Goal: Task Accomplishment & Management: Manage account settings

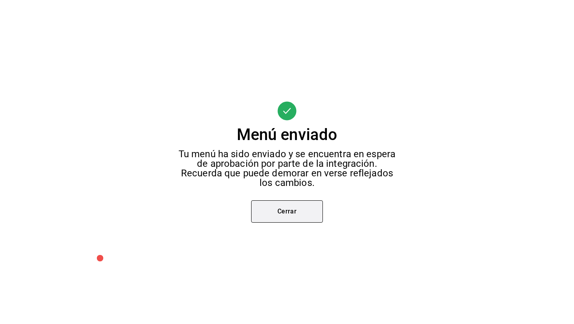
click at [269, 210] on button "Cerrar" at bounding box center [287, 211] width 72 height 22
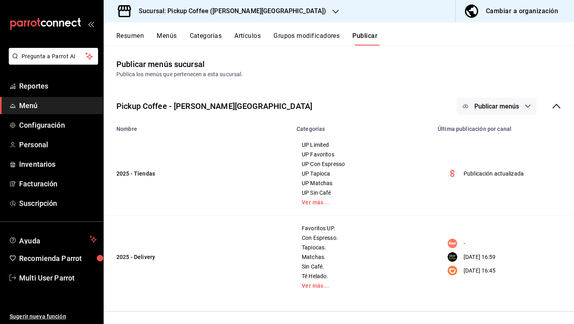
click at [251, 10] on h3 "Sucursal: Pickup Coffee ([PERSON_NAME][GEOGRAPHIC_DATA])" at bounding box center [229, 11] width 194 height 10
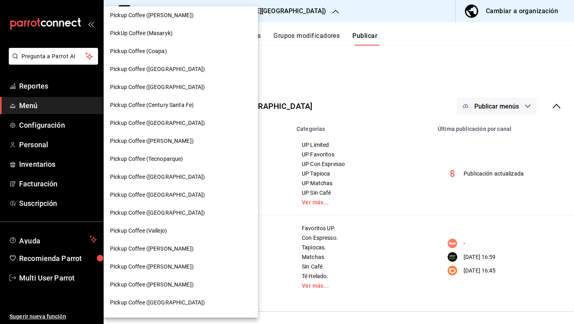
scroll to position [75, 0]
click at [181, 193] on div "Pickup Coffee ([GEOGRAPHIC_DATA])" at bounding box center [180, 194] width 141 height 8
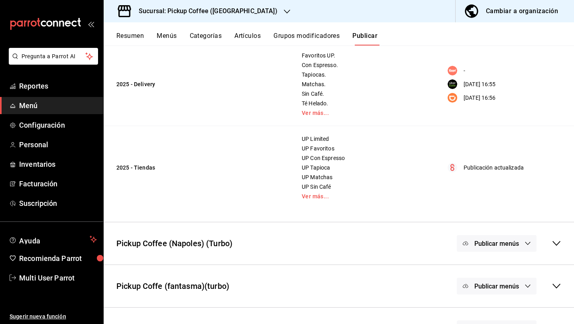
scroll to position [116, 0]
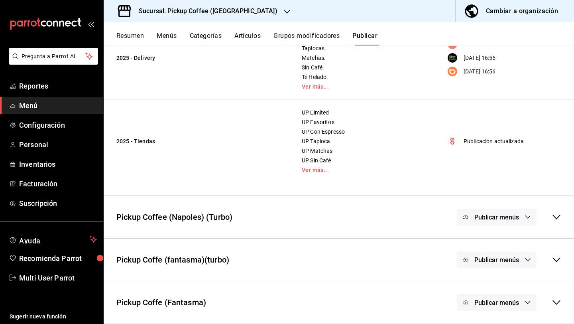
click at [473, 306] on button "Publicar menús" at bounding box center [497, 302] width 80 height 17
click at [484, 265] on img at bounding box center [479, 261] width 13 height 13
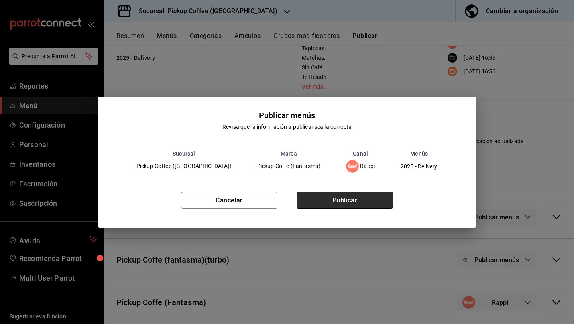
click at [377, 203] on button "Publicar" at bounding box center [345, 200] width 96 height 17
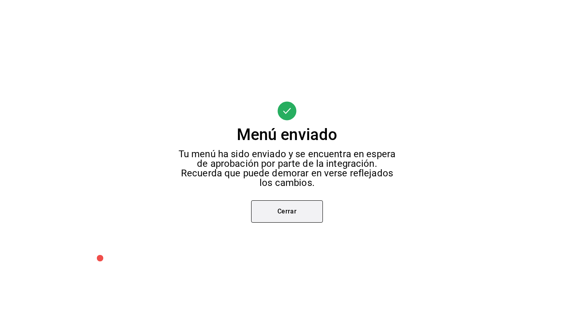
scroll to position [32, 0]
click at [314, 210] on button "Cerrar" at bounding box center [287, 211] width 72 height 22
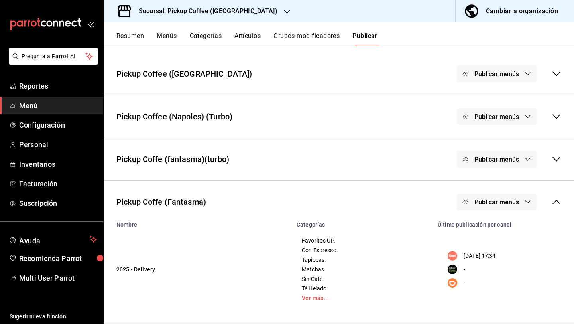
scroll to position [21, 0]
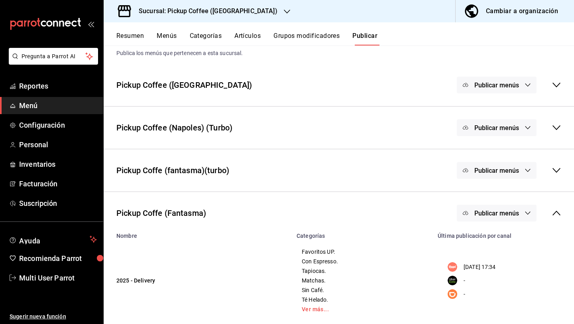
click at [486, 91] on button "Publicar menús" at bounding box center [497, 85] width 80 height 17
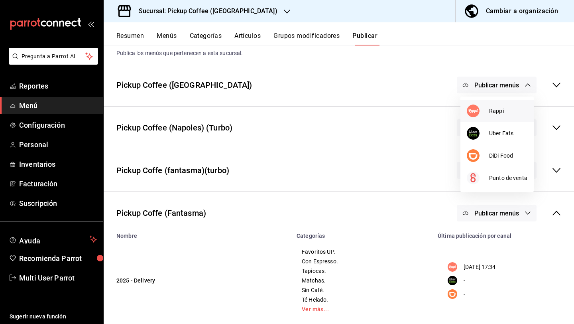
click at [486, 114] on div at bounding box center [478, 110] width 22 height 13
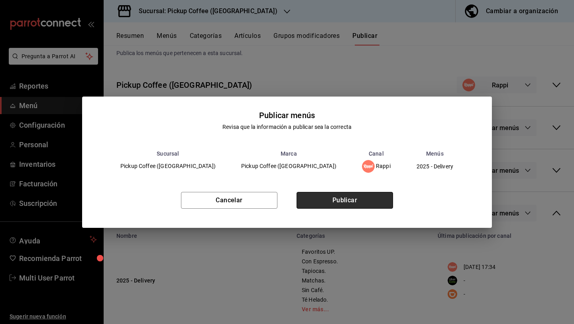
click at [382, 195] on button "Publicar" at bounding box center [345, 200] width 96 height 17
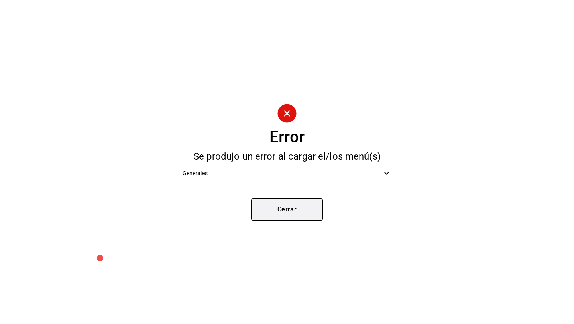
click at [308, 208] on button "Cerrar" at bounding box center [287, 209] width 72 height 22
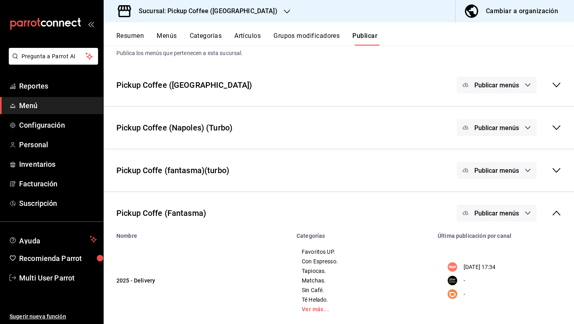
click at [508, 169] on span "Publicar menús" at bounding box center [496, 171] width 45 height 8
click at [485, 193] on img at bounding box center [479, 196] width 13 height 13
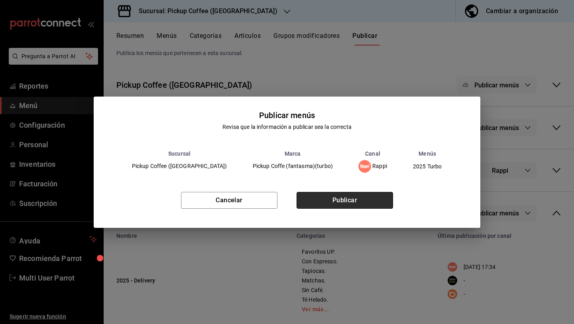
click at [381, 202] on button "Publicar" at bounding box center [345, 200] width 96 height 17
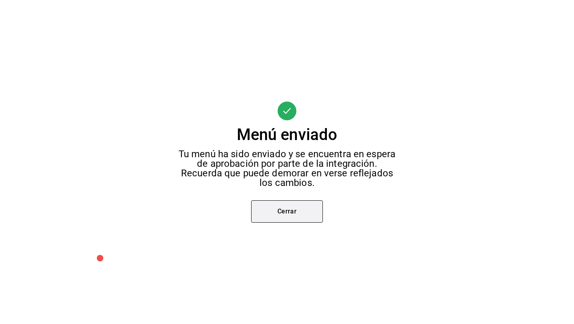
scroll to position [0, 0]
click at [305, 216] on button "Cerrar" at bounding box center [287, 211] width 72 height 22
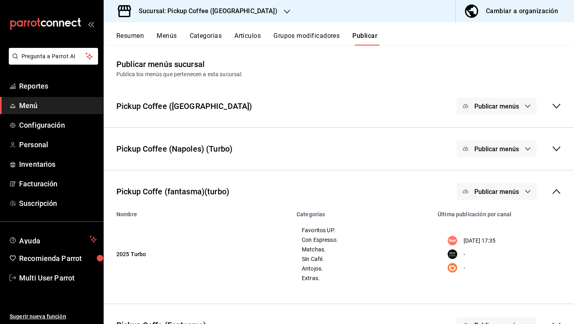
scroll to position [18, 0]
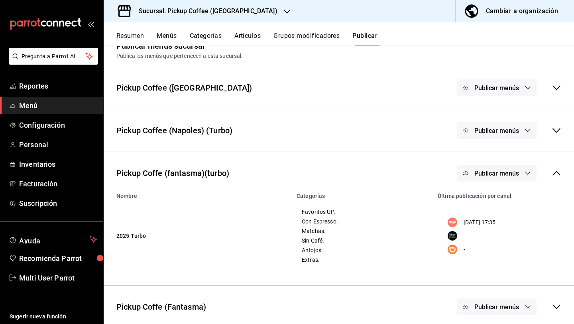
click at [460, 132] on div "Publicar menús" at bounding box center [497, 130] width 80 height 17
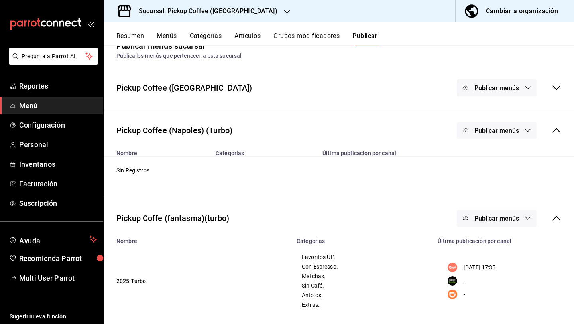
click at [485, 84] on span "Publicar menús" at bounding box center [496, 88] width 45 height 8
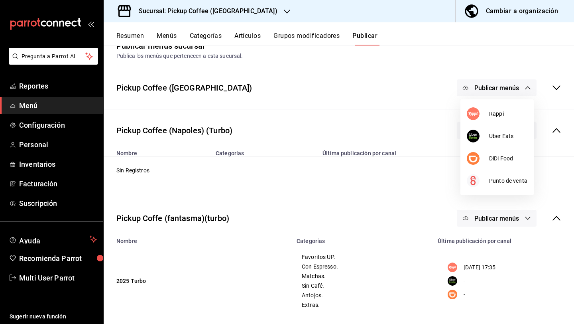
click at [429, 102] on div at bounding box center [287, 162] width 574 height 324
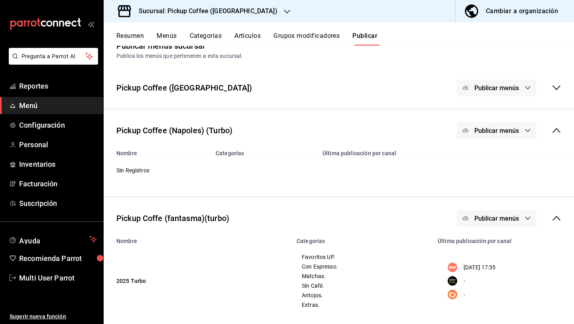
click at [554, 91] on icon at bounding box center [557, 88] width 10 height 10
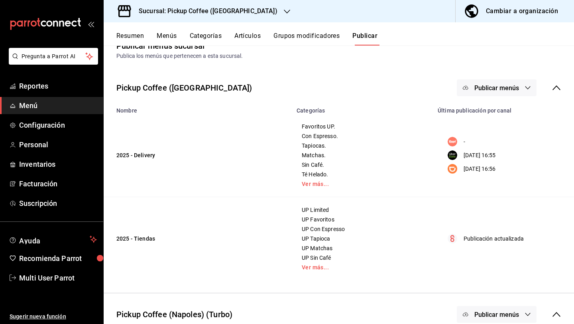
click at [171, 36] on button "Menús" at bounding box center [167, 39] width 20 height 14
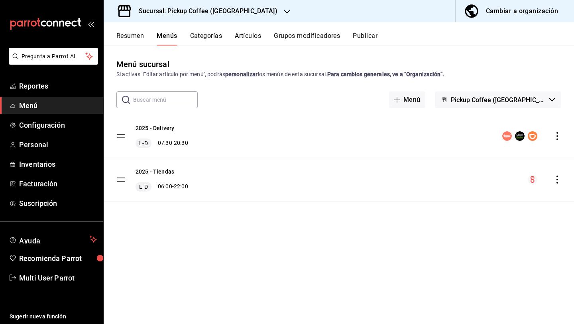
click at [361, 37] on button "Publicar" at bounding box center [365, 39] width 25 height 14
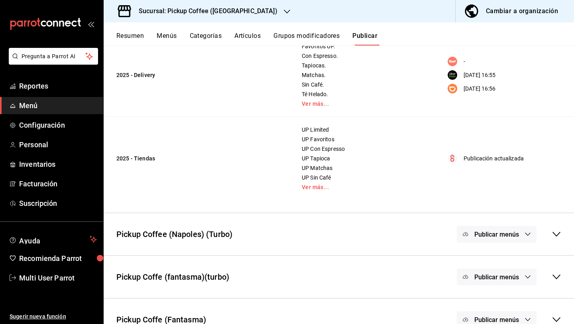
scroll to position [116, 0]
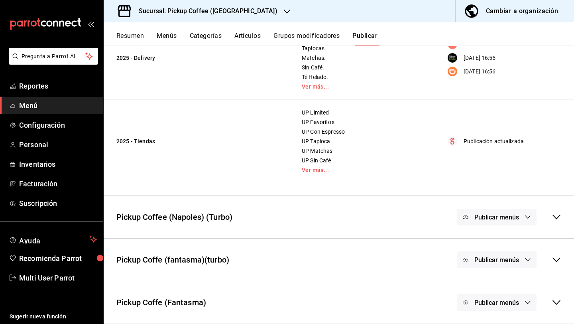
click at [497, 299] on span "Publicar menús" at bounding box center [496, 303] width 45 height 8
click at [417, 301] on div at bounding box center [287, 162] width 574 height 324
click at [171, 26] on div "Resumen Menús Categorías Artículos Grupos modificadores Publicar" at bounding box center [339, 33] width 470 height 23
click at [171, 35] on button "Menús" at bounding box center [167, 39] width 20 height 14
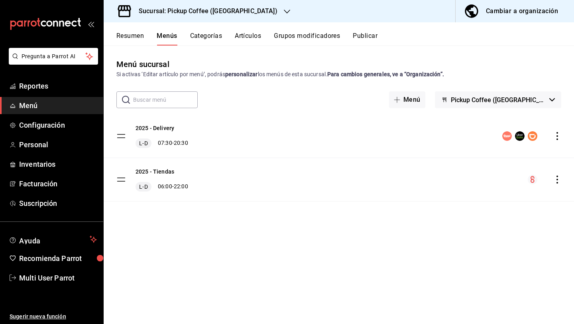
click at [554, 138] on icon "actions" at bounding box center [557, 136] width 8 height 8
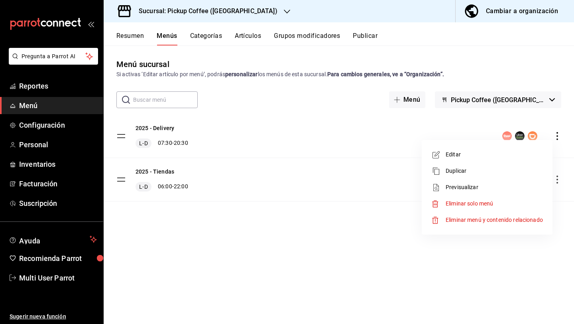
click at [469, 185] on span "Previsualizar" at bounding box center [494, 187] width 97 height 8
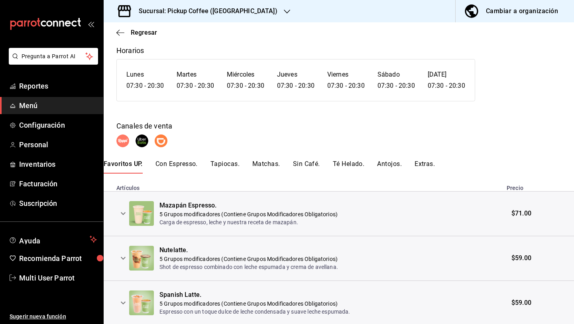
scroll to position [52, 0]
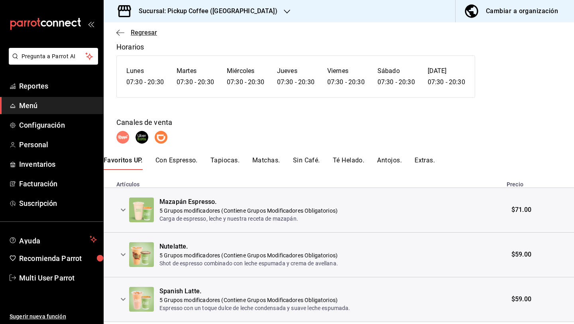
click at [143, 31] on span "Regresar" at bounding box center [144, 33] width 26 height 8
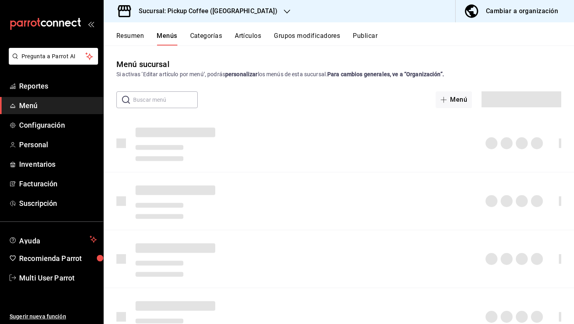
click at [525, 12] on div "Cambiar a organización" at bounding box center [522, 11] width 72 height 11
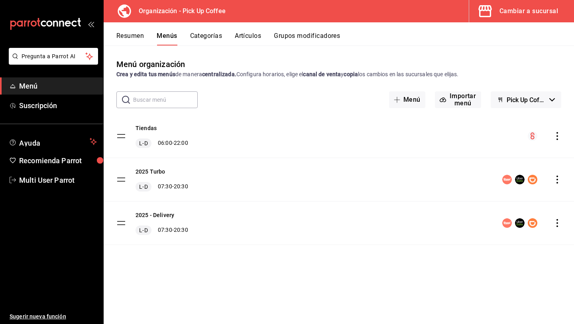
click at [558, 222] on icon "actions" at bounding box center [557, 223] width 8 height 8
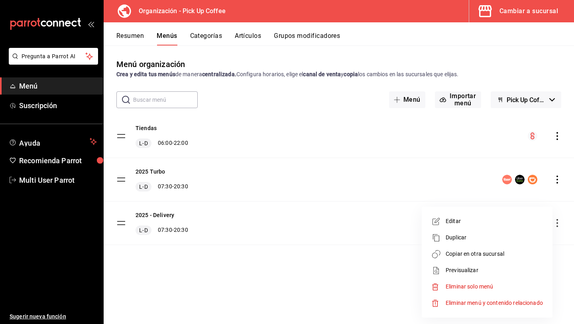
click at [482, 258] on li "Copiar en otra sucursal" at bounding box center [487, 254] width 124 height 16
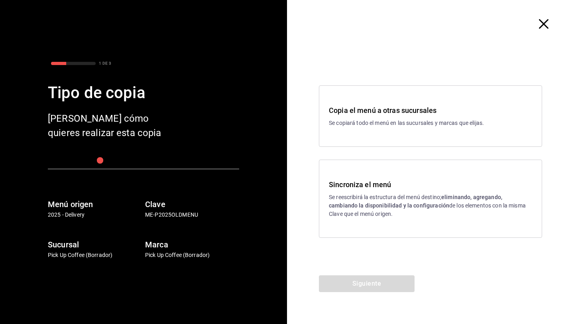
click at [348, 189] on h3 "Sincroniza el menú" at bounding box center [430, 184] width 203 height 11
click at [349, 285] on button "Siguiente" at bounding box center [367, 283] width 96 height 17
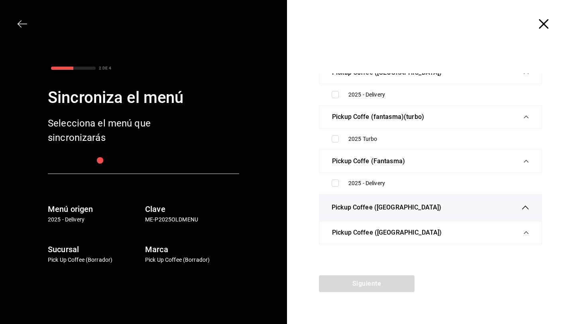
scroll to position [2473, 0]
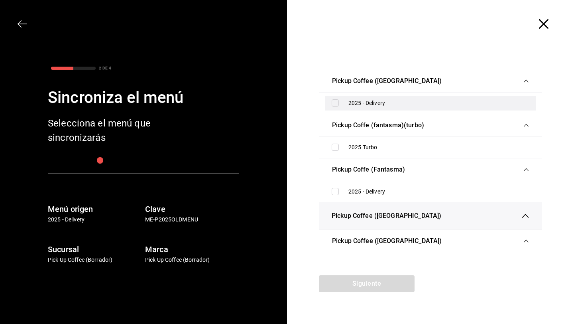
click at [332, 106] on input "checkbox" at bounding box center [335, 102] width 7 height 7
checkbox input "true"
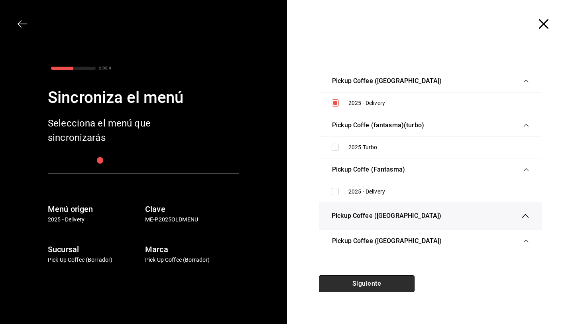
click at [363, 289] on button "Siguiente" at bounding box center [367, 283] width 96 height 17
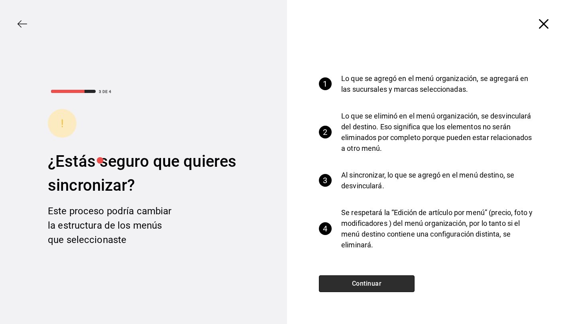
click at [363, 289] on button "Continuar" at bounding box center [367, 283] width 96 height 17
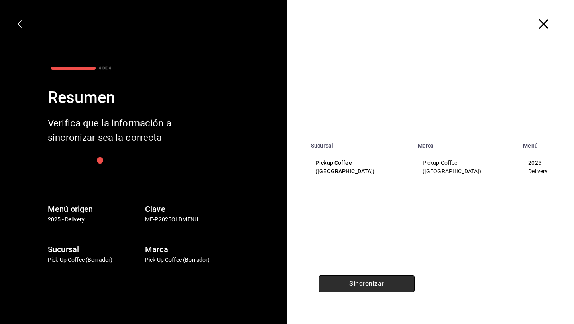
click at [365, 282] on button "Sincronizar" at bounding box center [367, 283] width 96 height 17
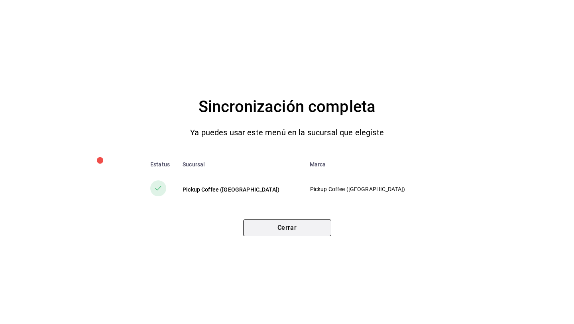
click at [289, 229] on button "Cerrar" at bounding box center [287, 227] width 88 height 17
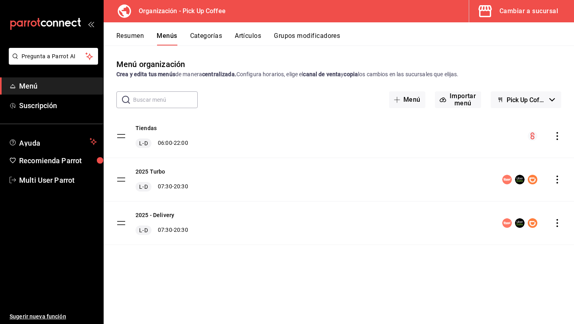
click at [521, 16] on div "Cambiar a sucursal" at bounding box center [528, 11] width 59 height 11
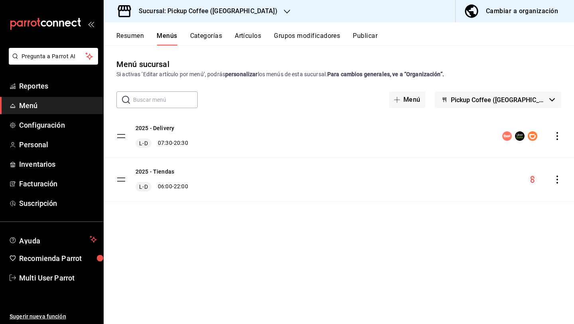
click at [560, 134] on icon "actions" at bounding box center [557, 136] width 8 height 8
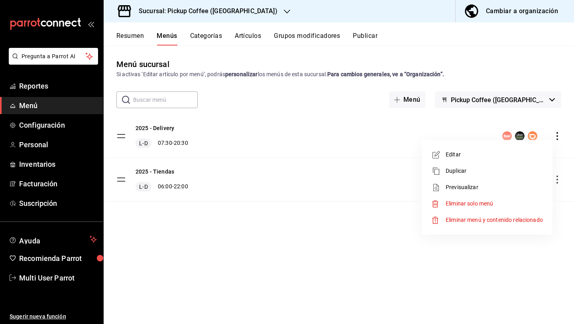
click at [479, 186] on span "Previsualizar" at bounding box center [494, 187] width 97 height 8
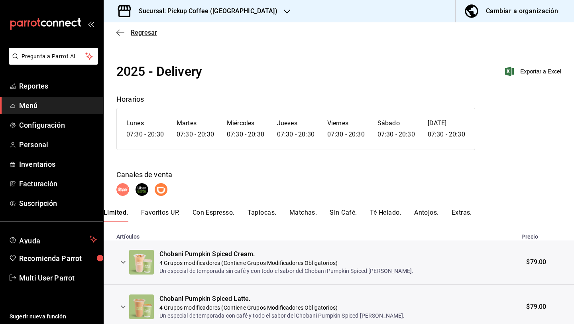
click at [149, 31] on span "Regresar" at bounding box center [144, 33] width 26 height 8
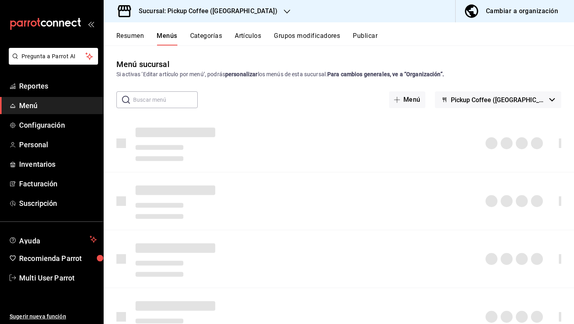
click at [364, 37] on button "Publicar" at bounding box center [365, 39] width 25 height 14
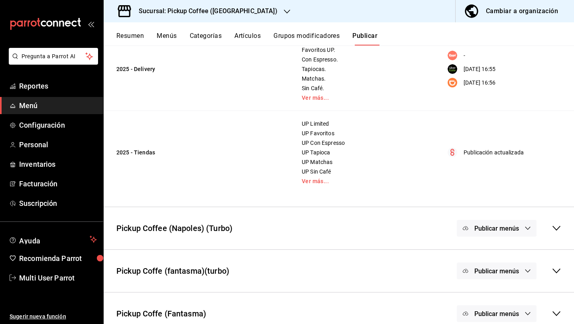
scroll to position [116, 0]
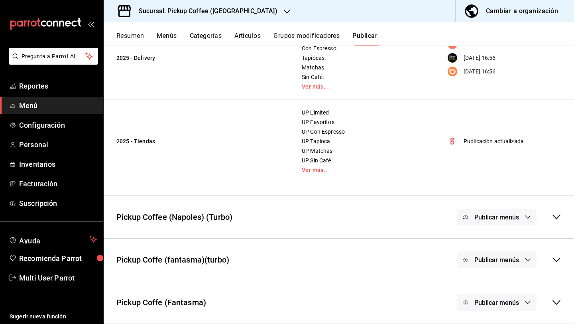
click at [517, 303] on span "Publicar menús" at bounding box center [496, 303] width 45 height 8
click at [499, 262] on span "Rappi" at bounding box center [508, 261] width 24 height 8
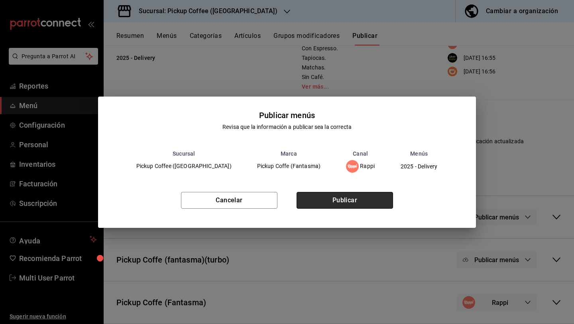
click at [377, 193] on button "Publicar" at bounding box center [345, 200] width 96 height 17
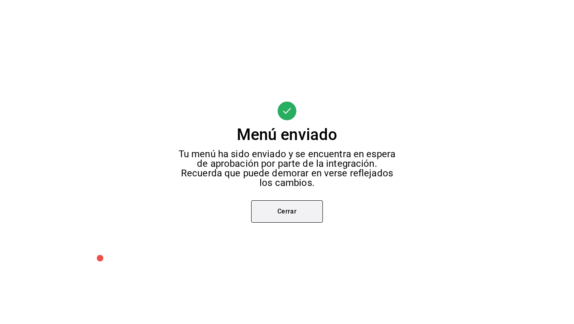
scroll to position [0, 0]
click at [306, 202] on button "Cerrar" at bounding box center [287, 211] width 72 height 22
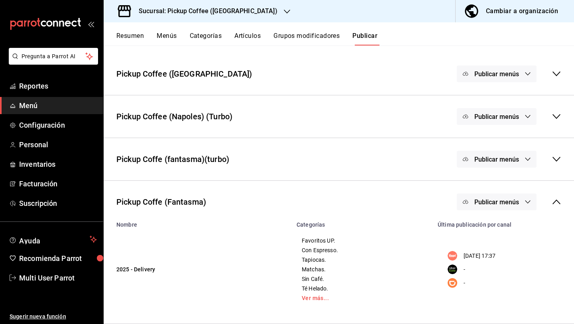
click at [499, 10] on div "Cambiar a organización" at bounding box center [522, 11] width 72 height 11
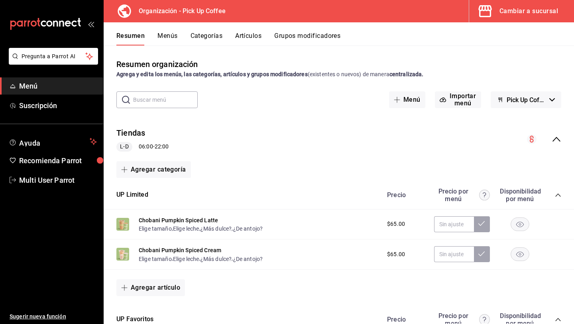
click at [169, 35] on button "Menús" at bounding box center [167, 39] width 20 height 14
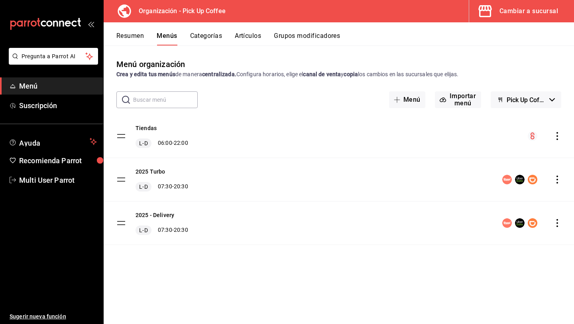
click at [555, 179] on icon "actions" at bounding box center [557, 179] width 8 height 8
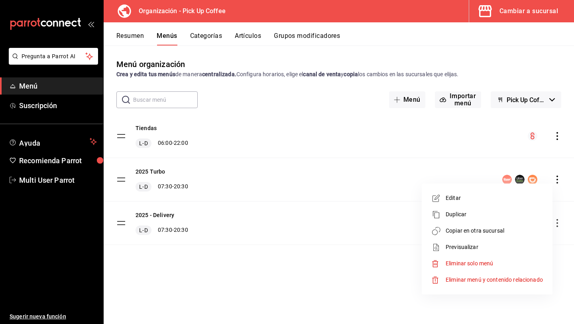
click at [485, 230] on span "Copiar en otra sucursal" at bounding box center [494, 230] width 97 height 8
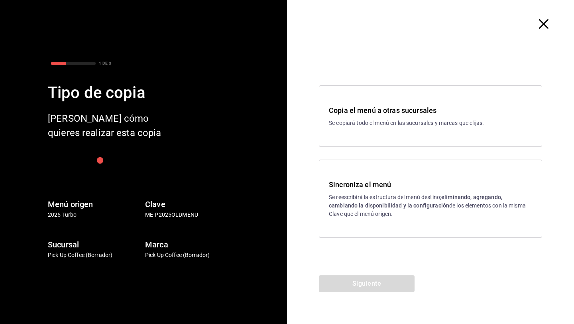
click at [334, 130] on div "Copia el menú a otras sucursales Se copiará todo el menú en las sucursales y ma…" at bounding box center [430, 115] width 223 height 61
click at [346, 176] on div "Sincroniza el menú Se reescribirá la estructura del menú destino; eliminando, a…" at bounding box center [430, 198] width 223 height 78
click at [340, 278] on button "Siguiente" at bounding box center [367, 283] width 96 height 17
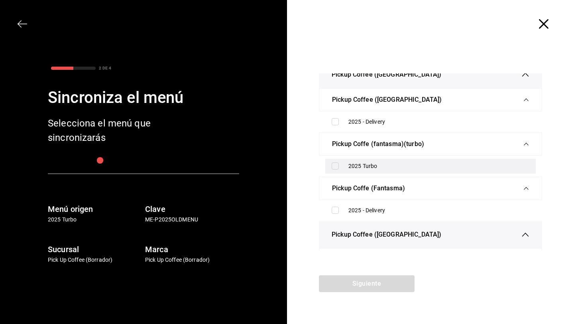
scroll to position [2453, 0]
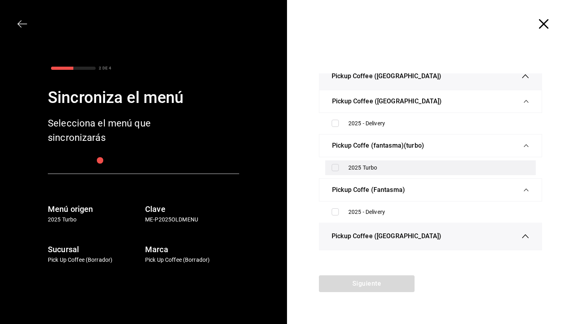
click at [336, 171] on input "checkbox" at bounding box center [335, 167] width 7 height 7
checkbox input "true"
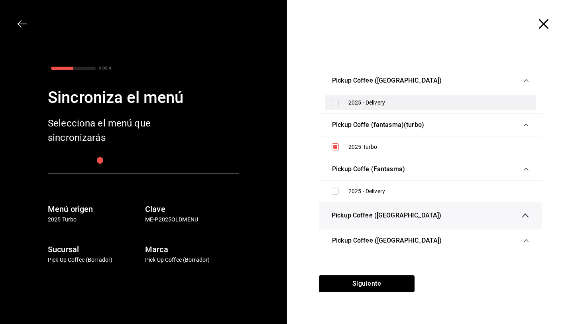
scroll to position [2475, 0]
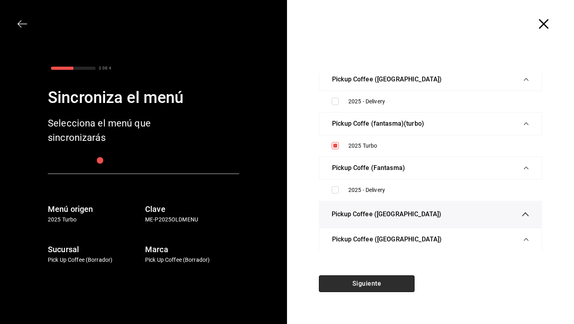
click at [341, 279] on button "Siguiente" at bounding box center [367, 283] width 96 height 17
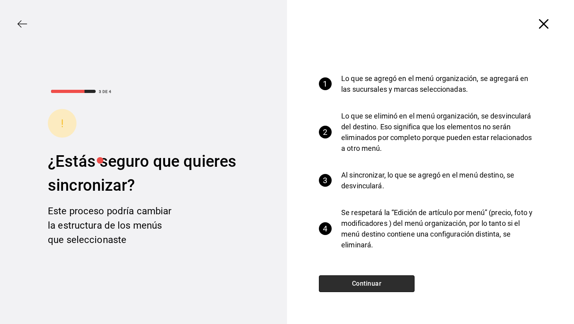
click at [341, 279] on button "Continuar" at bounding box center [367, 283] width 96 height 17
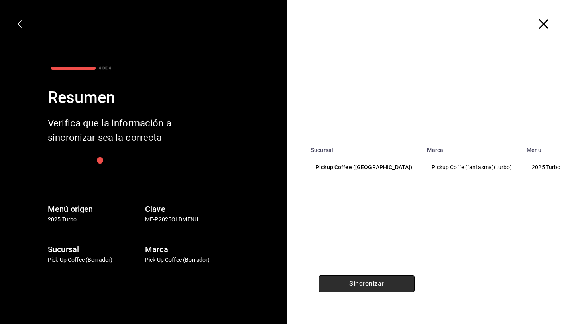
click at [340, 278] on button "Sincronizar" at bounding box center [367, 283] width 96 height 17
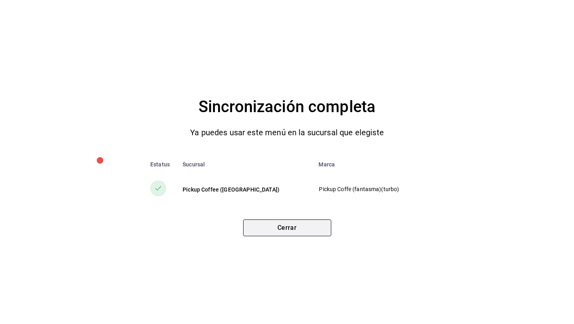
click at [306, 230] on button "Cerrar" at bounding box center [287, 227] width 88 height 17
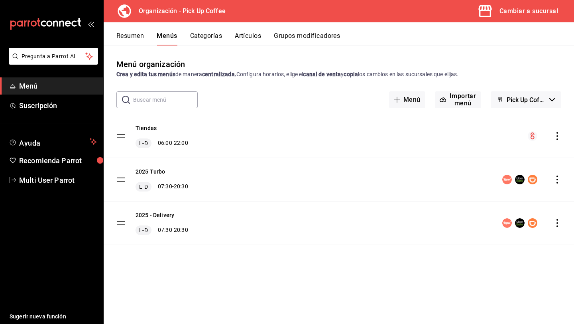
click at [522, 6] on div "Cambiar a sucursal" at bounding box center [528, 11] width 59 height 11
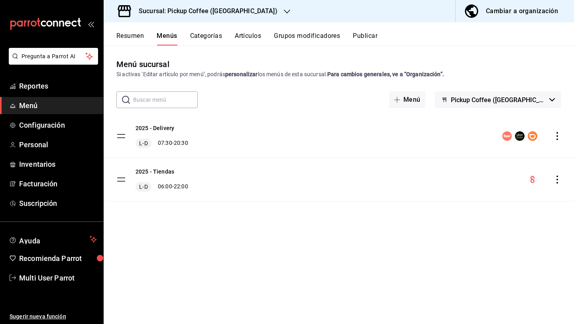
click at [366, 32] on button "Publicar" at bounding box center [365, 39] width 25 height 14
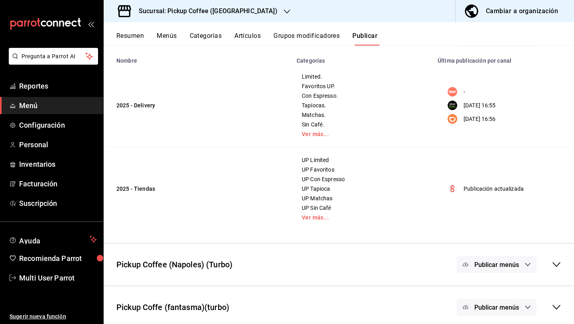
scroll to position [116, 0]
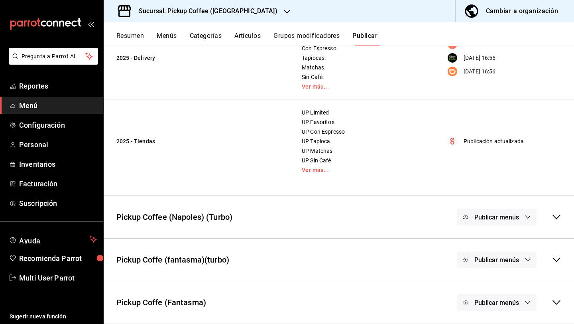
click at [487, 263] on span "Publicar menús" at bounding box center [496, 260] width 45 height 8
click at [485, 262] on img at bounding box center [479, 261] width 13 height 13
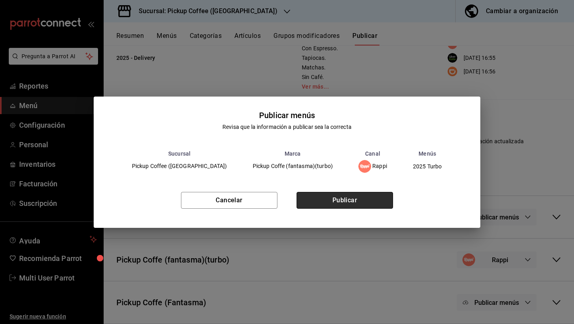
click at [367, 196] on button "Publicar" at bounding box center [345, 200] width 96 height 17
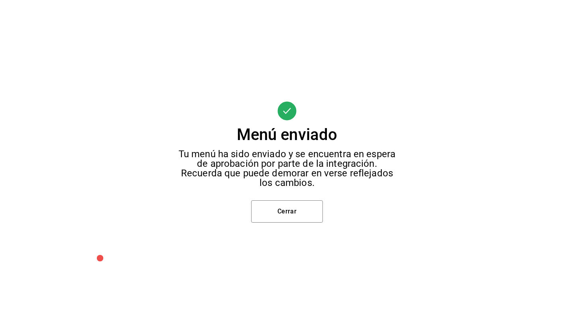
scroll to position [18, 0]
click at [292, 214] on button "Cerrar" at bounding box center [287, 211] width 72 height 22
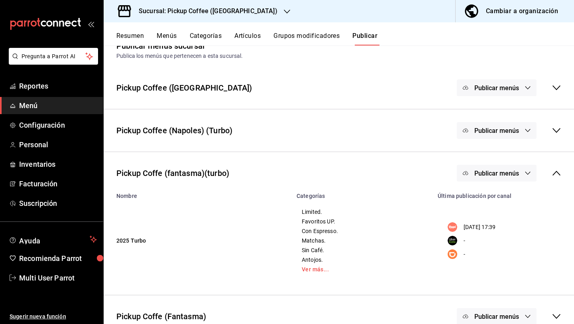
click at [171, 39] on button "Menús" at bounding box center [167, 39] width 20 height 14
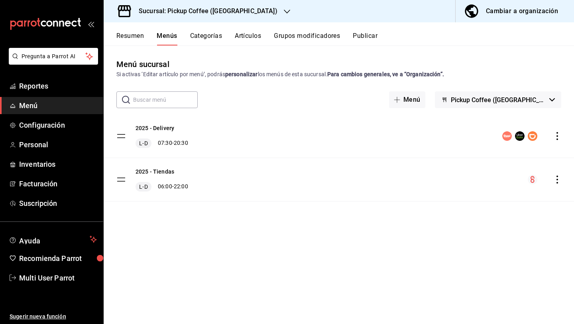
click at [555, 138] on icon "actions" at bounding box center [557, 136] width 8 height 8
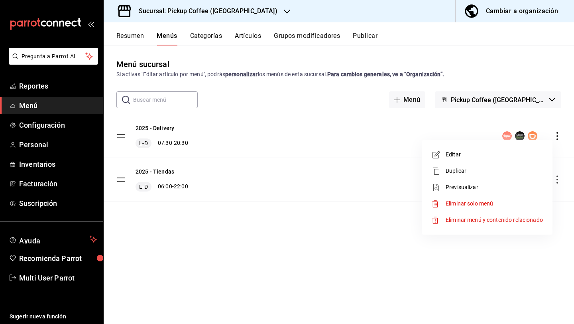
click at [482, 182] on li "Previsualizar" at bounding box center [487, 187] width 124 height 16
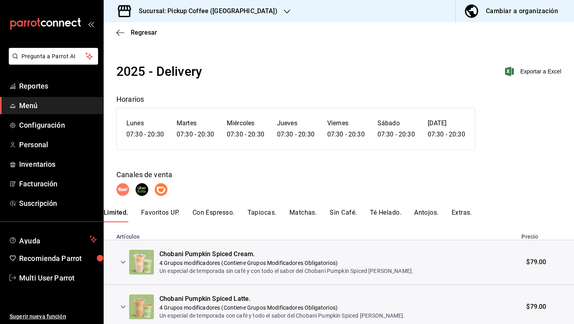
click at [162, 210] on button "Favoritos UP." at bounding box center [160, 215] width 39 height 14
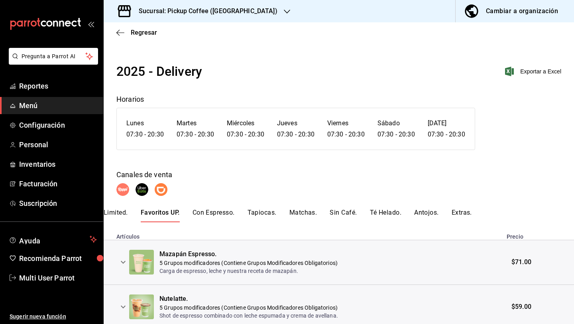
click at [200, 212] on button "Con Espresso." at bounding box center [214, 215] width 42 height 14
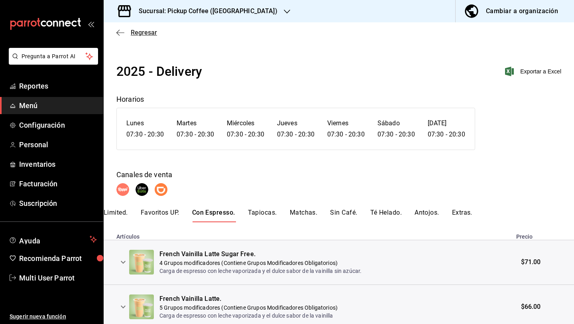
click at [145, 29] on span "Regresar" at bounding box center [144, 33] width 26 height 8
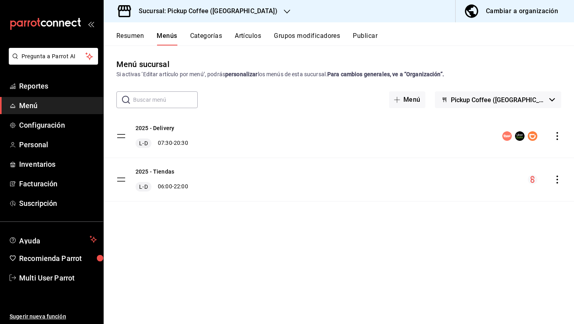
click at [556, 138] on icon "actions" at bounding box center [557, 136] width 2 height 8
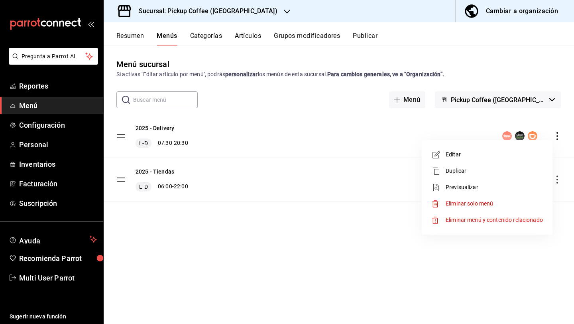
click at [360, 265] on div at bounding box center [287, 162] width 574 height 324
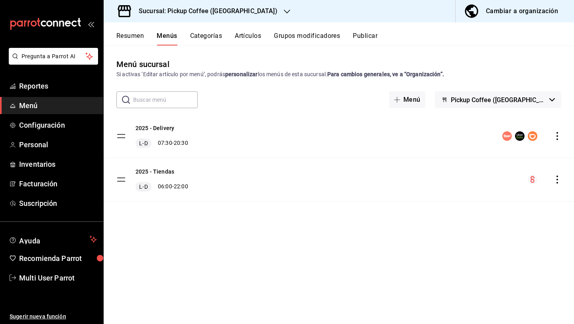
click at [361, 42] on button "Publicar" at bounding box center [365, 39] width 25 height 14
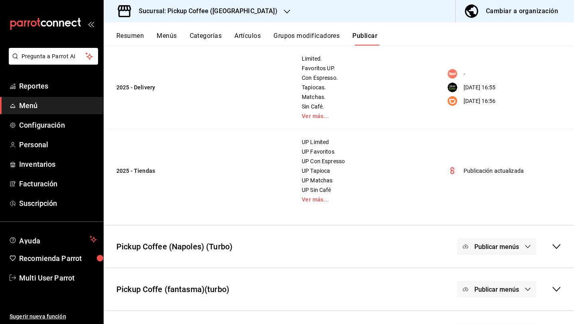
scroll to position [116, 0]
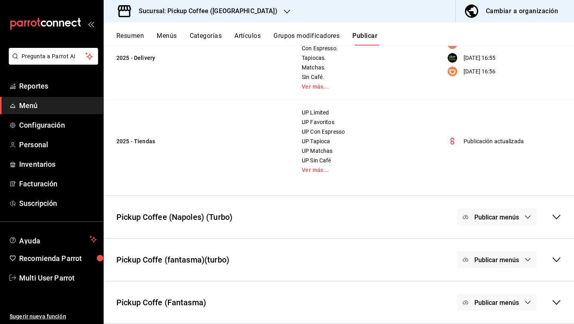
click at [512, 220] on div "Publicar menús" at bounding box center [497, 216] width 80 height 17
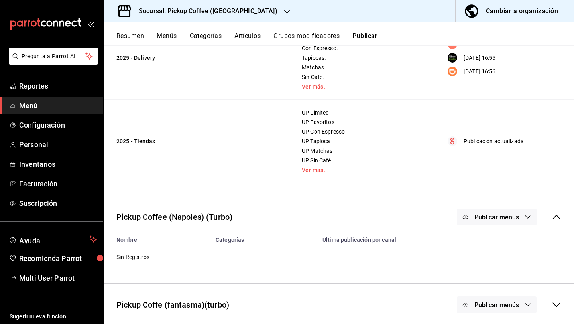
click at [512, 220] on div "Publicar menús" at bounding box center [497, 216] width 80 height 17
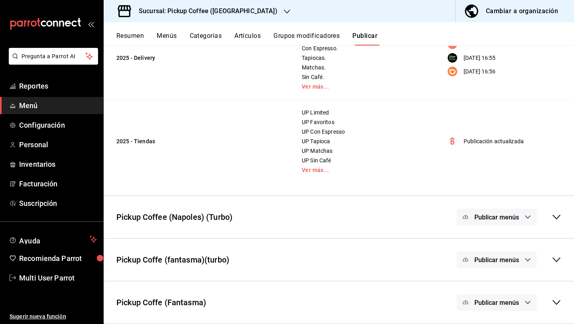
click at [552, 262] on icon at bounding box center [557, 260] width 10 height 10
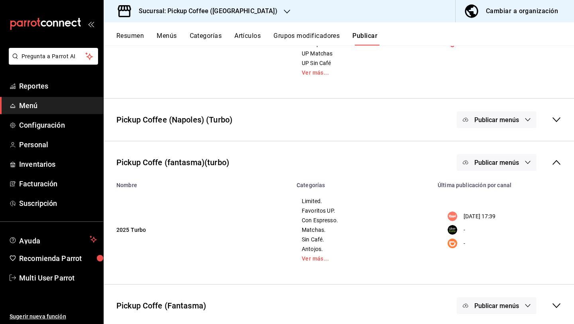
scroll to position [216, 0]
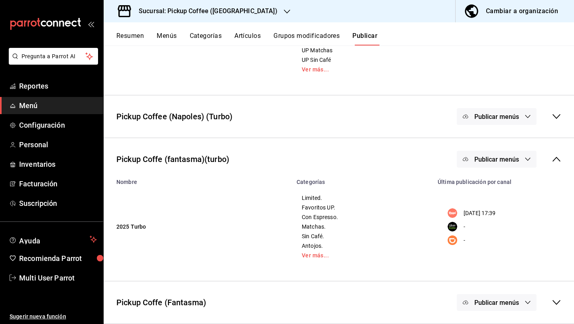
click at [499, 303] on span "Publicar menús" at bounding box center [496, 303] width 45 height 8
click at [525, 214] on div at bounding box center [287, 162] width 574 height 324
click at [552, 303] on icon at bounding box center [557, 302] width 10 height 10
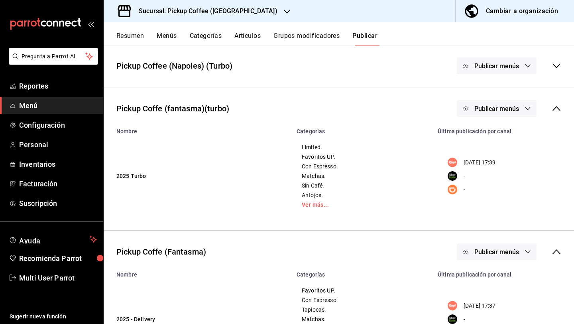
scroll to position [317, 0]
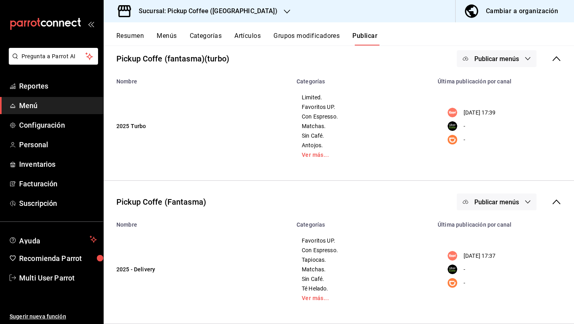
click at [308, 302] on td "Favoritos UP. Con Espresso. Tapiocas. Matchas. Sin Café. Té Helado. Ver más..." at bounding box center [362, 269] width 141 height 83
click at [309, 300] on link "Ver más..." at bounding box center [362, 298] width 121 height 6
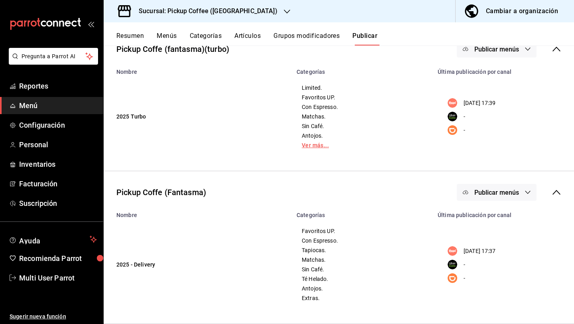
click at [314, 147] on link "Ver más..." at bounding box center [362, 145] width 121 height 6
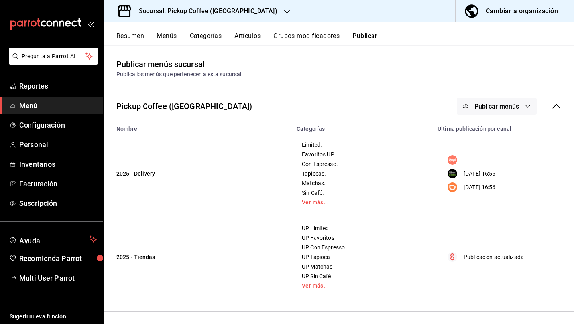
click at [501, 12] on div "Cambiar a organización" at bounding box center [522, 11] width 72 height 11
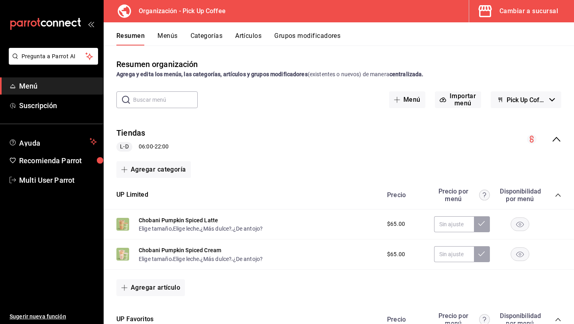
scroll to position [3, 0]
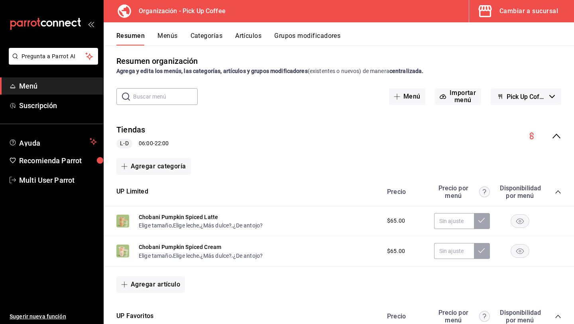
click at [550, 138] on div "collapse-menu-row" at bounding box center [544, 136] width 34 height 10
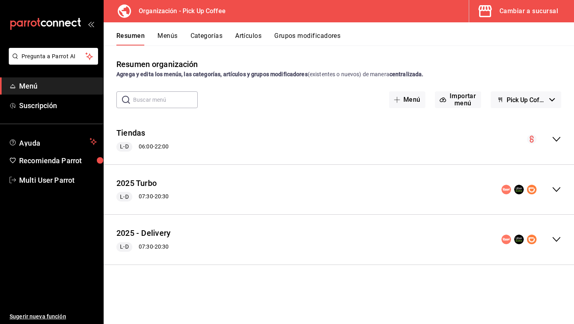
scroll to position [0, 0]
click at [171, 35] on button "Menús" at bounding box center [167, 39] width 20 height 14
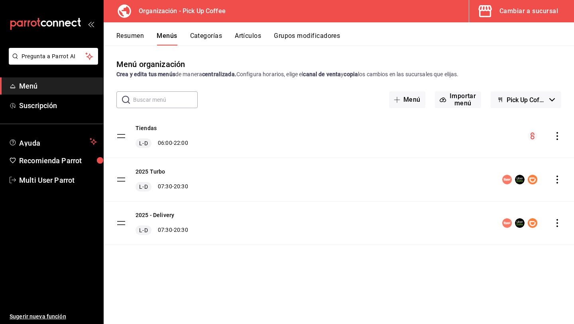
click at [558, 224] on icon "actions" at bounding box center [557, 223] width 8 height 8
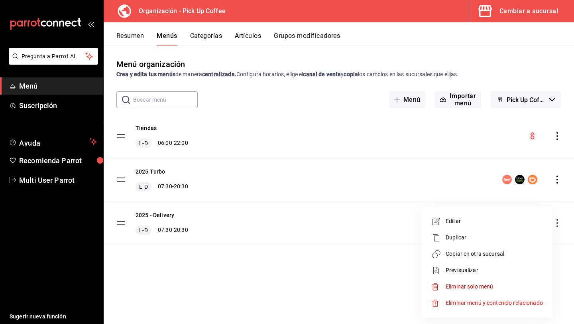
click at [471, 254] on span "Copiar en otra sucursal" at bounding box center [494, 254] width 97 height 8
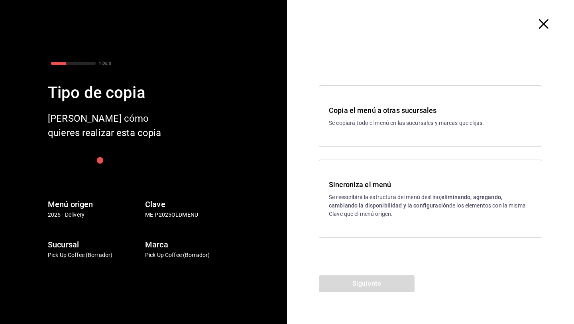
click at [369, 191] on div "Sincroniza el menú Se reescribirá la estructura del menú destino; eliminando, a…" at bounding box center [430, 198] width 203 height 39
click at [358, 288] on button "Siguiente" at bounding box center [367, 283] width 96 height 17
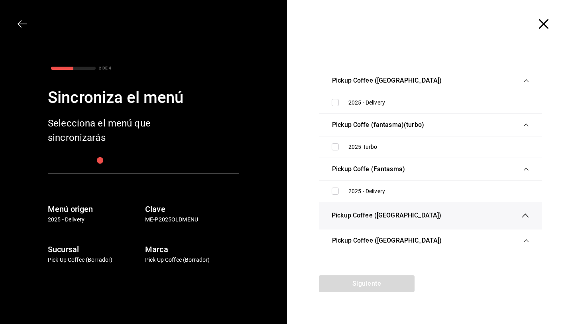
scroll to position [2472, 0]
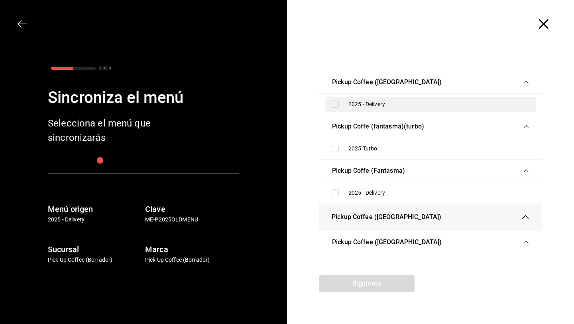
click at [333, 108] on input "checkbox" at bounding box center [335, 103] width 7 height 7
checkbox input "true"
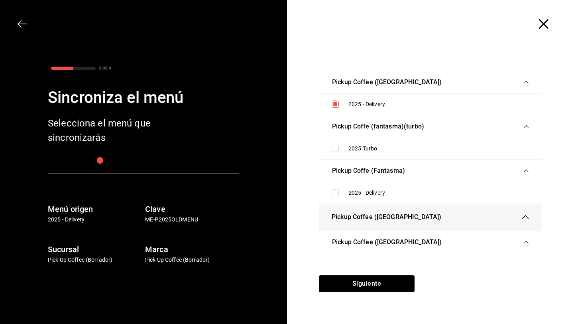
click at [360, 294] on div "Siguiente" at bounding box center [366, 299] width 159 height 49
click at [361, 289] on button "Siguiente" at bounding box center [367, 283] width 96 height 17
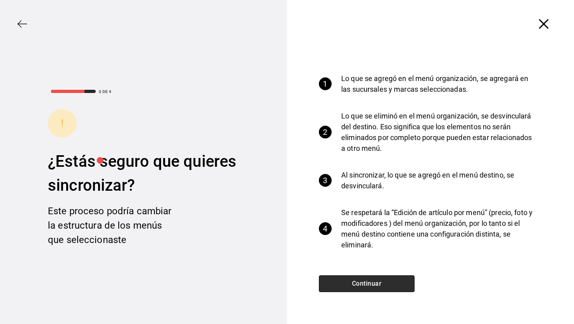
click at [362, 289] on button "Continuar" at bounding box center [367, 283] width 96 height 17
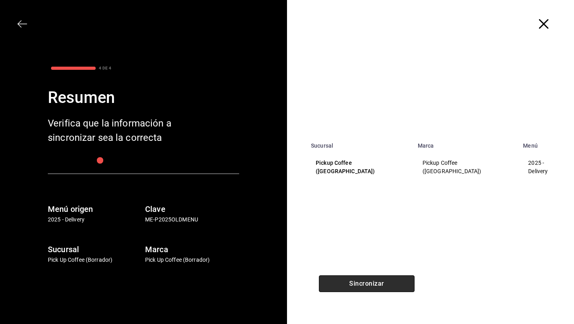
click at [362, 289] on button "Sincronizar" at bounding box center [367, 283] width 96 height 17
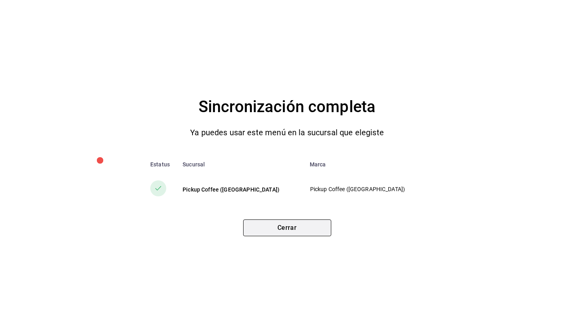
click at [310, 228] on button "Cerrar" at bounding box center [287, 227] width 88 height 17
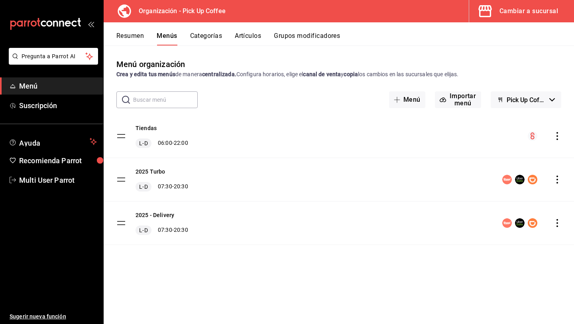
click at [528, 13] on div "Cambiar a sucursal" at bounding box center [528, 11] width 59 height 11
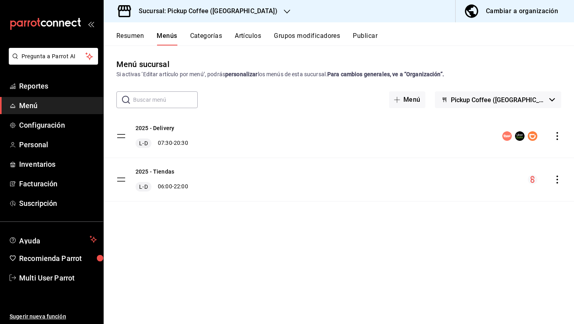
click at [131, 33] on button "Resumen" at bounding box center [130, 39] width 28 height 14
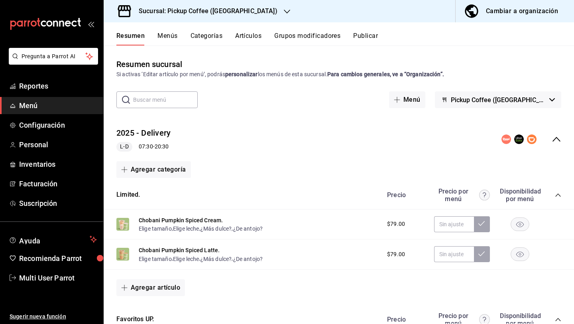
click at [362, 38] on button "Publicar" at bounding box center [365, 39] width 25 height 14
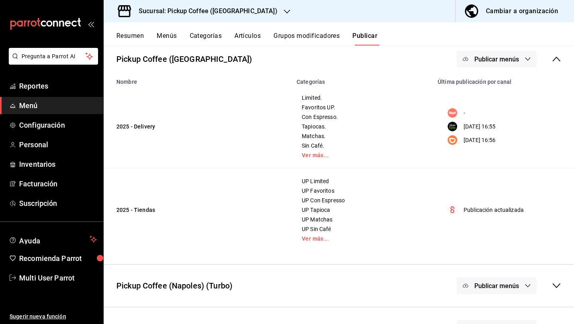
scroll to position [43, 0]
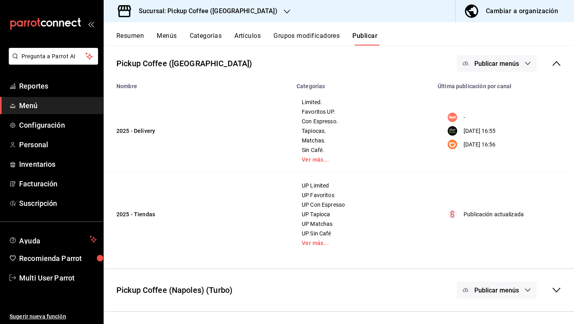
click at [480, 75] on div "Pickup Coffee ([GEOGRAPHIC_DATA]) Publicar menús" at bounding box center [339, 63] width 470 height 29
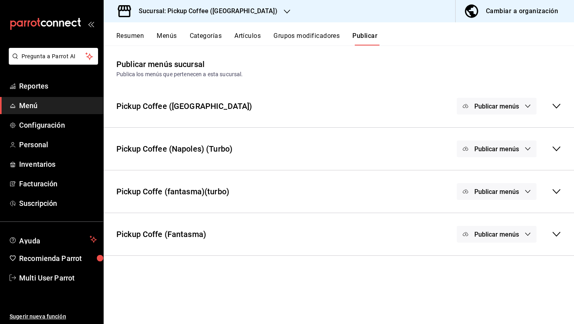
scroll to position [0, 0]
click at [552, 104] on icon at bounding box center [556, 106] width 8 height 5
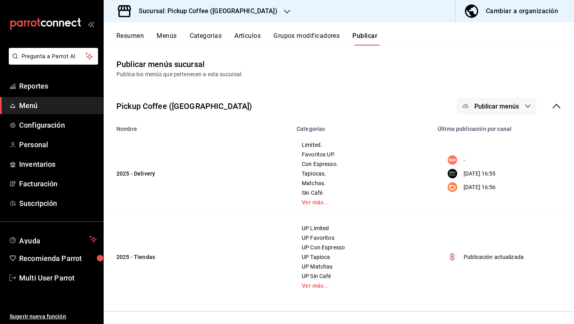
click at [501, 104] on span "Publicar menús" at bounding box center [496, 106] width 45 height 8
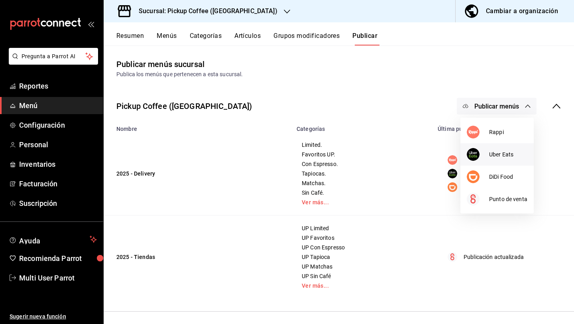
click at [487, 150] on div at bounding box center [478, 154] width 22 height 13
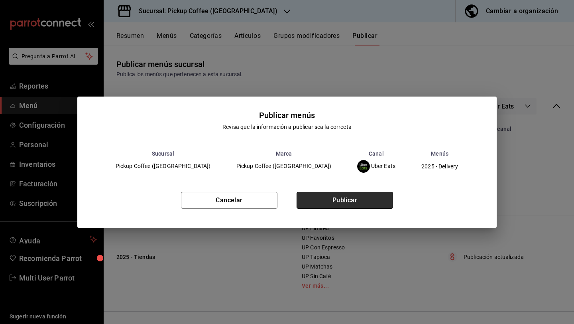
click at [365, 197] on button "Publicar" at bounding box center [345, 200] width 96 height 17
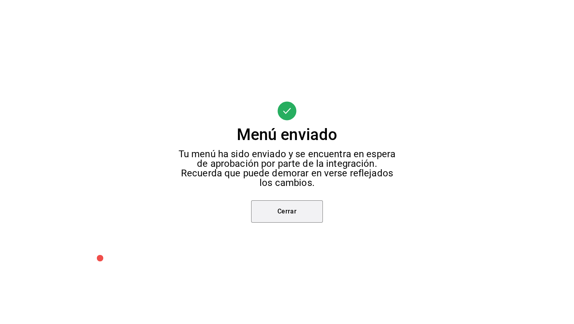
click at [272, 217] on button "Cerrar" at bounding box center [287, 211] width 72 height 22
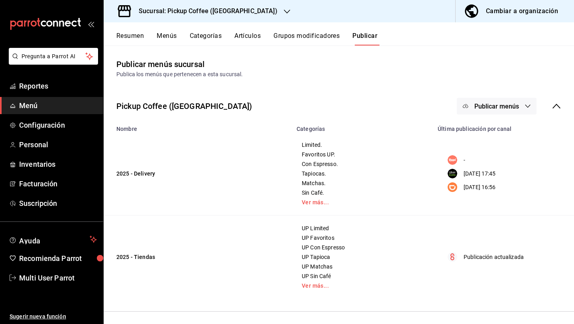
click at [493, 106] on span "Publicar menús" at bounding box center [496, 106] width 45 height 8
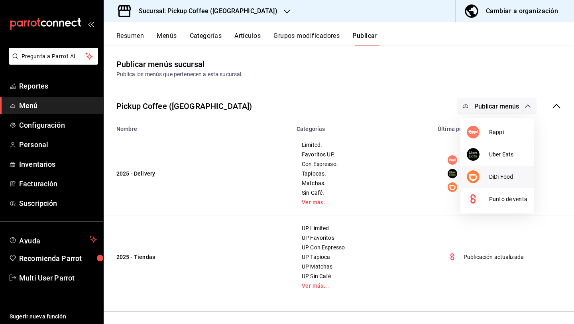
click at [484, 175] on div at bounding box center [478, 176] width 22 height 13
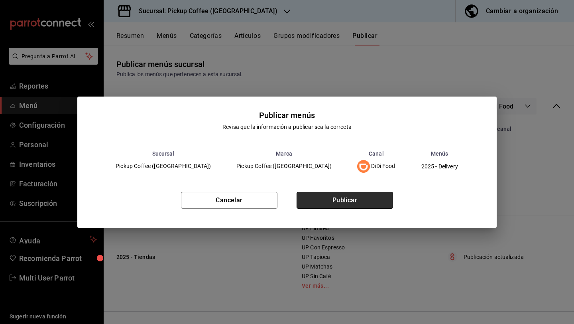
click at [345, 198] on button "Publicar" at bounding box center [345, 200] width 96 height 17
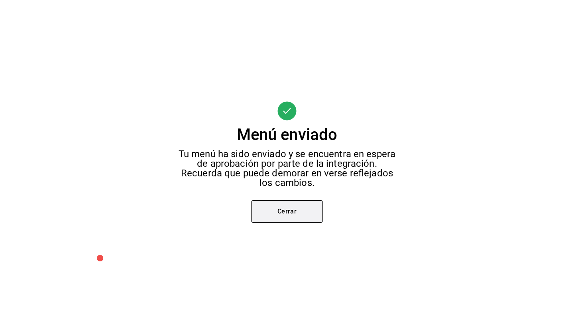
click at [302, 209] on button "Cerrar" at bounding box center [287, 211] width 72 height 22
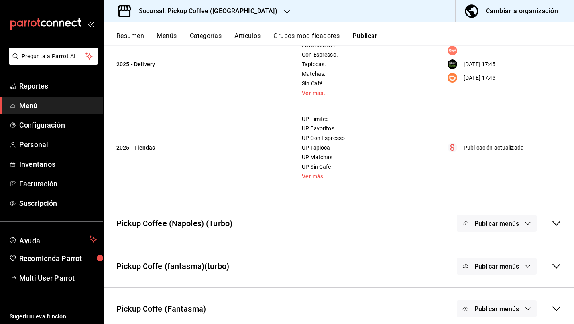
scroll to position [116, 0]
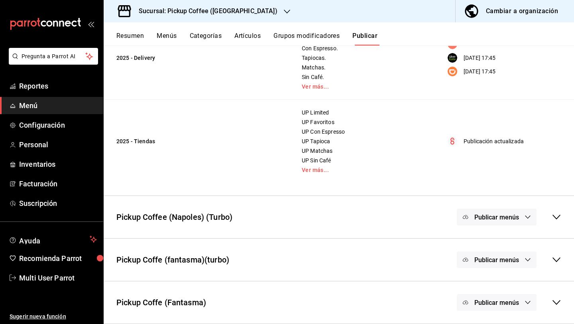
click at [478, 262] on span "Publicar menús" at bounding box center [496, 260] width 45 height 8
click at [432, 271] on div at bounding box center [287, 162] width 574 height 324
click at [467, 304] on icon "button" at bounding box center [465, 302] width 6 height 6
click at [481, 259] on img at bounding box center [479, 261] width 13 height 13
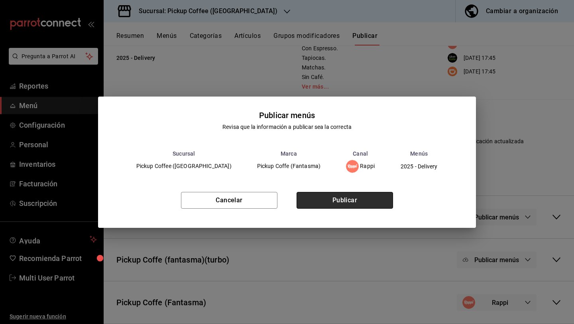
click at [352, 202] on button "Publicar" at bounding box center [345, 200] width 96 height 17
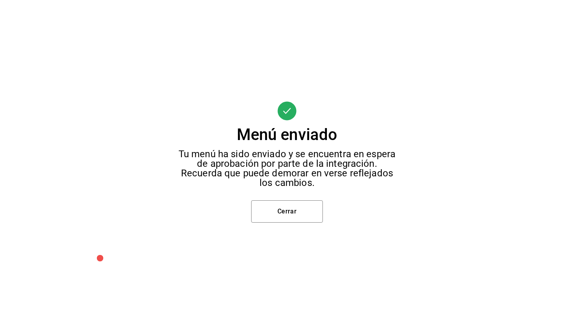
scroll to position [32, 0]
click at [310, 204] on button "Cerrar" at bounding box center [287, 211] width 72 height 22
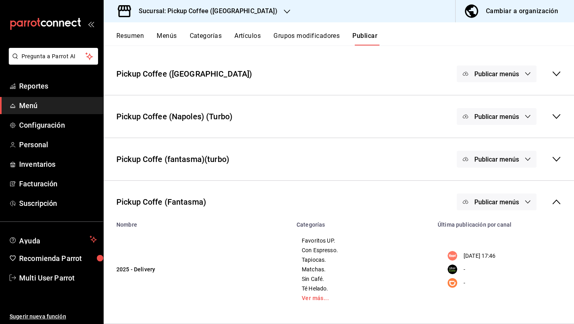
click at [166, 15] on h3 "Sucursal: Pickup Coffee ([GEOGRAPHIC_DATA])" at bounding box center [204, 11] width 145 height 10
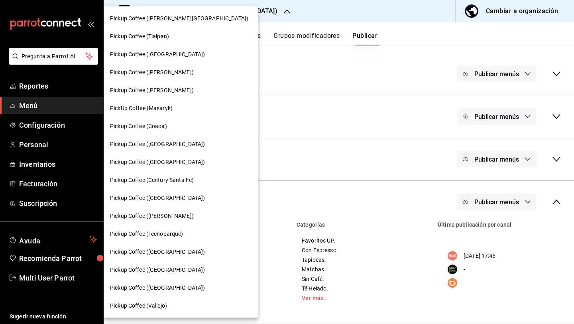
click at [170, 26] on div "Pickup Coffee ([PERSON_NAME][GEOGRAPHIC_DATA])" at bounding box center [181, 19] width 154 height 18
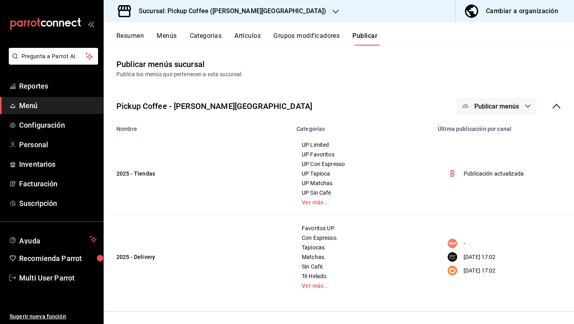
click at [314, 291] on td "Favoritos UP. Con Espresso. Tapiocas. Matchas. Sin Café. Té Helado. Ver más..." at bounding box center [362, 256] width 141 height 83
click at [314, 281] on div "Favoritos UP. Con Espresso. Tapiocas. Matchas. Sin Café. Té Helado. Ver más..." at bounding box center [362, 257] width 122 height 64
click at [315, 286] on link "Ver más..." at bounding box center [362, 286] width 121 height 6
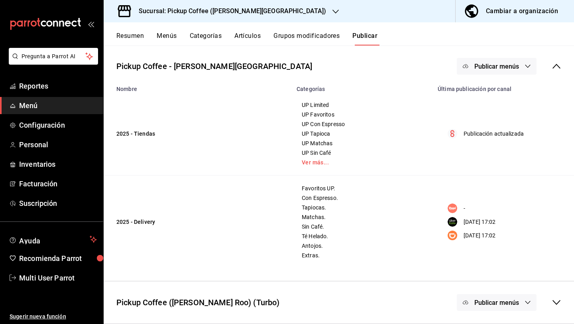
click at [174, 11] on h3 "Sucursal: Pickup Coffee ([PERSON_NAME][GEOGRAPHIC_DATA])" at bounding box center [229, 11] width 194 height 10
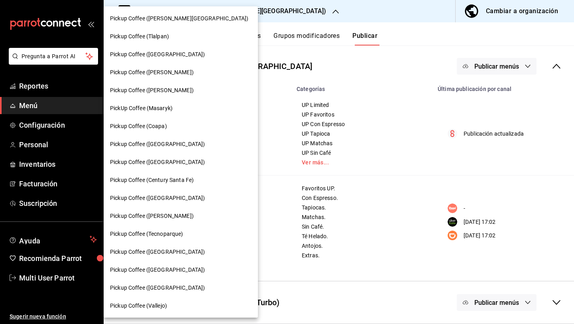
click at [175, 41] on div "Pickup Coffee (Tlalpan)" at bounding box center [181, 37] width 154 height 18
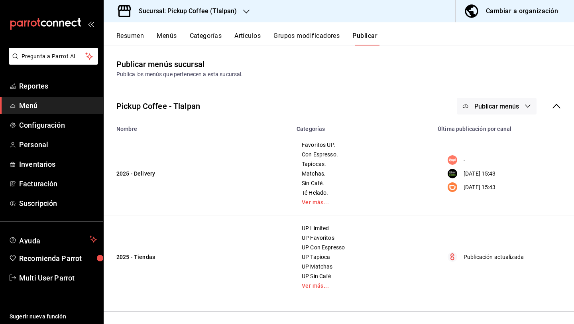
click at [216, 12] on h3 "Sucursal: Pickup Coffee (Tlalpan)" at bounding box center [184, 11] width 104 height 10
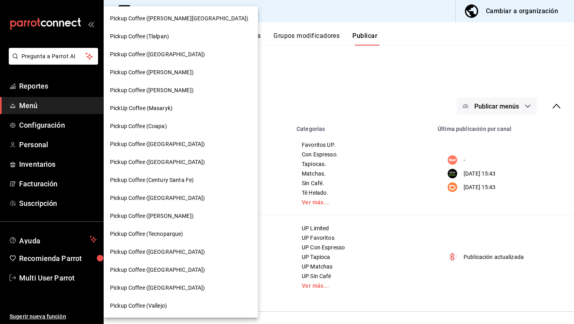
click at [155, 232] on span "Pickup Coffee (Tecnoparque)" at bounding box center [146, 234] width 73 height 8
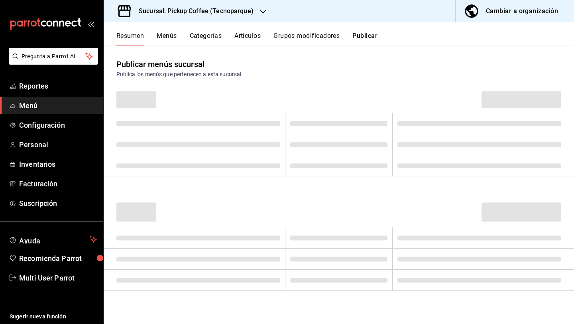
click at [212, 14] on h3 "Sucursal: Pickup Coffee (Tecnoparque)" at bounding box center [192, 11] width 121 height 10
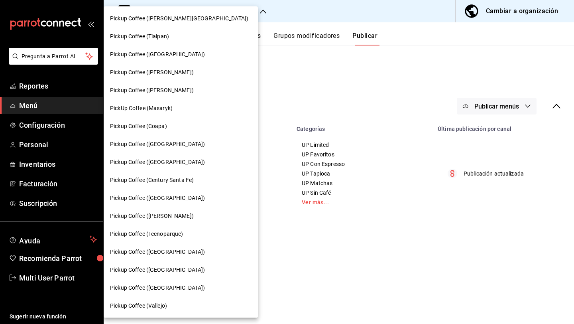
scroll to position [47, 0]
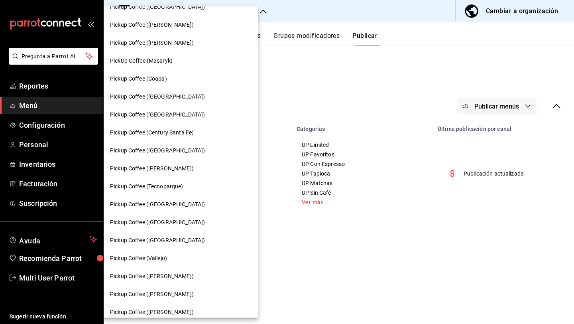
click at [145, 254] on span "Pickup Coffee (Vallejo)" at bounding box center [138, 258] width 57 height 8
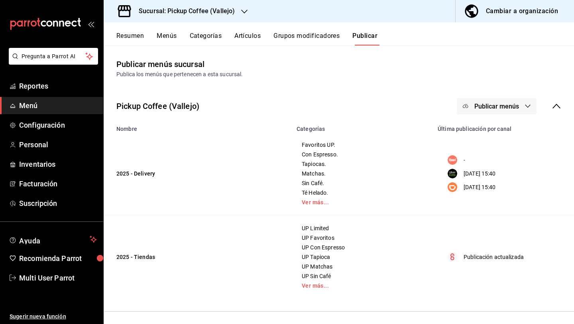
click at [244, 14] on icon "button" at bounding box center [244, 11] width 6 height 6
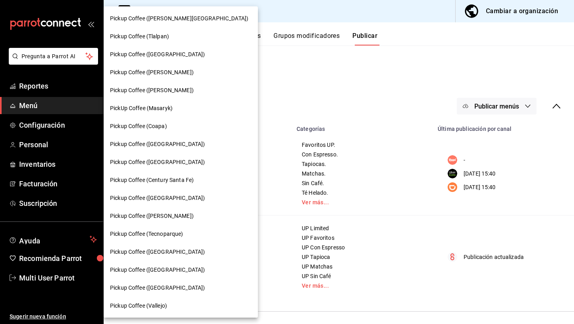
click at [250, 168] on div at bounding box center [287, 162] width 574 height 324
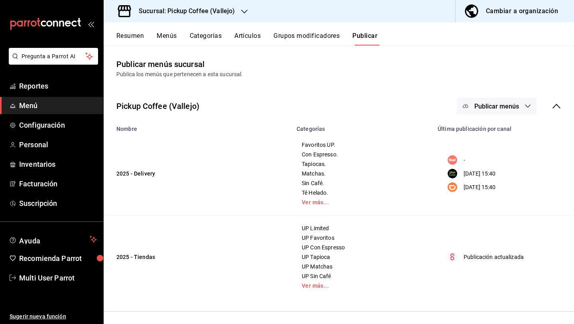
click at [215, 14] on h3 "Sucursal: Pickup Coffee (Vallejo)" at bounding box center [183, 11] width 102 height 10
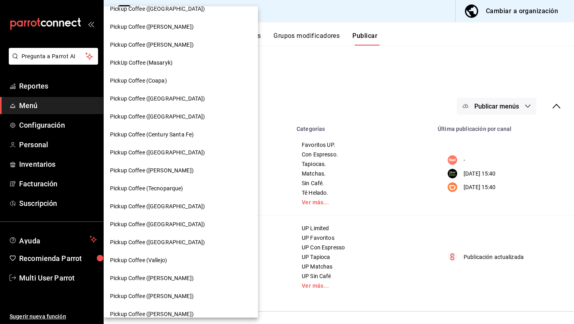
scroll to position [46, 0]
click at [171, 218] on div "Pickup Coffee ([GEOGRAPHIC_DATA])" at bounding box center [181, 224] width 154 height 18
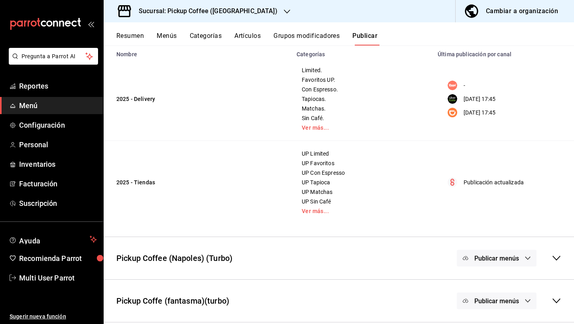
scroll to position [116, 0]
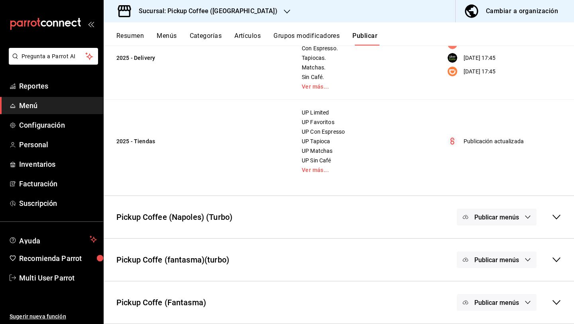
click at [555, 303] on icon at bounding box center [557, 302] width 10 height 10
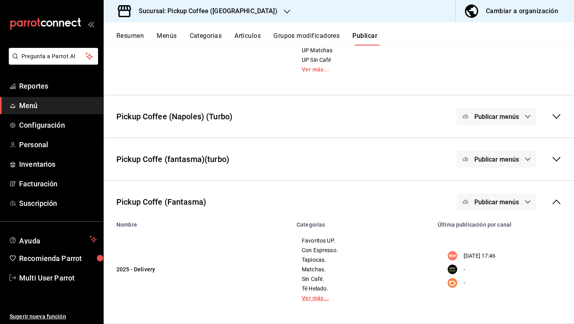
click at [316, 297] on link "Ver más..." at bounding box center [362, 298] width 121 height 6
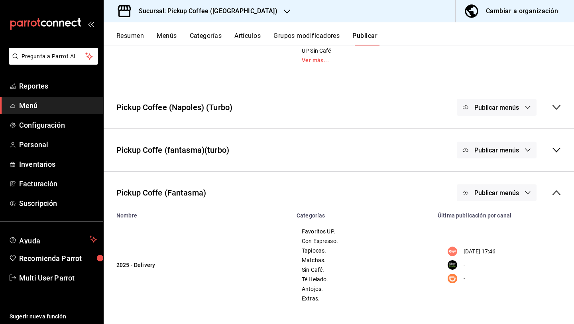
scroll to position [226, 0]
click at [491, 11] on div "Cambiar a organización" at bounding box center [522, 11] width 72 height 11
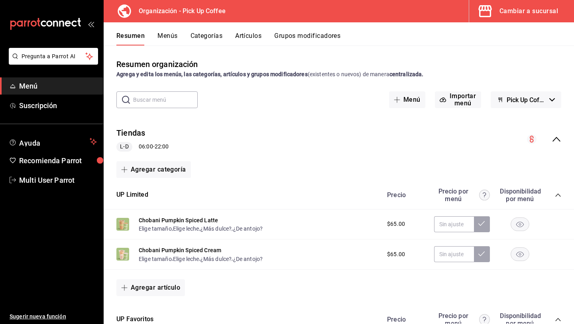
click at [520, 11] on div "Cambiar a sucursal" at bounding box center [528, 11] width 59 height 11
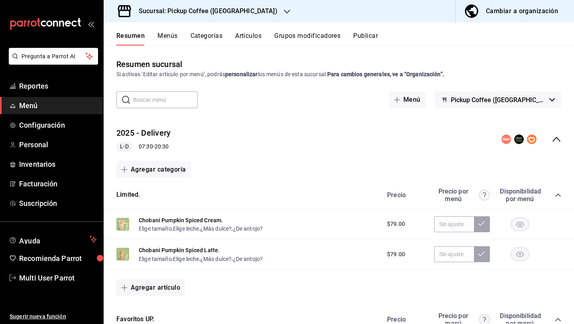
click at [365, 35] on button "Publicar" at bounding box center [365, 39] width 25 height 14
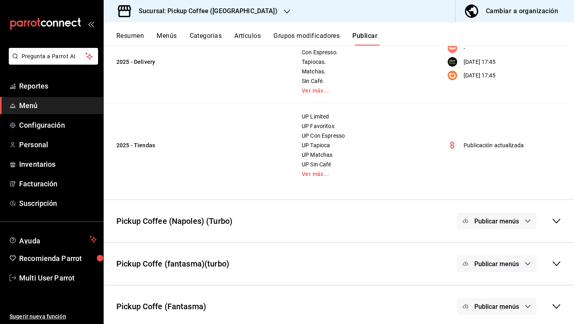
scroll to position [116, 0]
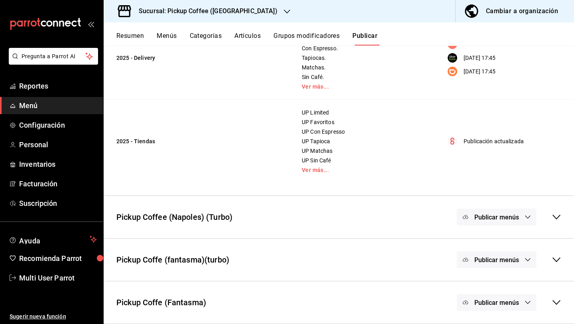
click at [557, 300] on icon at bounding box center [557, 302] width 10 height 10
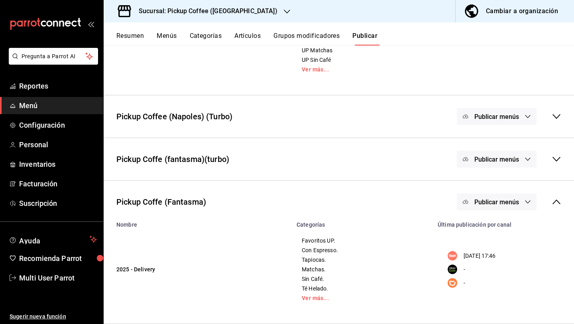
click at [493, 202] on span "Publicar menús" at bounding box center [496, 202] width 45 height 8
click at [493, 228] on div at bounding box center [484, 227] width 22 height 13
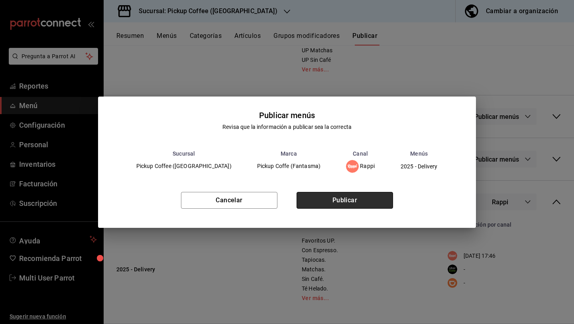
click at [356, 196] on button "Publicar" at bounding box center [345, 200] width 96 height 17
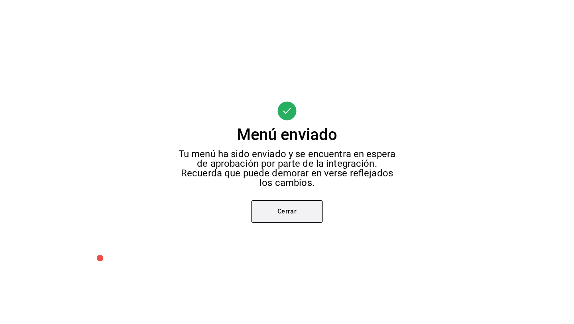
scroll to position [0, 0]
click at [318, 206] on button "Cerrar" at bounding box center [287, 211] width 72 height 22
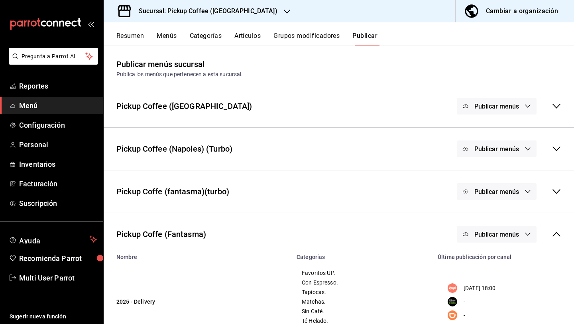
click at [483, 107] on span "Publicar menús" at bounding box center [496, 106] width 45 height 8
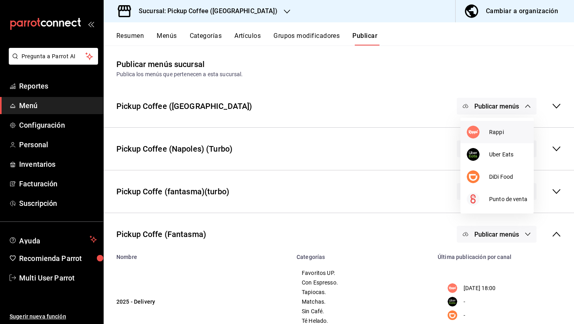
click at [487, 131] on div at bounding box center [478, 132] width 22 height 13
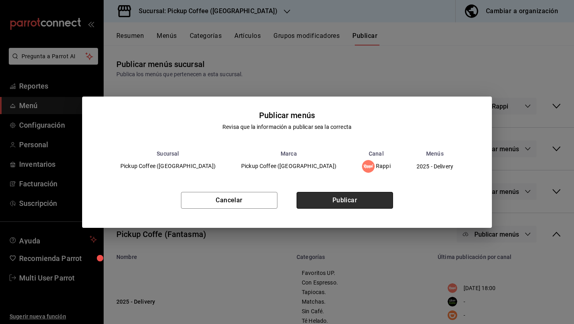
click at [367, 201] on button "Publicar" at bounding box center [345, 200] width 96 height 17
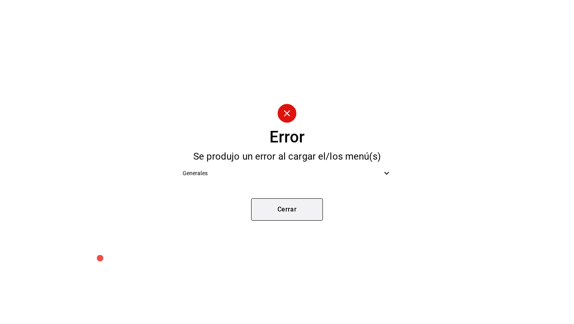
click at [301, 206] on button "Cerrar" at bounding box center [287, 209] width 72 height 22
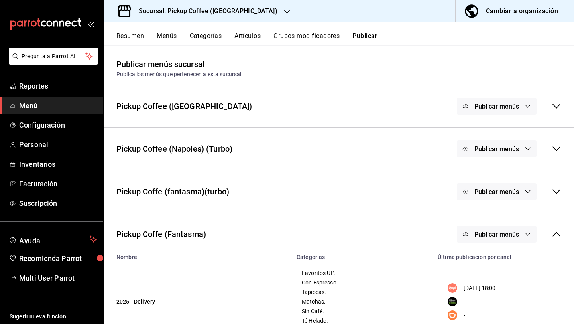
click at [493, 185] on button "Publicar menús" at bounding box center [497, 191] width 80 height 17
click at [499, 216] on span "Rappi" at bounding box center [508, 217] width 24 height 8
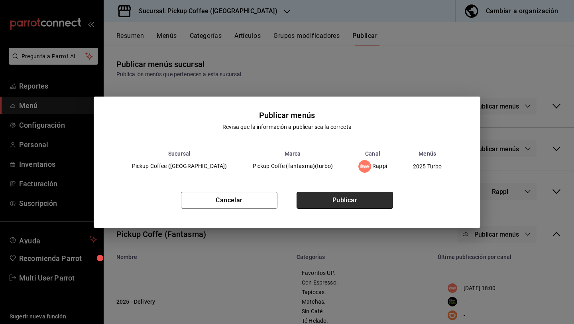
click at [385, 195] on button "Publicar" at bounding box center [345, 200] width 96 height 17
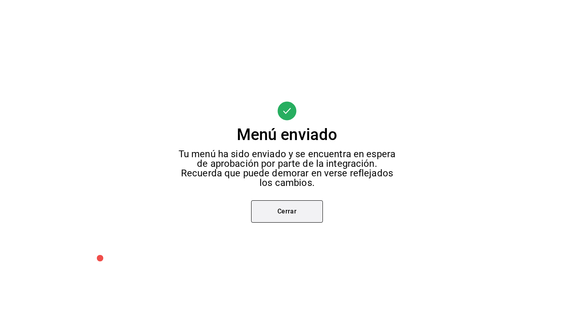
click at [305, 208] on button "Cerrar" at bounding box center [287, 211] width 72 height 22
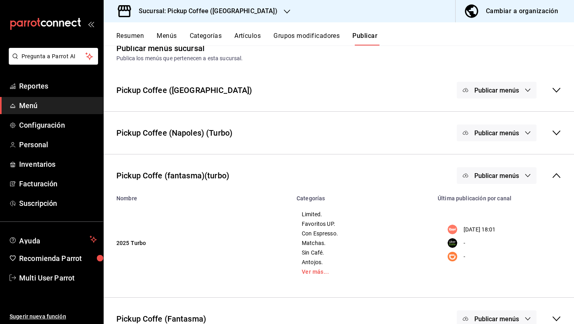
scroll to position [18, 0]
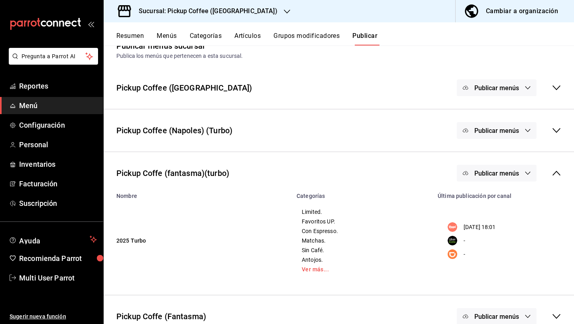
click at [505, 135] on div "Publicar menús" at bounding box center [497, 130] width 80 height 17
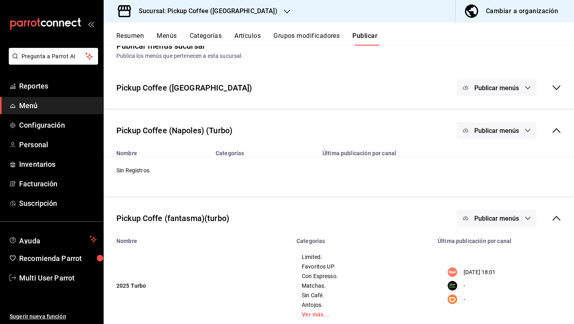
click at [505, 133] on div "Publicar menús" at bounding box center [497, 130] width 80 height 17
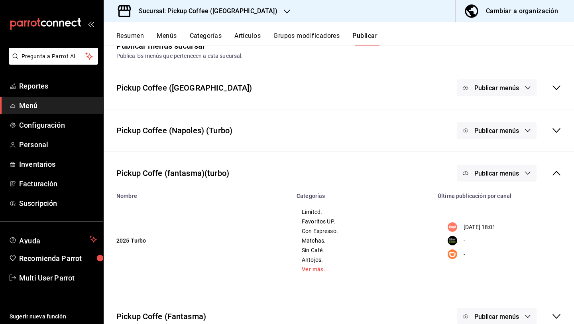
click at [505, 134] on div "Publicar menús" at bounding box center [497, 130] width 80 height 17
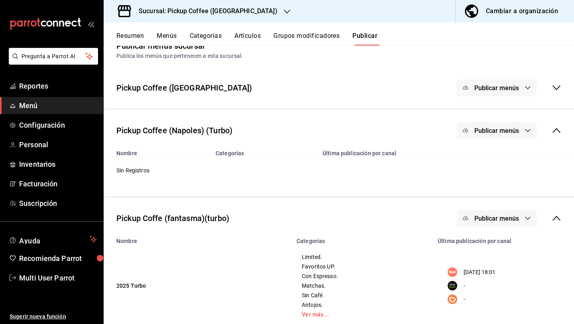
scroll to position [78, 0]
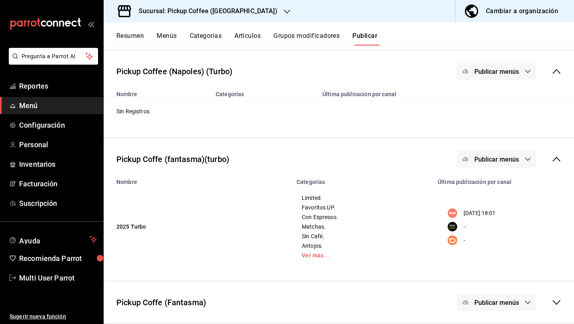
click at [554, 303] on icon at bounding box center [557, 302] width 10 height 10
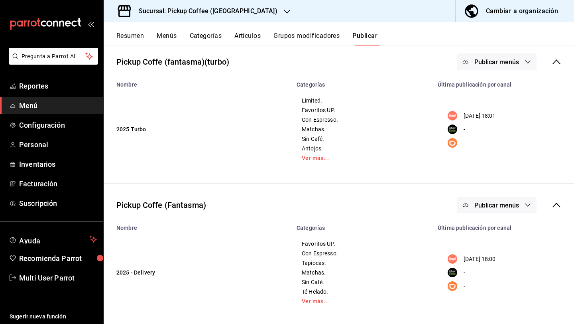
scroll to position [178, 0]
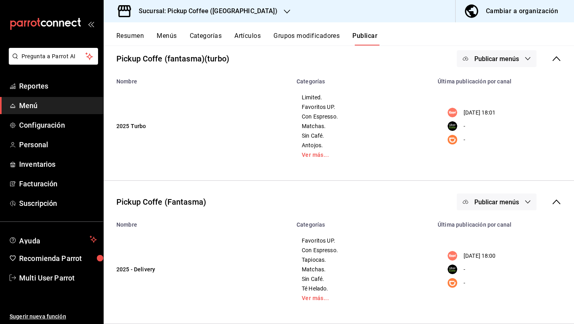
click at [312, 302] on td "Favoritos UP. Con Espresso. Tapiocas. Matchas. Sin Café. Té Helado. Ver más..." at bounding box center [362, 269] width 141 height 83
click at [314, 296] on link "Ver más..." at bounding box center [362, 298] width 121 height 6
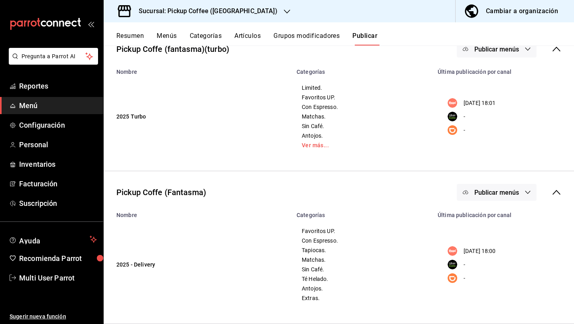
click at [485, 11] on button "Cambiar a organización" at bounding box center [512, 11] width 112 height 22
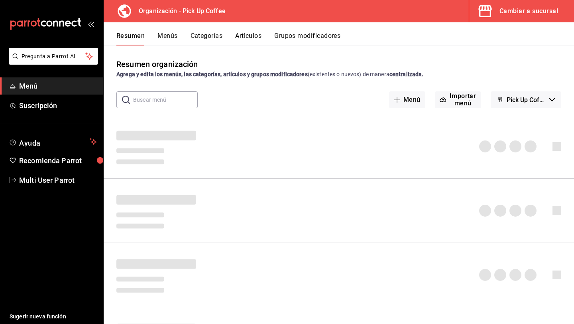
click at [165, 39] on button "Menús" at bounding box center [167, 39] width 20 height 14
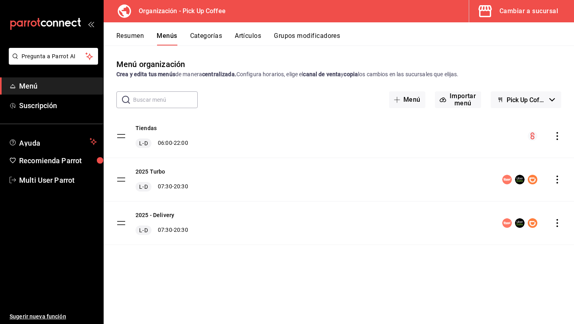
click at [558, 224] on icon "actions" at bounding box center [557, 223] width 8 height 8
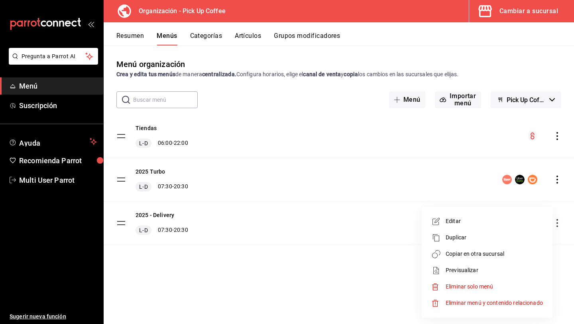
click at [481, 254] on span "Copiar en otra sucursal" at bounding box center [494, 254] width 97 height 8
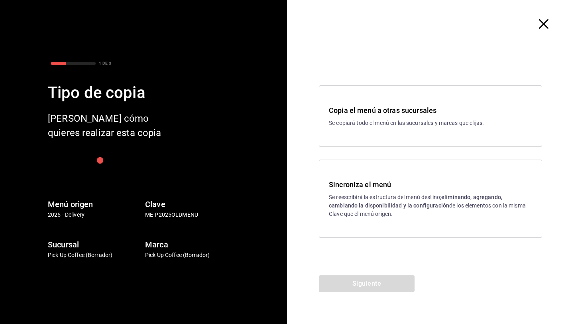
click at [400, 191] on div "Sincroniza el menú Se reescribirá la estructura del menú destino; eliminando, a…" at bounding box center [430, 198] width 203 height 39
click at [347, 288] on button "Siguiente" at bounding box center [367, 283] width 96 height 17
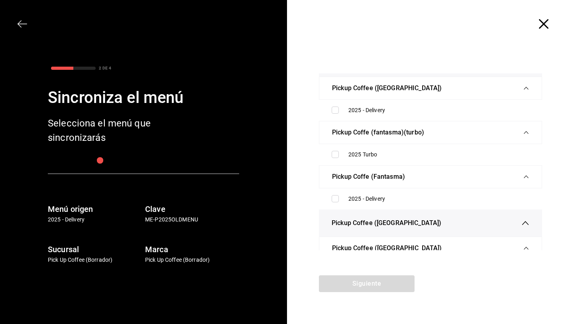
scroll to position [2458, 0]
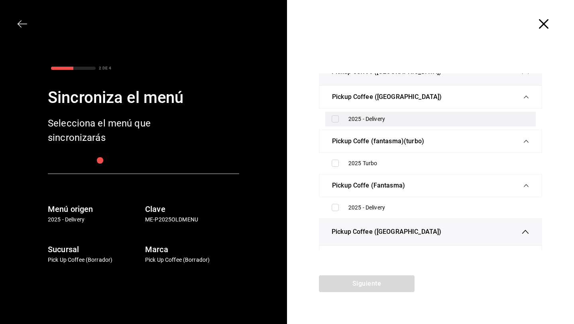
click at [335, 122] on input "checkbox" at bounding box center [335, 118] width 7 height 7
checkbox input "true"
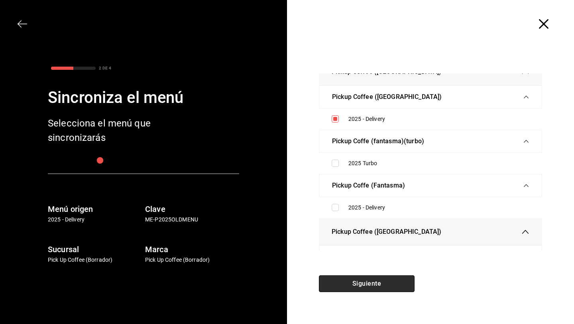
click at [361, 285] on button "Siguiente" at bounding box center [367, 283] width 96 height 17
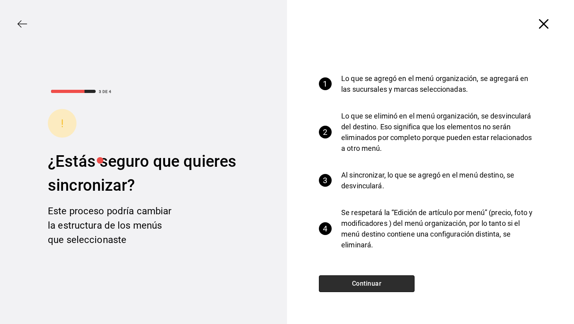
click at [361, 285] on button "Continuar" at bounding box center [367, 283] width 96 height 17
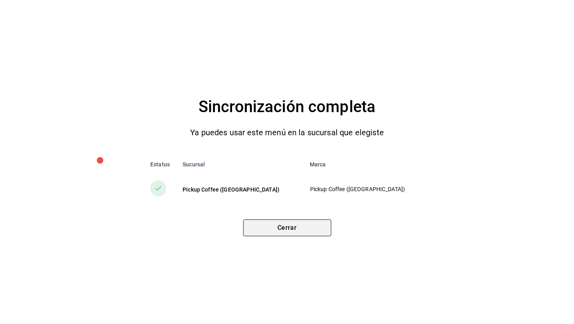
click at [315, 227] on button "Cerrar" at bounding box center [287, 227] width 88 height 17
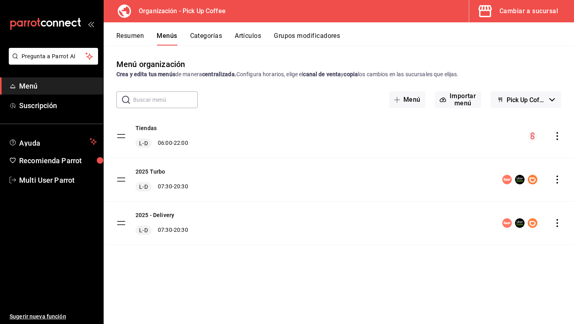
click at [502, 16] on div "Cambiar a sucursal" at bounding box center [528, 11] width 59 height 11
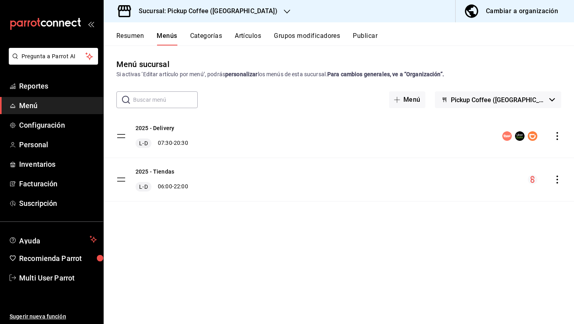
click at [367, 38] on button "Publicar" at bounding box center [365, 39] width 25 height 14
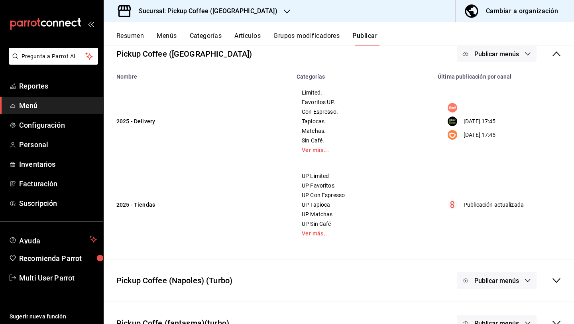
scroll to position [116, 0]
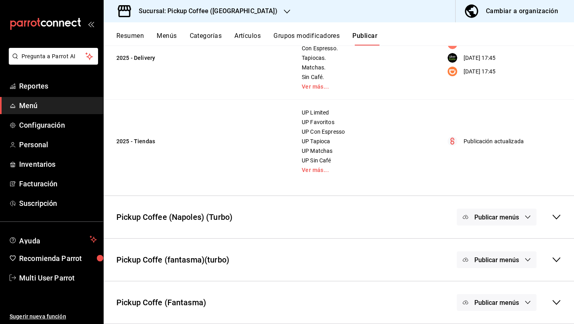
click at [472, 300] on button "Publicar menús" at bounding box center [497, 302] width 80 height 17
click at [402, 312] on div at bounding box center [287, 162] width 574 height 324
click at [553, 303] on icon at bounding box center [557, 302] width 10 height 10
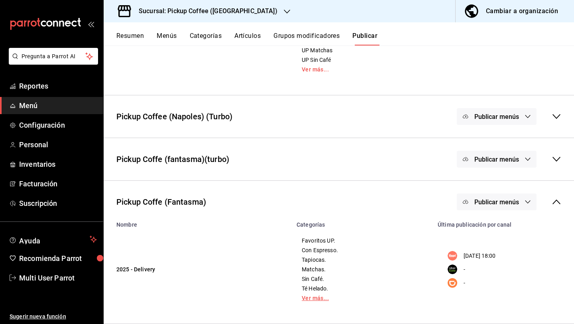
click at [306, 298] on link "Ver más..." at bounding box center [362, 298] width 121 height 6
click at [555, 161] on icon at bounding box center [557, 159] width 10 height 10
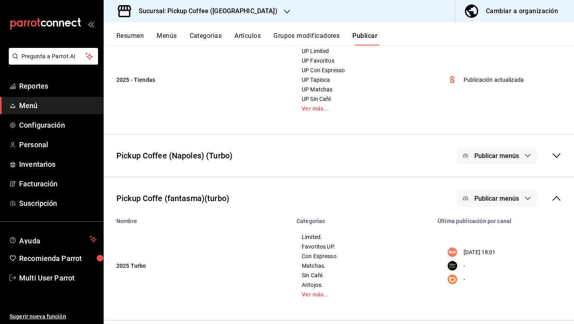
scroll to position [173, 0]
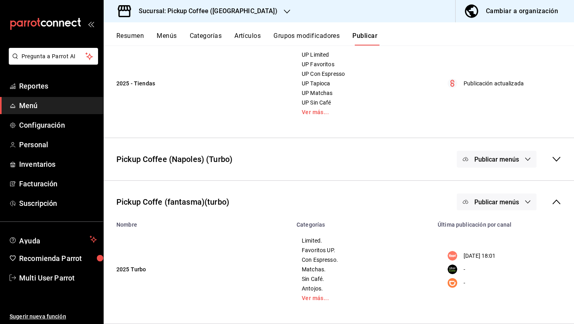
click at [554, 158] on icon at bounding box center [557, 159] width 10 height 10
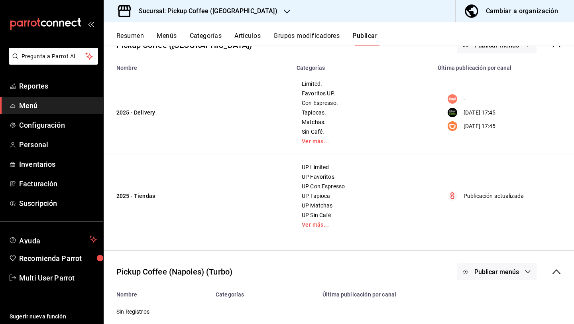
scroll to position [35, 0]
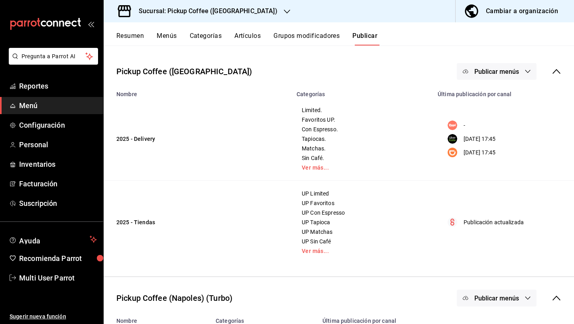
click at [507, 73] on span "Publicar menús" at bounding box center [496, 72] width 45 height 8
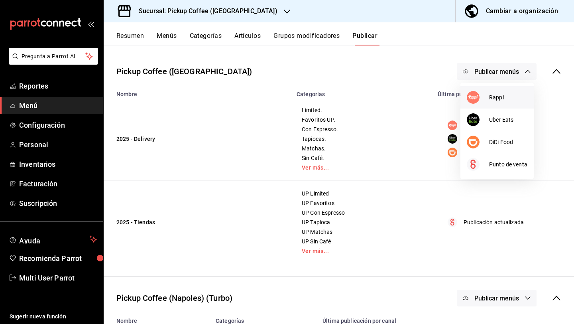
click at [503, 94] on span "Rappi" at bounding box center [508, 97] width 38 height 8
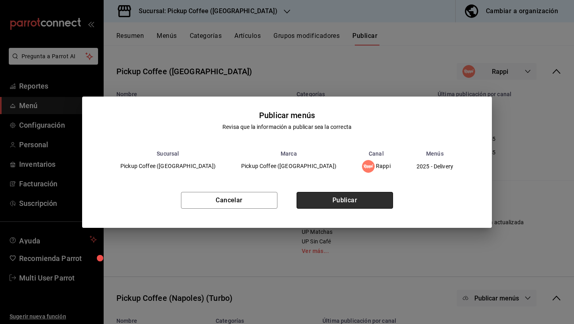
click at [358, 196] on button "Publicar" at bounding box center [345, 200] width 96 height 17
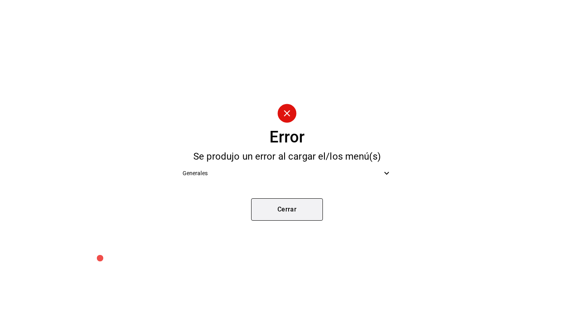
click at [318, 210] on button "Cerrar" at bounding box center [287, 209] width 72 height 22
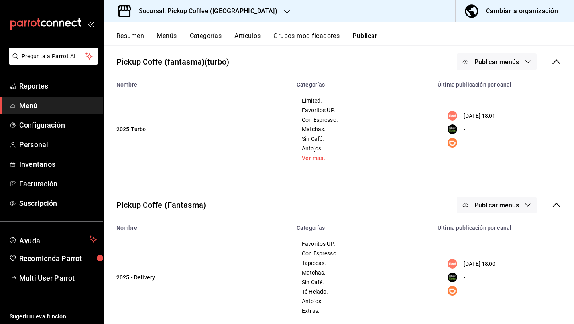
scroll to position [372, 0]
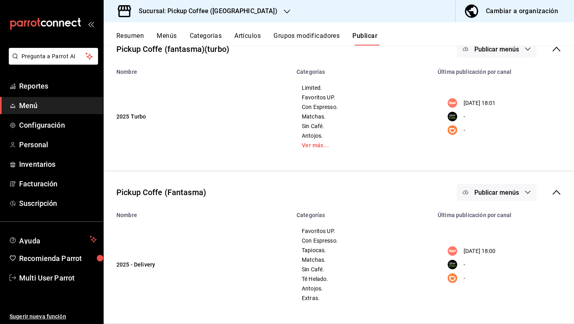
click at [508, 196] on button "Publicar menús" at bounding box center [497, 192] width 80 height 17
click at [491, 217] on div at bounding box center [484, 218] width 22 height 13
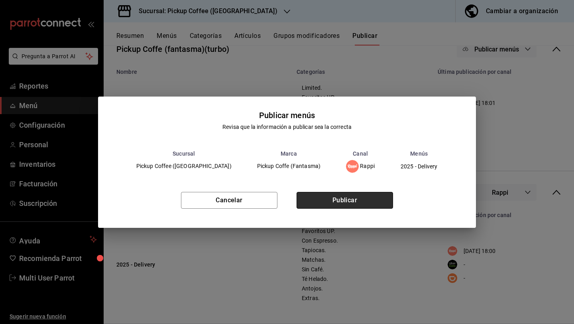
click at [374, 200] on button "Publicar" at bounding box center [345, 200] width 96 height 17
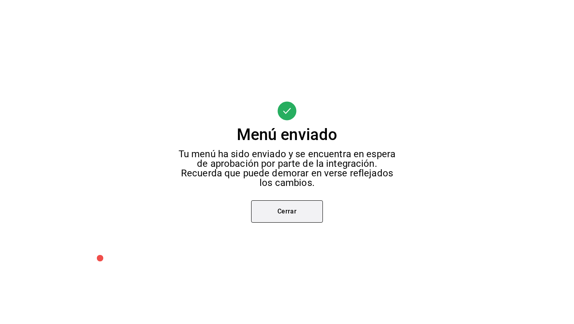
click at [293, 202] on button "Cerrar" at bounding box center [287, 211] width 72 height 22
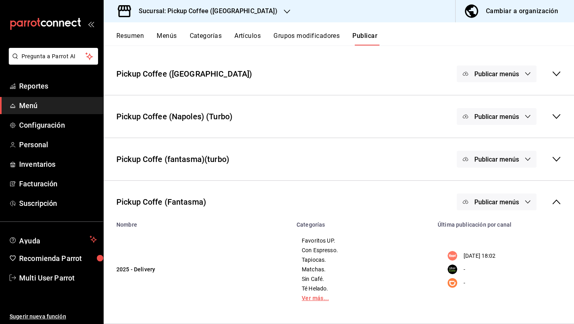
click at [315, 299] on link "Ver más..." at bounding box center [362, 298] width 121 height 6
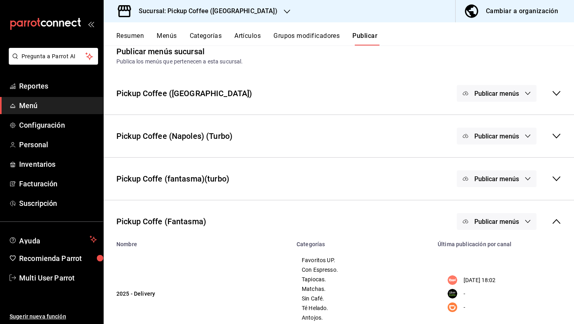
scroll to position [6, 0]
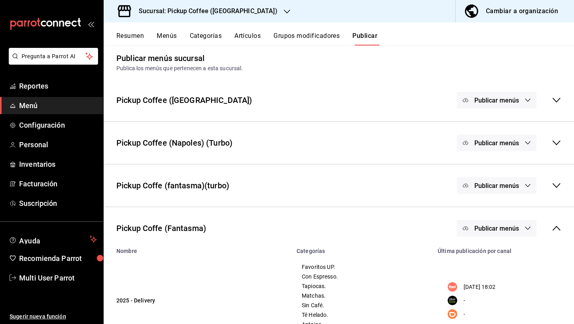
click at [556, 191] on div "Publicar menús" at bounding box center [509, 185] width 104 height 17
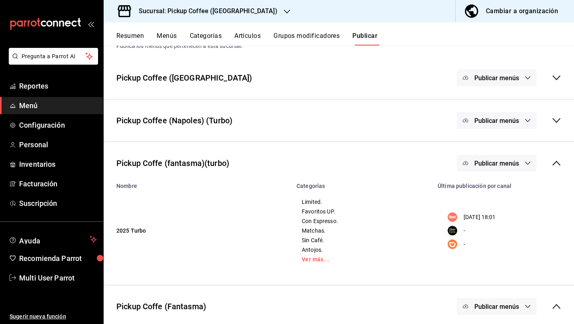
scroll to position [29, 0]
click at [307, 256] on link "Ver más..." at bounding box center [362, 259] width 121 height 6
click at [503, 6] on div "Cambiar a organización" at bounding box center [522, 11] width 72 height 11
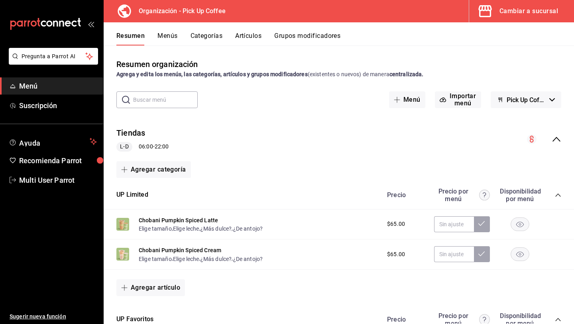
click at [559, 136] on icon "collapse-menu-row" at bounding box center [557, 139] width 10 height 10
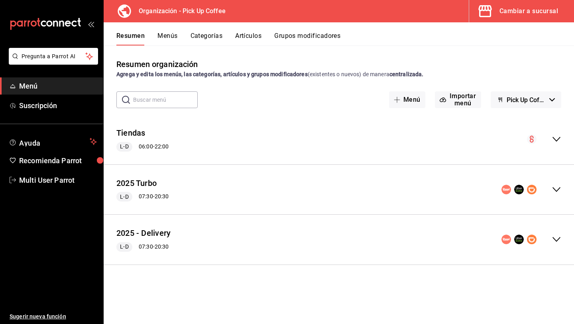
drag, startPoint x: 556, startPoint y: 192, endPoint x: 564, endPoint y: 186, distance: 9.3
click at [556, 192] on icon "collapse-menu-row" at bounding box center [557, 190] width 10 height 10
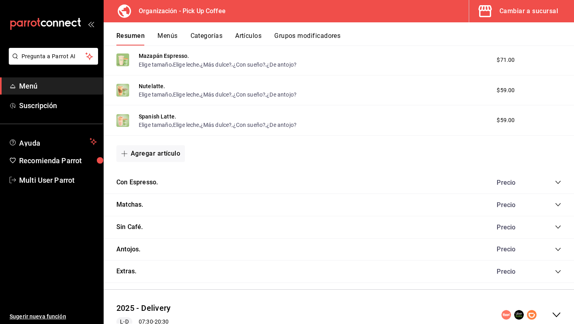
scroll to position [359, 0]
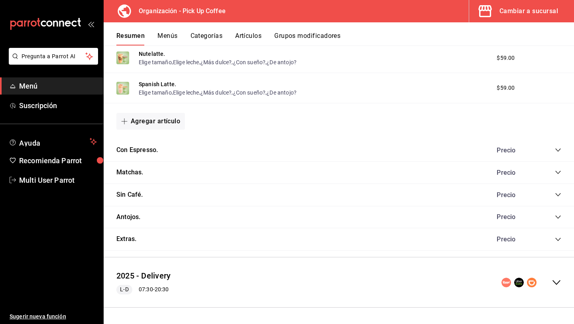
click at [560, 288] on div "2025 - Delivery L-D 07:30 - 20:30" at bounding box center [339, 281] width 470 height 37
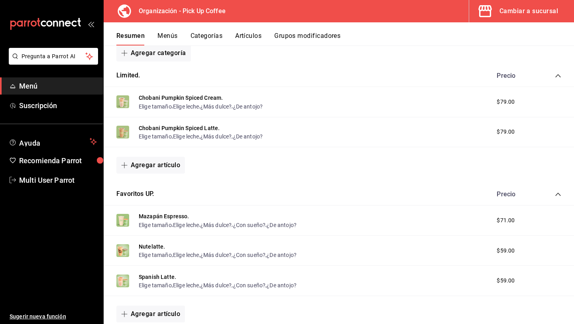
scroll to position [0, 0]
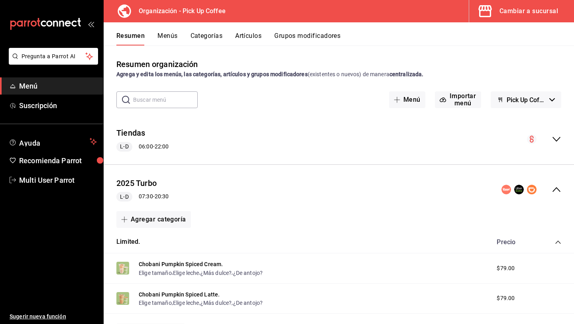
click at [209, 35] on button "Categorías" at bounding box center [207, 39] width 32 height 14
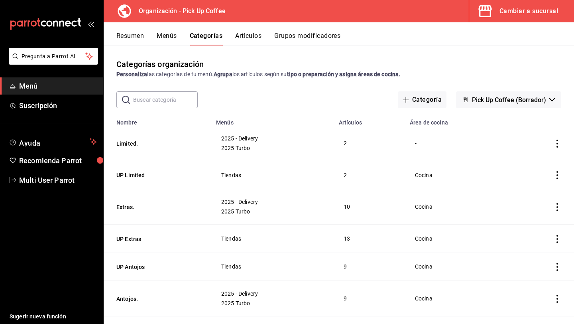
click at [558, 142] on icon "actions" at bounding box center [557, 143] width 8 height 8
click at [534, 160] on span "Editar" at bounding box center [533, 162] width 21 height 8
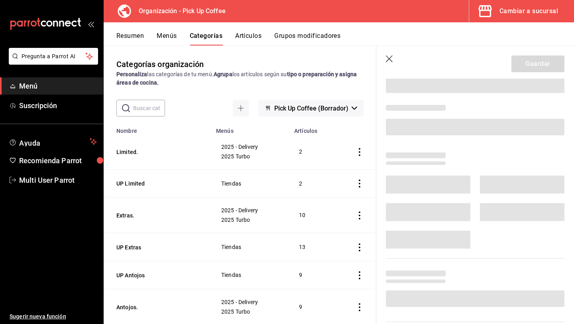
scroll to position [39, 0]
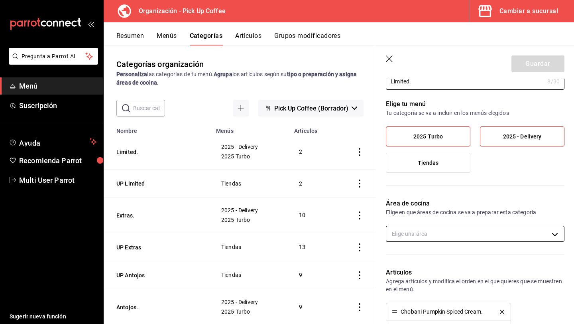
click at [481, 232] on body "Pregunta a Parrot AI Menú Suscripción Ayuda Recomienda Parrot Multi User Parrot…" at bounding box center [287, 193] width 574 height 387
click at [463, 257] on span "Cocina" at bounding box center [481, 259] width 151 height 8
type input "9450133a-d932-44ff-a833-2990ac893b49"
checkbox input "true"
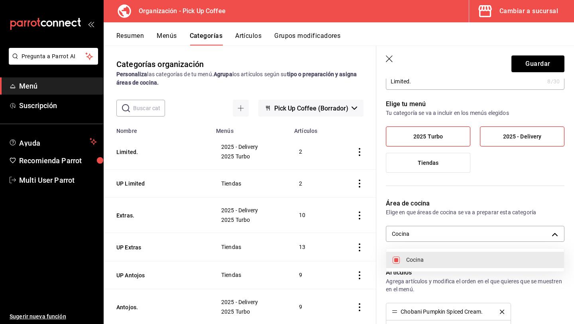
click at [535, 72] on div at bounding box center [287, 162] width 574 height 324
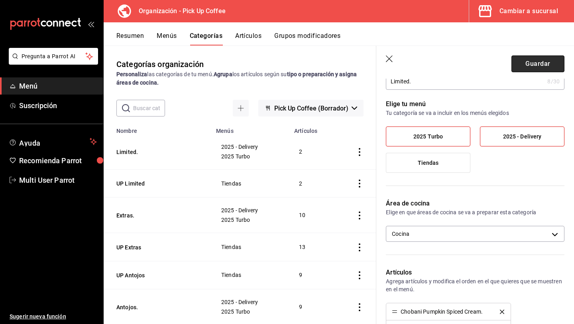
click at [534, 68] on button "Guardar" at bounding box center [537, 63] width 53 height 17
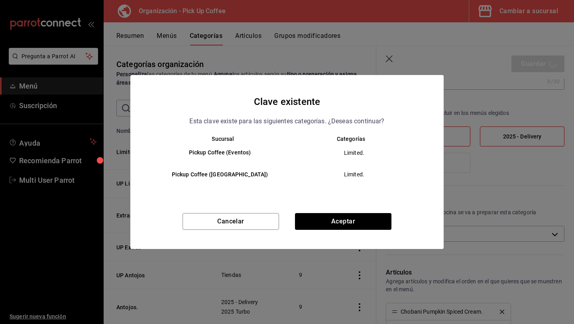
click at [351, 207] on div "Clave existente Esta clave existe para las siguientes categorías. ¿Deseas conti…" at bounding box center [286, 161] width 313 height 173
click at [354, 219] on button "Aceptar" at bounding box center [343, 221] width 96 height 17
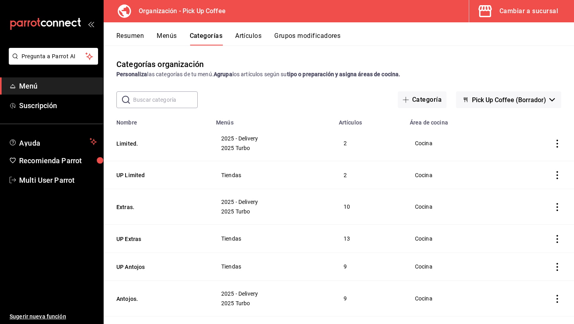
click at [160, 35] on button "Menús" at bounding box center [167, 39] width 20 height 14
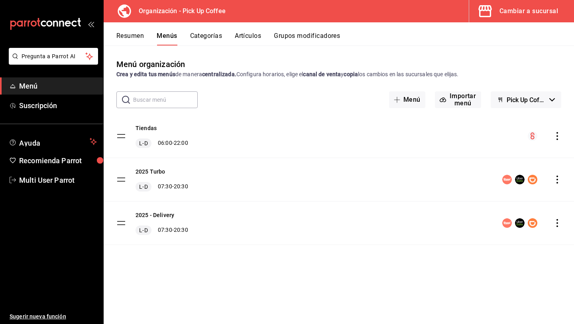
click at [555, 224] on icon "actions" at bounding box center [557, 223] width 8 height 8
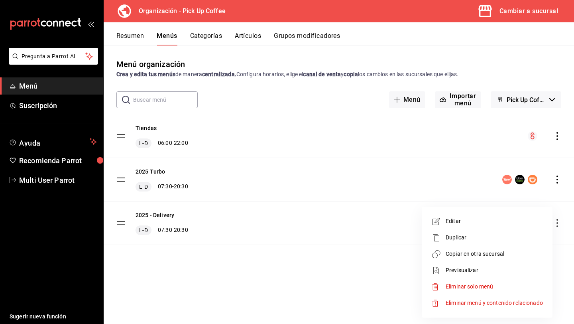
click at [480, 256] on span "Copiar en otra sucursal" at bounding box center [494, 254] width 97 height 8
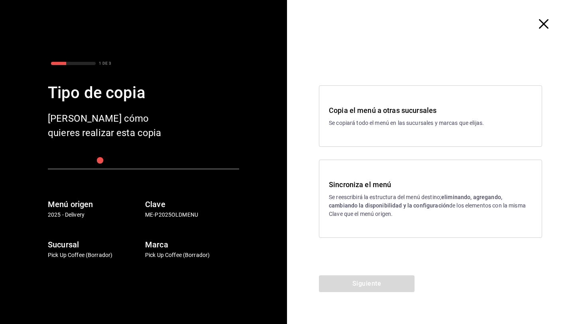
click at [391, 210] on p "Se reescribirá la estructura del menú destino; eliminando, agregando, cambiando…" at bounding box center [430, 205] width 203 height 25
click at [362, 281] on button "Siguiente" at bounding box center [367, 283] width 96 height 17
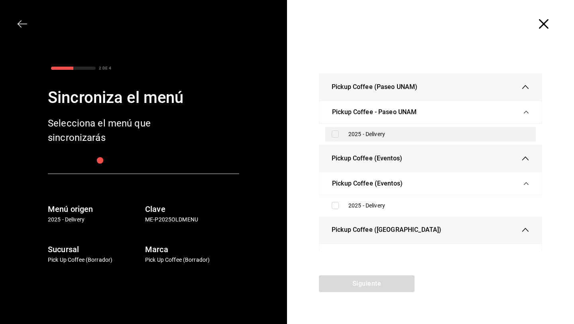
click at [358, 135] on div "2025 - Delivery" at bounding box center [438, 134] width 181 height 8
checkbox input "true"
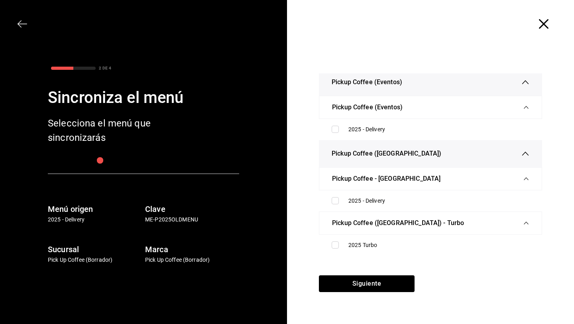
scroll to position [86, 0]
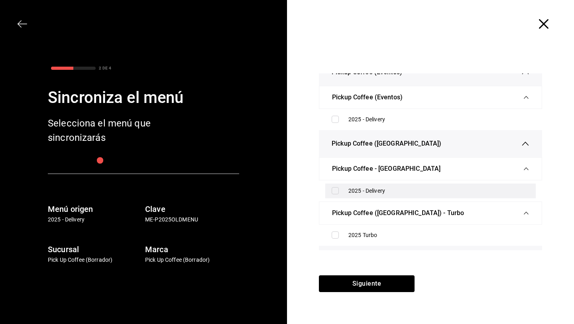
click at [338, 196] on div "2025 - Delivery" at bounding box center [430, 190] width 210 height 15
checkbox input "true"
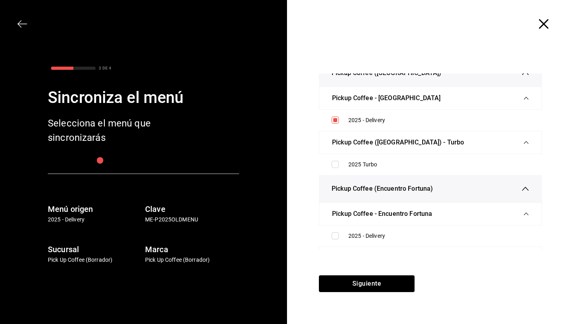
scroll to position [157, 0]
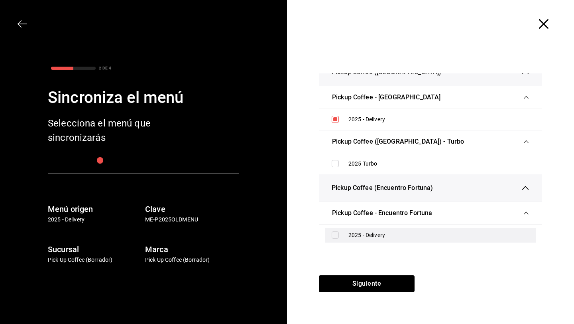
click at [336, 231] on div "2025 - Delivery" at bounding box center [430, 235] width 210 height 15
checkbox input "true"
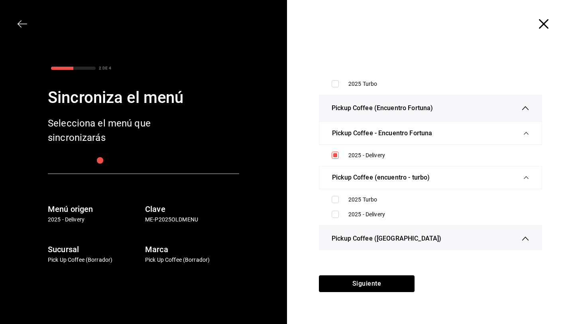
scroll to position [246, 0]
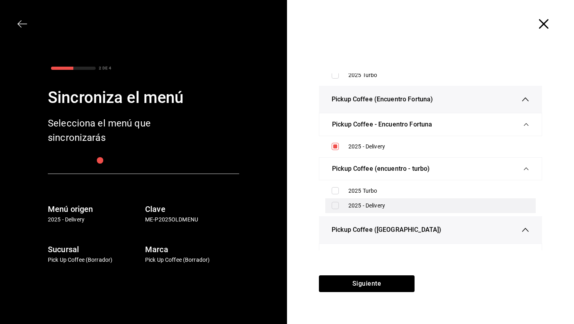
click at [337, 209] on input "checkbox" at bounding box center [335, 205] width 7 height 7
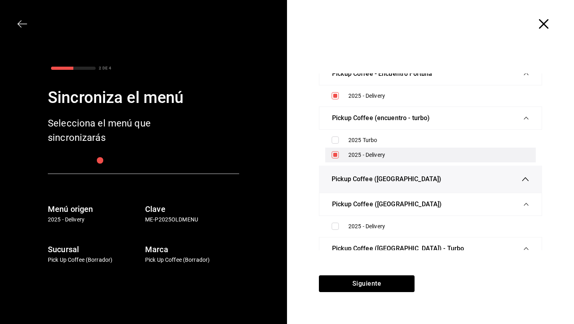
scroll to position [300, 0]
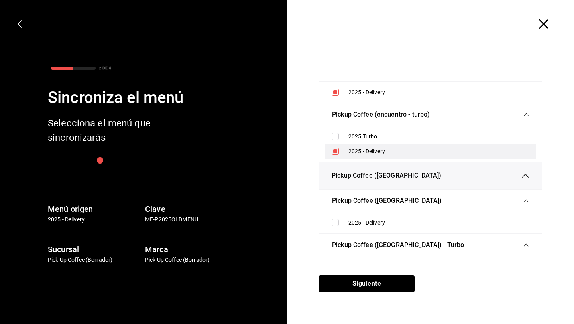
click at [334, 154] on input "checkbox" at bounding box center [335, 150] width 7 height 7
checkbox input "false"
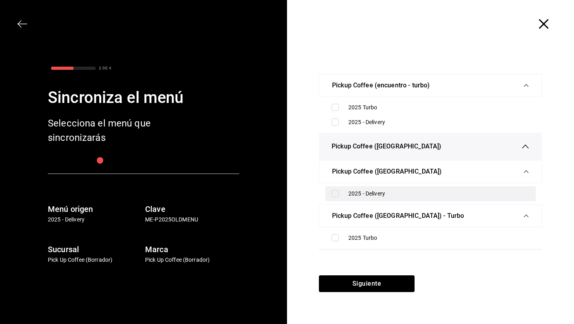
scroll to position [354, 0]
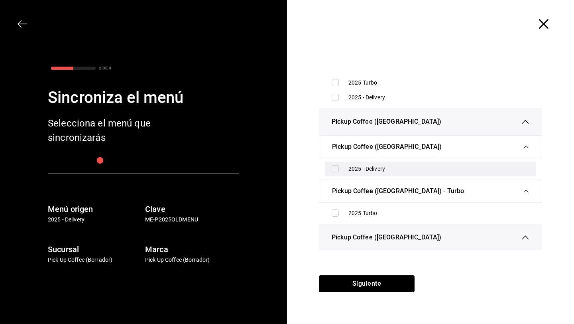
click at [334, 175] on div "2025 - Delivery" at bounding box center [430, 168] width 210 height 15
checkbox input "true"
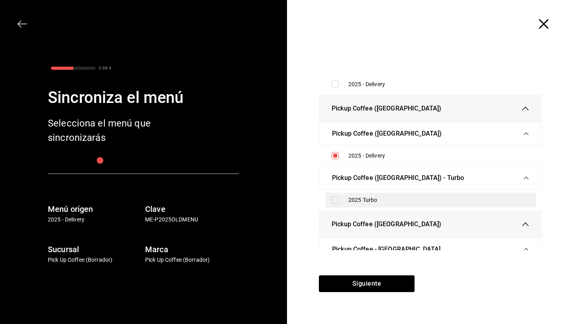
scroll to position [368, 0]
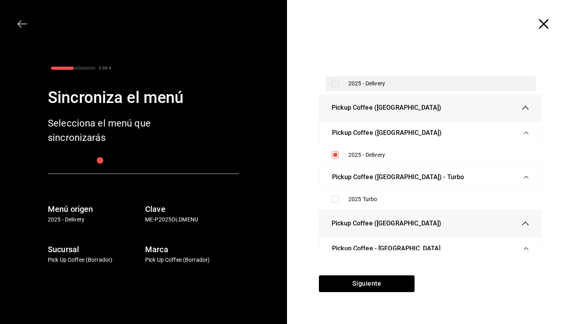
click at [335, 89] on div "2025 - Delivery" at bounding box center [430, 83] width 210 height 15
checkbox input "true"
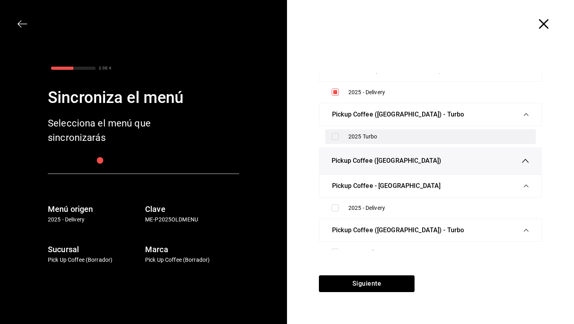
scroll to position [432, 0]
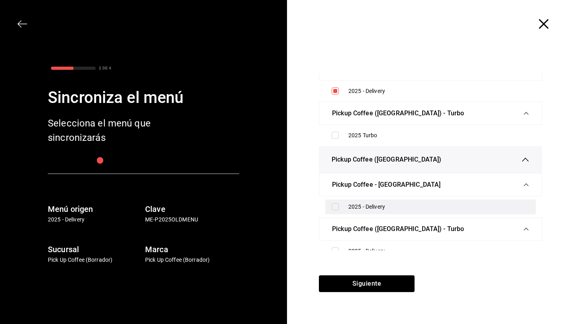
click at [334, 210] on input "checkbox" at bounding box center [335, 206] width 7 height 7
checkbox input "true"
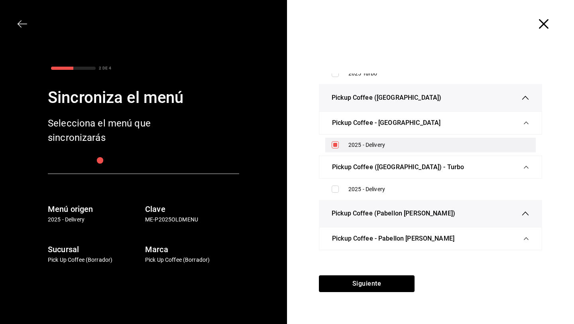
scroll to position [495, 0]
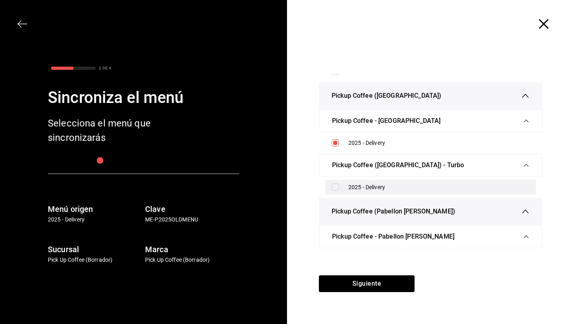
click at [337, 191] on input "checkbox" at bounding box center [335, 186] width 7 height 7
checkbox input "true"
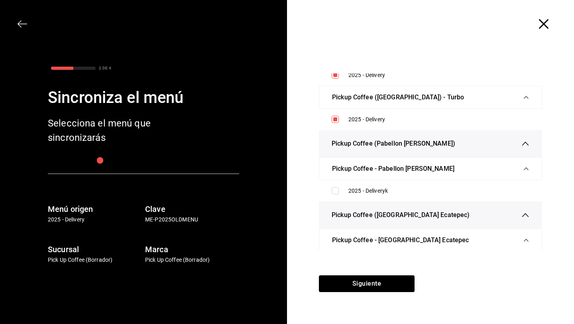
scroll to position [569, 0]
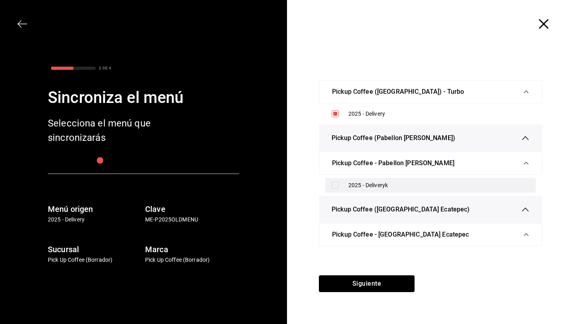
click at [336, 189] on input "checkbox" at bounding box center [335, 184] width 7 height 7
checkbox input "true"
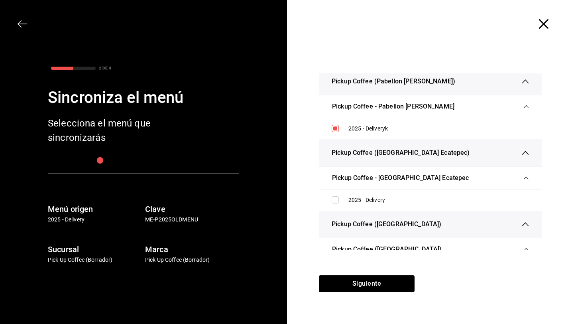
scroll to position [630, 0]
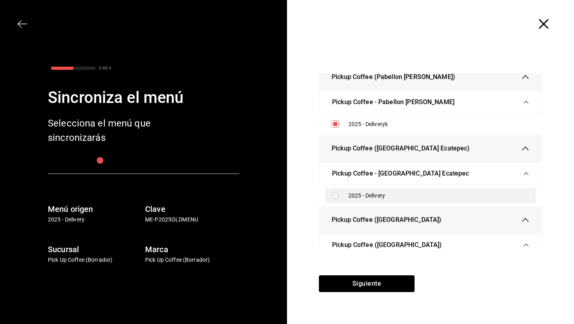
click at [336, 199] on input "checkbox" at bounding box center [335, 195] width 7 height 7
checkbox input "true"
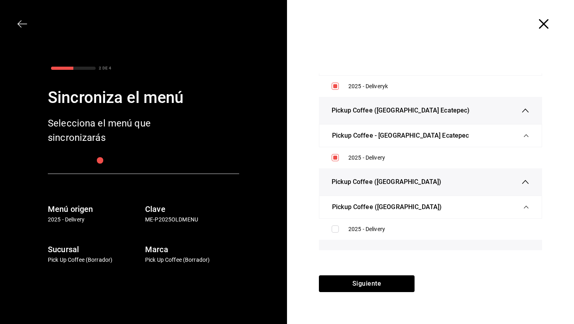
scroll to position [688, 0]
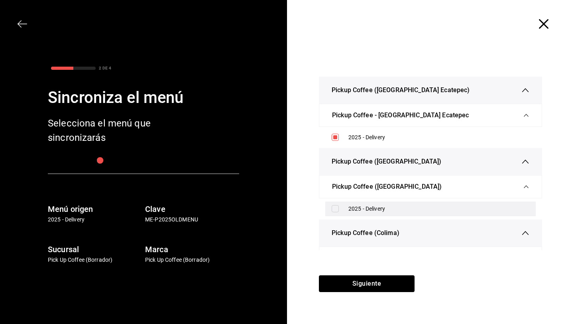
click at [336, 212] on input "checkbox" at bounding box center [335, 208] width 7 height 7
checkbox input "true"
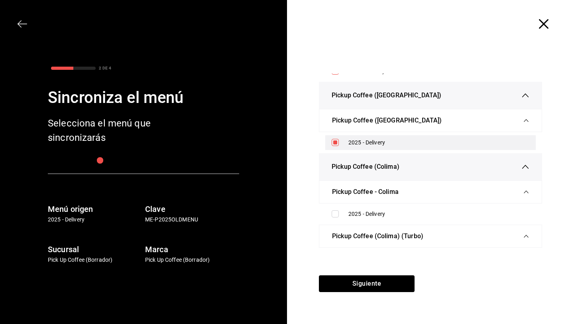
scroll to position [774, 0]
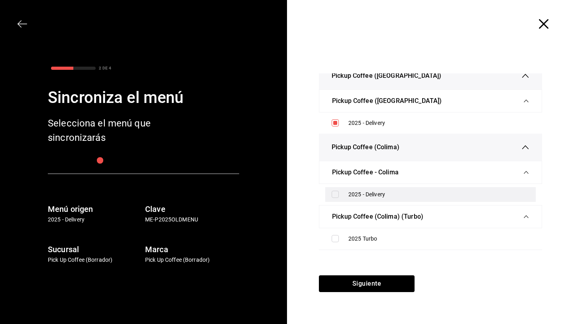
click at [337, 198] on input "checkbox" at bounding box center [335, 194] width 7 height 7
checkbox input "true"
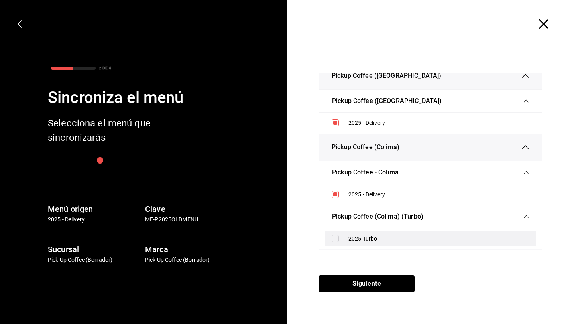
click at [336, 242] on input "checkbox" at bounding box center [335, 238] width 7 height 7
checkbox input "false"
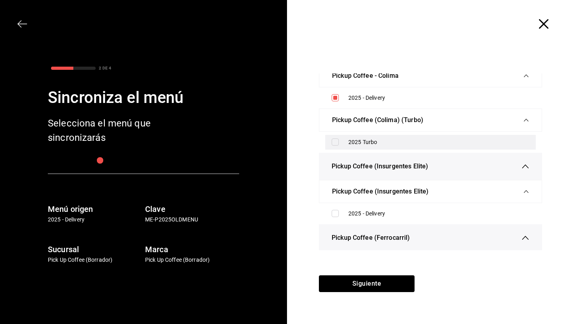
scroll to position [883, 0]
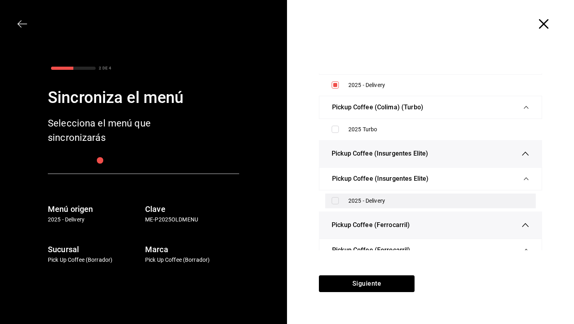
click at [332, 204] on input "checkbox" at bounding box center [335, 200] width 7 height 7
checkbox input "true"
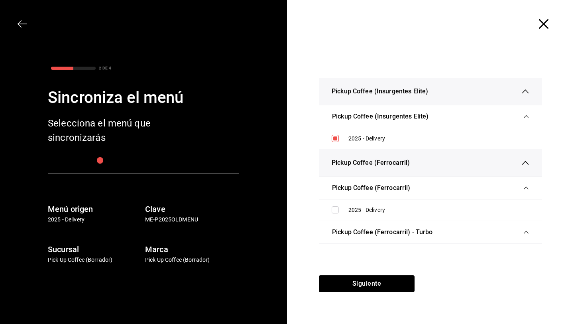
scroll to position [970, 0]
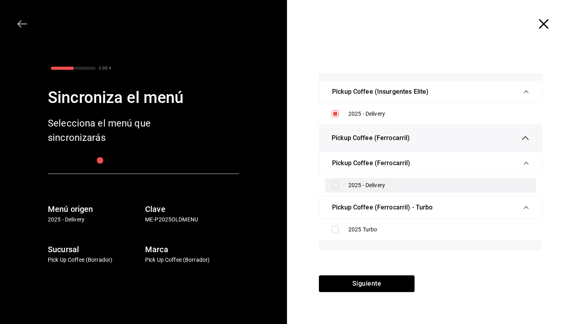
click at [339, 189] on label at bounding box center [337, 184] width 10 height 7
click at [339, 189] on input "checkbox" at bounding box center [335, 184] width 7 height 7
click at [334, 189] on input "checkbox" at bounding box center [335, 184] width 7 height 7
checkbox input "true"
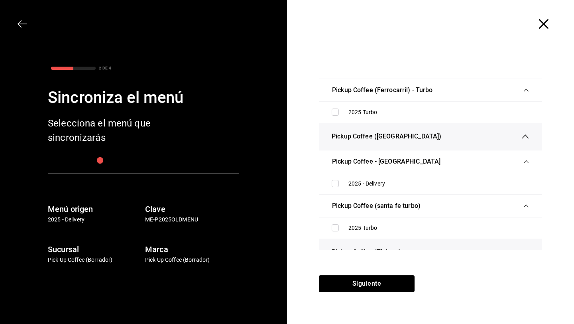
scroll to position [1090, 0]
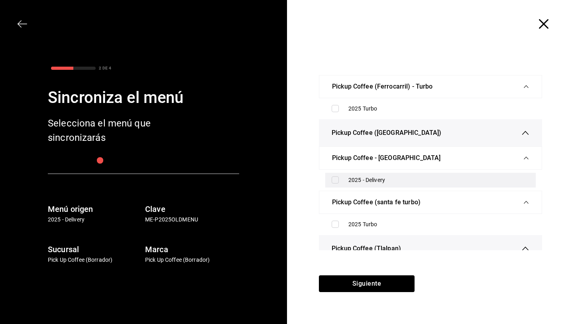
click at [334, 183] on input "checkbox" at bounding box center [335, 179] width 7 height 7
checkbox input "true"
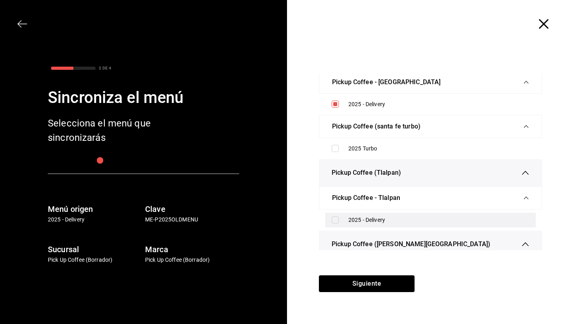
scroll to position [1170, 0]
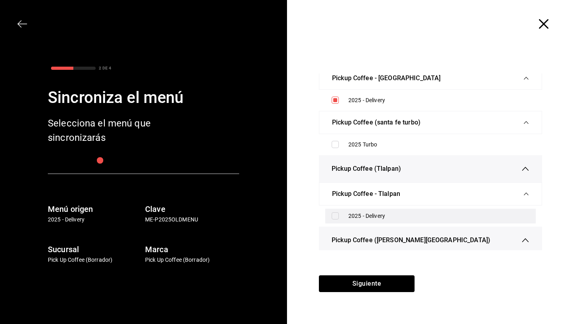
click at [334, 219] on input "checkbox" at bounding box center [335, 215] width 7 height 7
checkbox input "true"
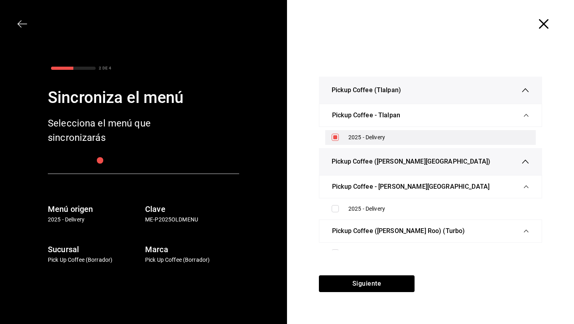
scroll to position [1253, 0]
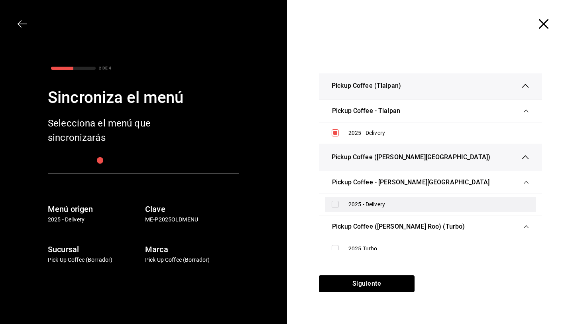
click at [336, 208] on input "checkbox" at bounding box center [335, 203] width 7 height 7
checkbox input "true"
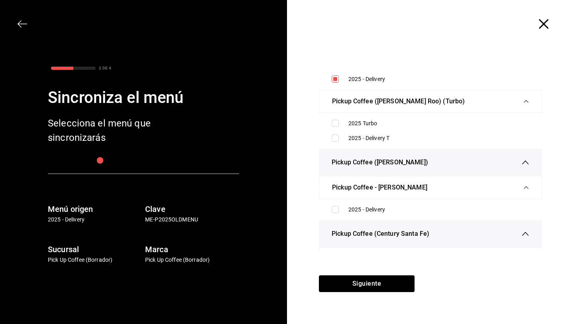
scroll to position [1385, 0]
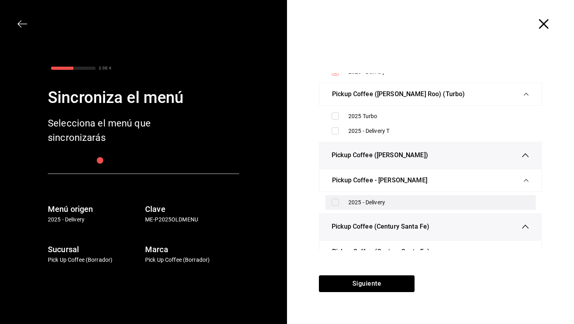
click at [331, 210] on div "2025 - Delivery" at bounding box center [430, 202] width 210 height 15
checkbox input "true"
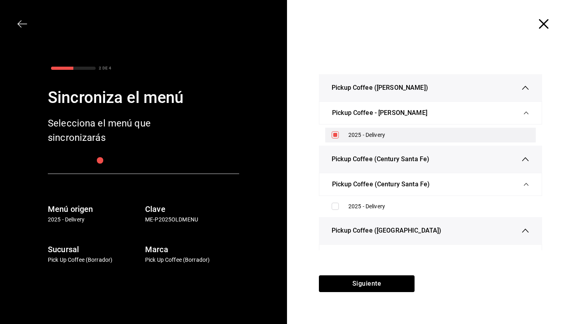
scroll to position [1453, 0]
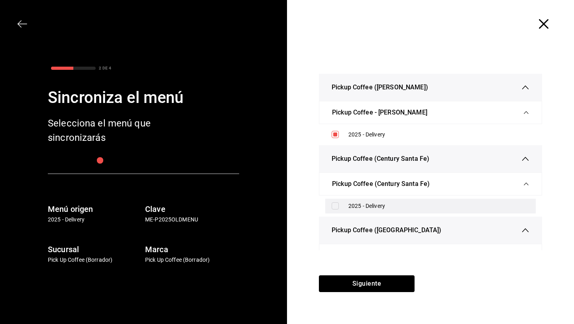
click at [334, 209] on input "checkbox" at bounding box center [335, 205] width 7 height 7
checkbox input "true"
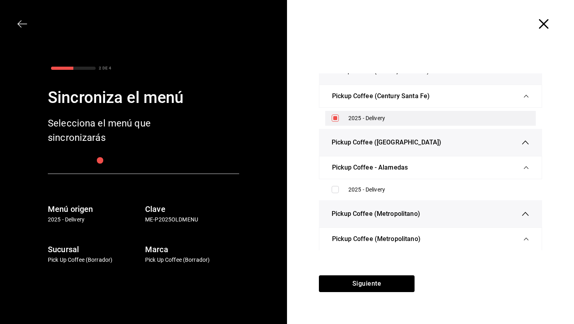
scroll to position [1547, 0]
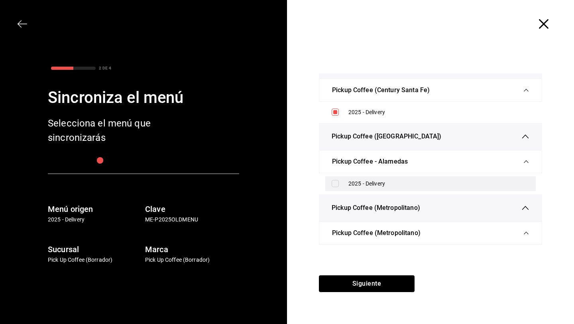
click at [336, 187] on input "checkbox" at bounding box center [335, 183] width 7 height 7
checkbox input "true"
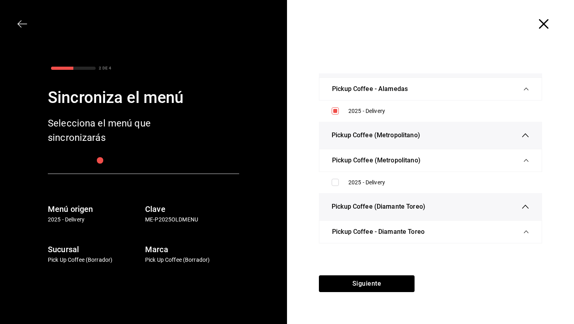
scroll to position [1623, 0]
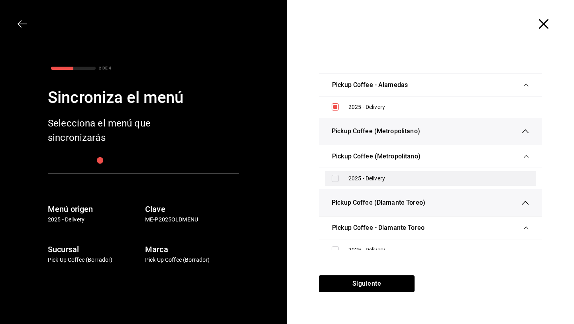
click at [335, 182] on input "checkbox" at bounding box center [335, 178] width 7 height 7
checkbox input "true"
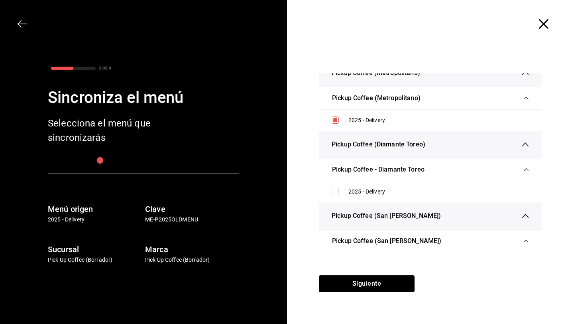
scroll to position [1721, 0]
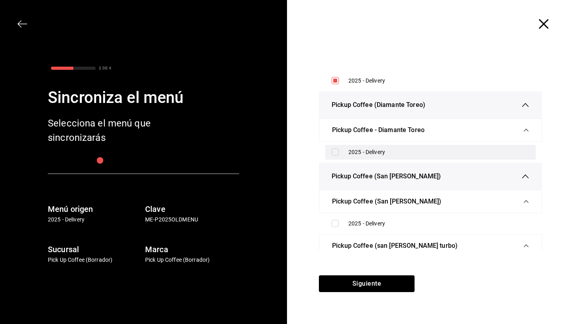
click at [335, 159] on div "2025 - Delivery" at bounding box center [430, 152] width 210 height 15
checkbox input "true"
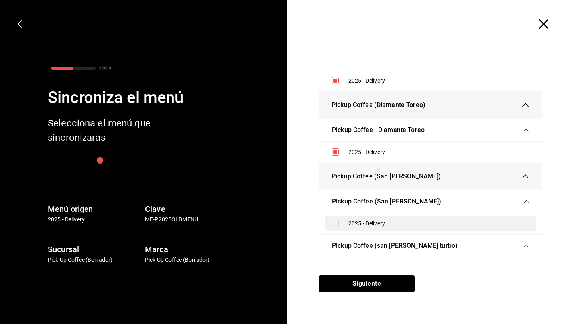
click at [334, 227] on input "checkbox" at bounding box center [335, 223] width 7 height 7
checkbox input "true"
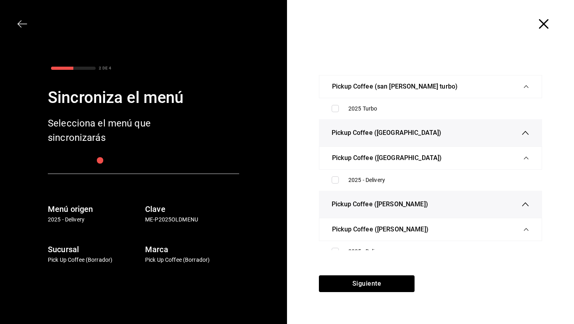
scroll to position [1888, 0]
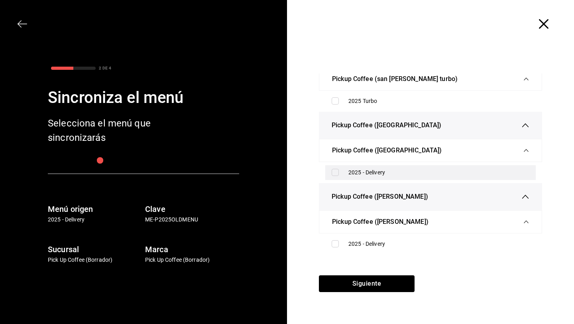
click at [337, 176] on input "checkbox" at bounding box center [335, 172] width 7 height 7
checkbox input "true"
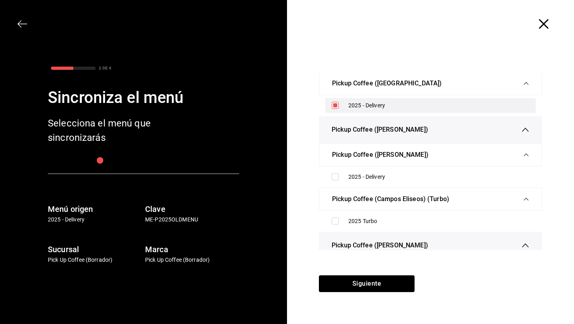
scroll to position [1955, 0]
click at [337, 180] on input "checkbox" at bounding box center [335, 176] width 7 height 7
checkbox input "true"
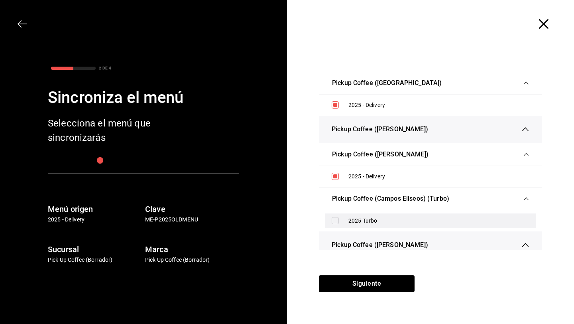
click at [333, 224] on input "checkbox" at bounding box center [335, 220] width 7 height 7
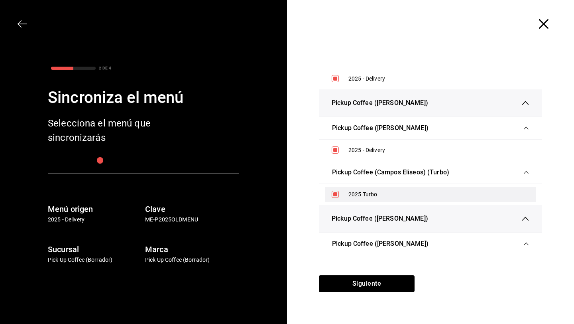
scroll to position [1984, 0]
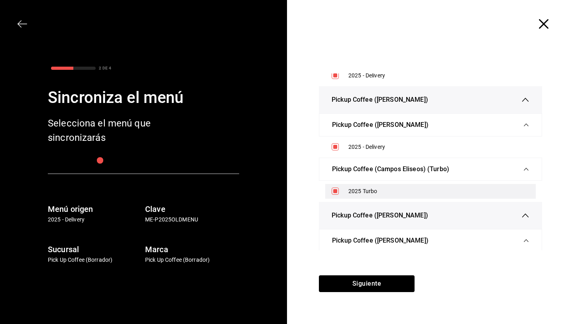
click at [338, 194] on input "checkbox" at bounding box center [335, 190] width 7 height 7
checkbox input "false"
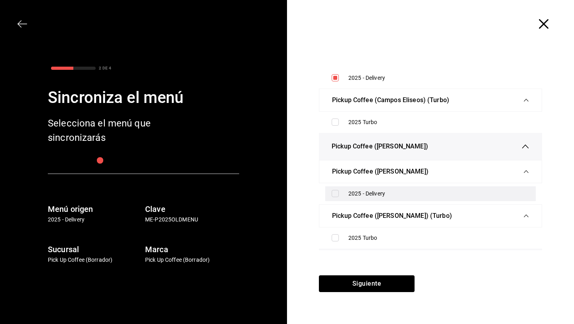
click at [334, 197] on input "checkbox" at bounding box center [335, 193] width 7 height 7
checkbox input "true"
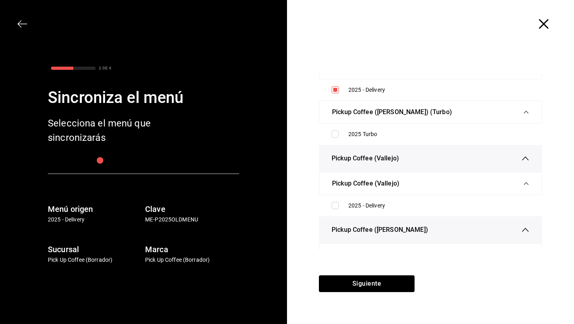
scroll to position [2166, 0]
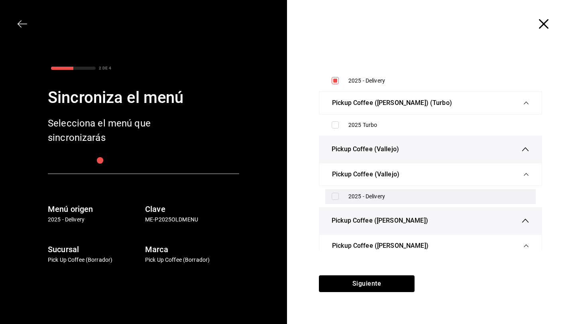
click at [335, 200] on input "checkbox" at bounding box center [335, 196] width 7 height 7
checkbox input "true"
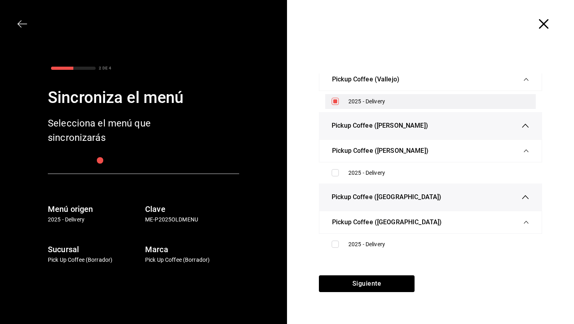
scroll to position [2262, 0]
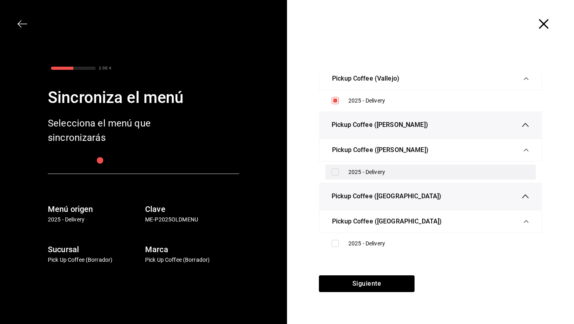
click at [334, 175] on input "checkbox" at bounding box center [335, 171] width 7 height 7
checkbox input "true"
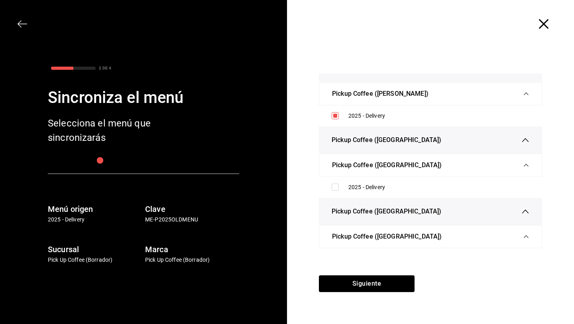
scroll to position [2337, 0]
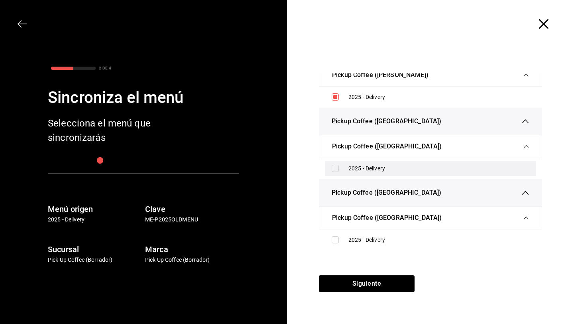
click at [333, 172] on input "checkbox" at bounding box center [335, 168] width 7 height 7
checkbox input "true"
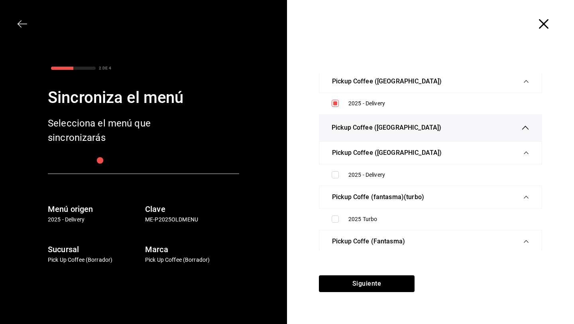
scroll to position [2405, 0]
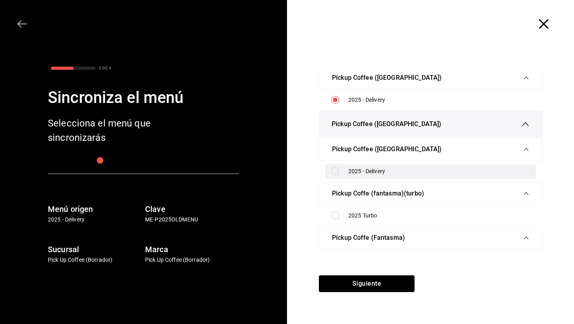
click at [336, 175] on input "checkbox" at bounding box center [335, 170] width 7 height 7
checkbox input "true"
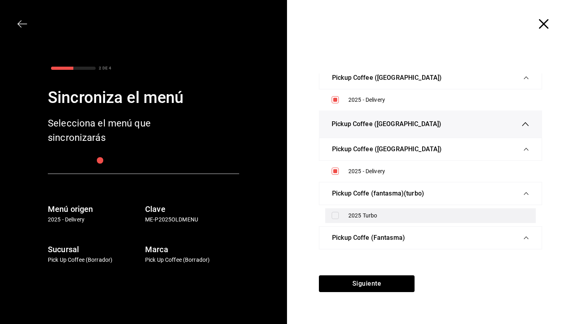
scroll to position [2460, 0]
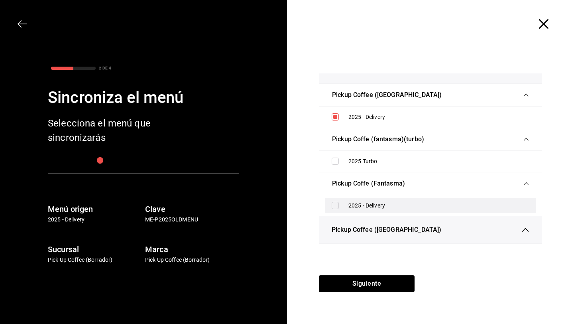
click at [334, 209] on input "checkbox" at bounding box center [335, 205] width 7 height 7
checkbox input "true"
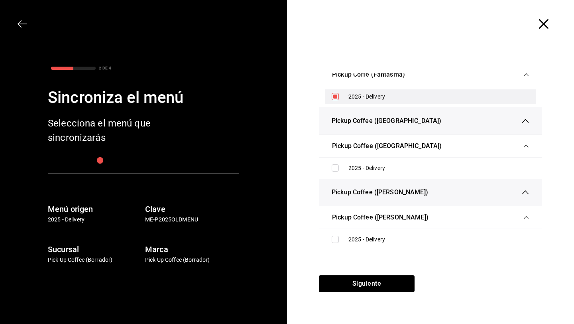
scroll to position [2569, 0]
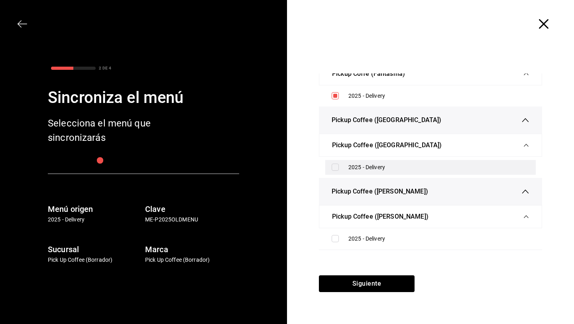
click at [336, 171] on input "checkbox" at bounding box center [335, 166] width 7 height 7
checkbox input "true"
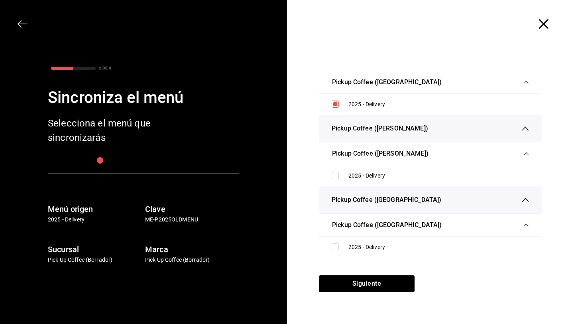
scroll to position [2678, 0]
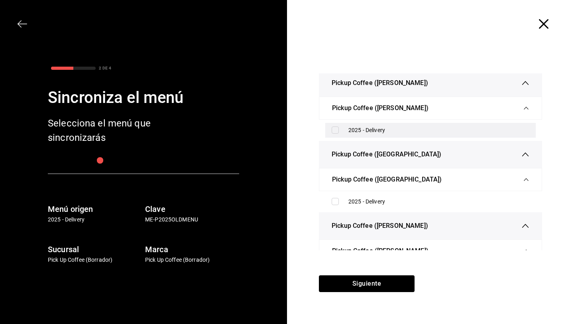
click at [336, 134] on input "checkbox" at bounding box center [335, 129] width 7 height 7
checkbox input "true"
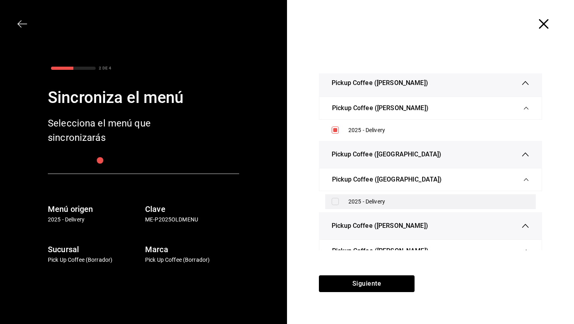
click at [337, 205] on input "checkbox" at bounding box center [335, 201] width 7 height 7
checkbox input "true"
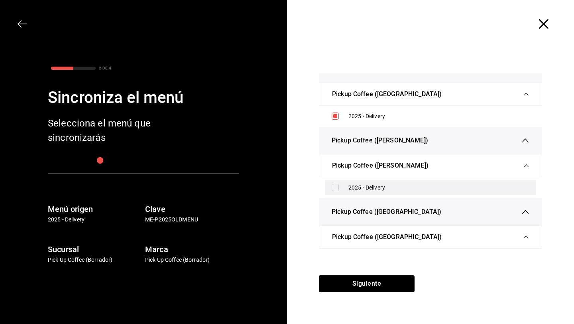
click at [337, 191] on input "checkbox" at bounding box center [335, 187] width 7 height 7
checkbox input "true"
click at [336, 190] on input "checkbox" at bounding box center [335, 186] width 7 height 7
checkbox input "true"
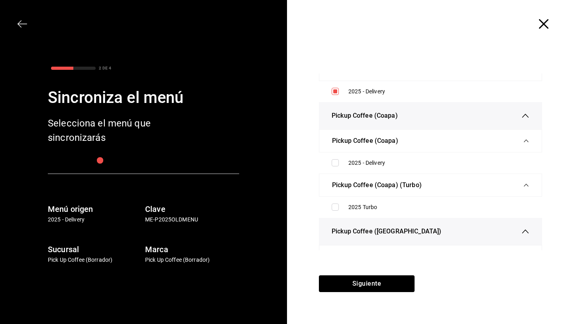
scroll to position [2938, 0]
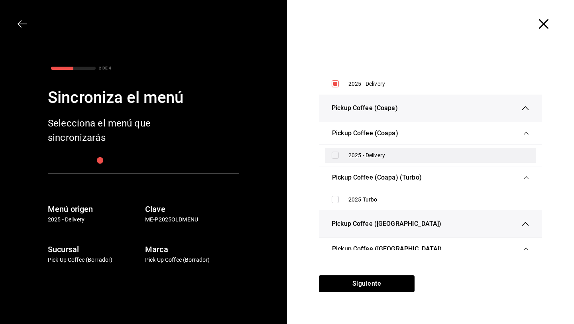
click at [334, 159] on input "checkbox" at bounding box center [335, 154] width 7 height 7
checkbox input "true"
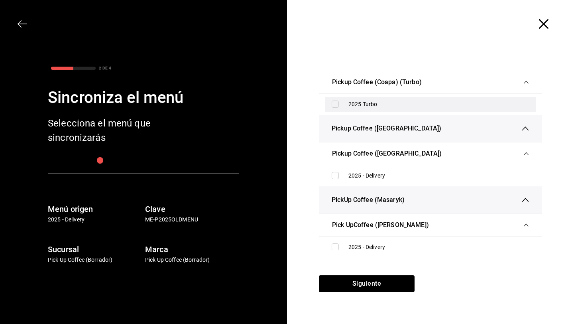
scroll to position [3059, 0]
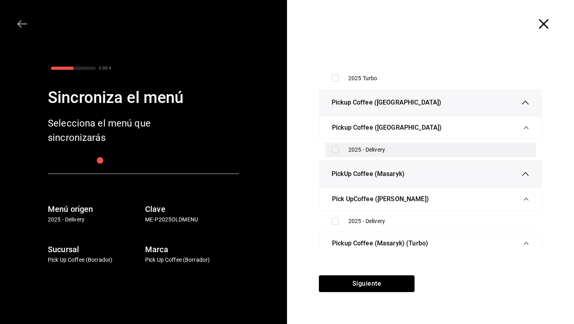
click at [334, 153] on input "checkbox" at bounding box center [335, 149] width 7 height 7
checkbox input "true"
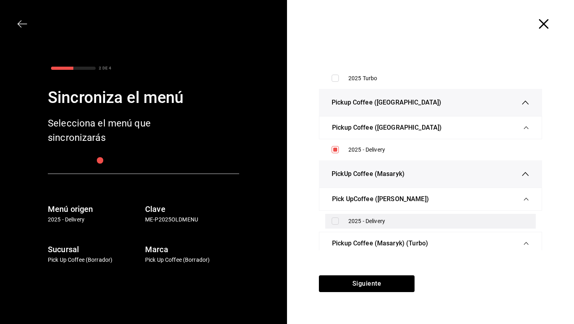
click at [333, 224] on input "checkbox" at bounding box center [335, 220] width 7 height 7
checkbox input "true"
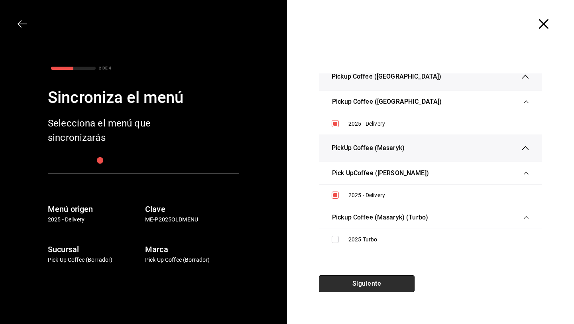
click at [361, 281] on button "Siguiente" at bounding box center [367, 283] width 96 height 17
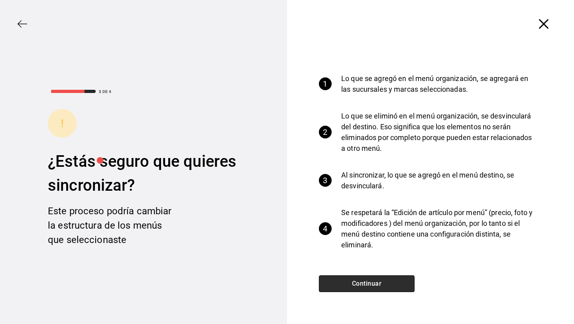
click at [361, 281] on button "Continuar" at bounding box center [367, 283] width 96 height 17
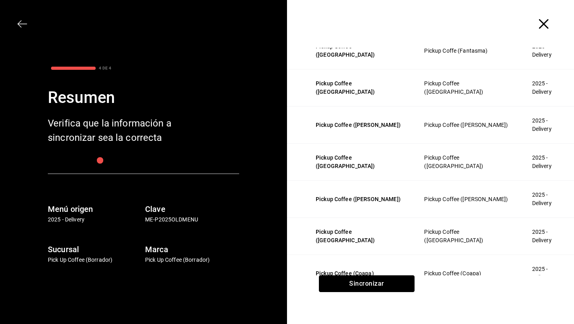
scroll to position [1211, 0]
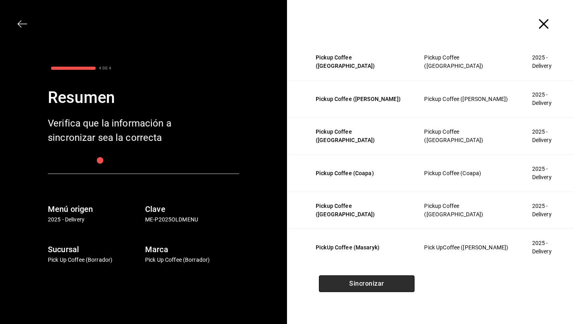
click at [382, 285] on button "Sincronizar" at bounding box center [367, 283] width 96 height 17
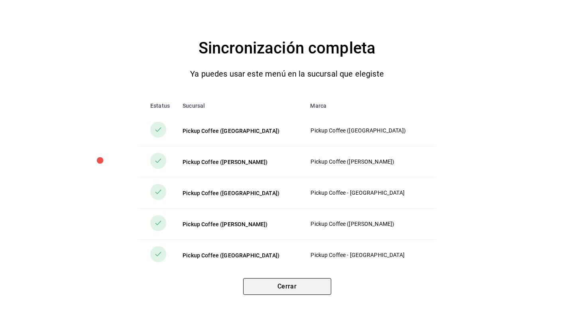
click at [287, 288] on button "Cerrar" at bounding box center [287, 286] width 88 height 17
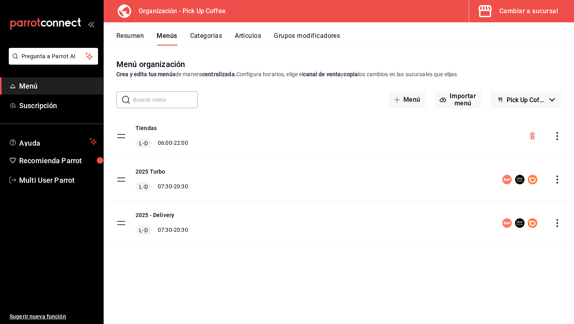
click at [554, 181] on icon "actions" at bounding box center [557, 179] width 8 height 8
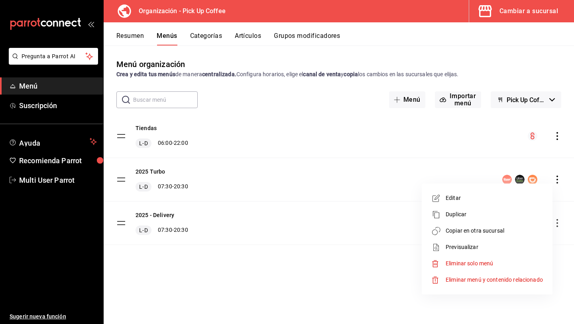
click at [463, 229] on span "Copiar en otra sucursal" at bounding box center [494, 230] width 97 height 8
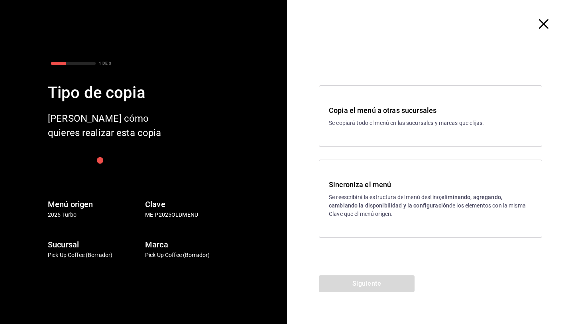
click at [400, 193] on p "Se reescribirá la estructura del menú destino; eliminando, agregando, cambiando…" at bounding box center [430, 205] width 203 height 25
click at [368, 283] on button "Siguiente" at bounding box center [367, 283] width 96 height 17
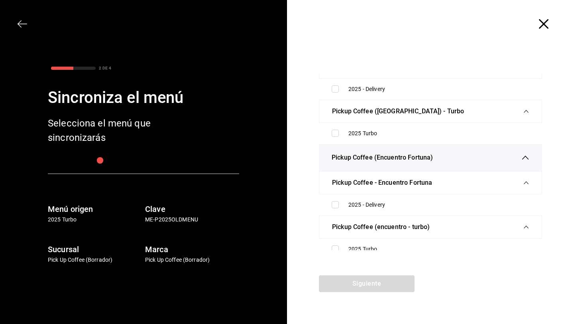
scroll to position [188, 0]
click at [335, 134] on input "checkbox" at bounding box center [335, 132] width 7 height 7
checkbox input "true"
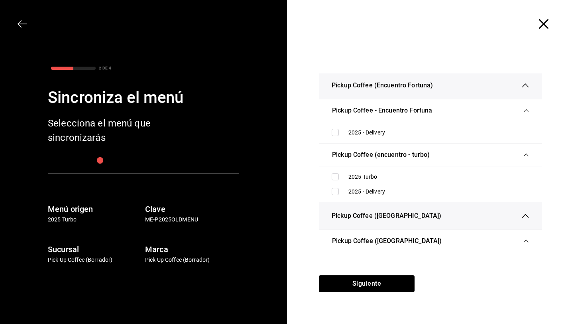
scroll to position [281, 0]
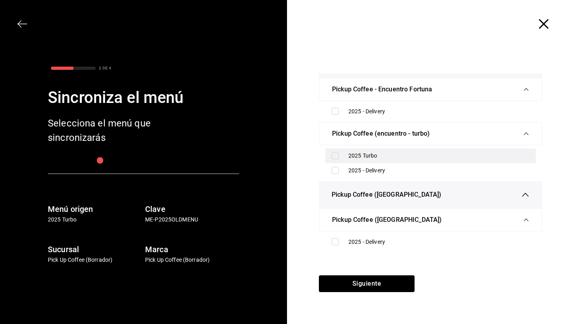
click at [335, 155] on input "checkbox" at bounding box center [335, 155] width 7 height 7
checkbox input "true"
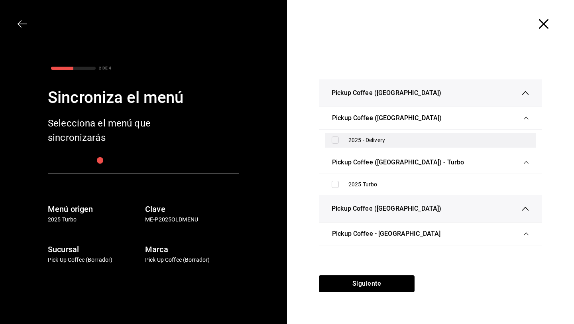
scroll to position [397, 0]
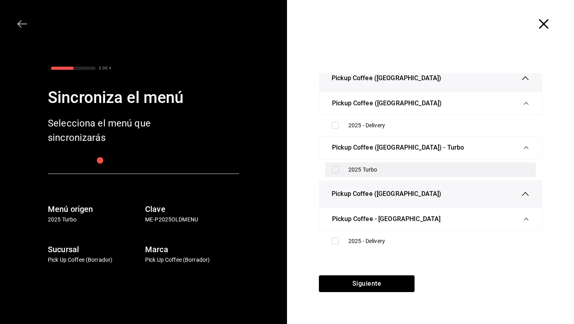
click at [336, 172] on input "checkbox" at bounding box center [335, 169] width 7 height 7
checkbox input "true"
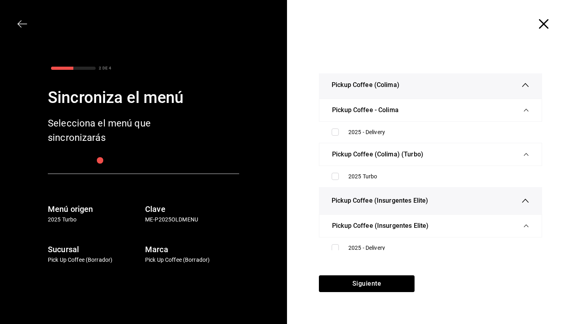
scroll to position [847, 0]
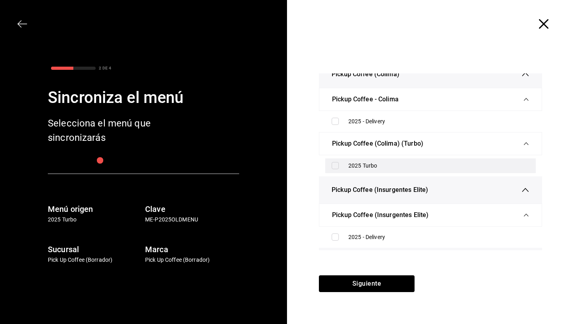
click at [336, 169] on input "checkbox" at bounding box center [335, 165] width 7 height 7
checkbox input "true"
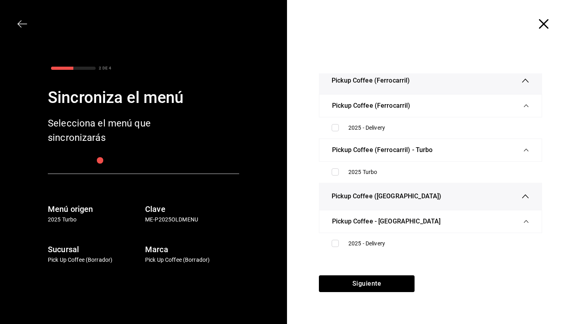
scroll to position [1039, 0]
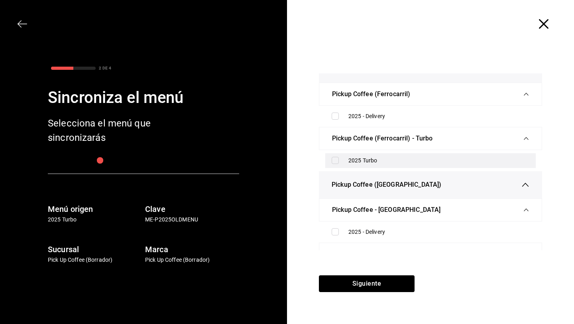
click at [334, 164] on input "checkbox" at bounding box center [335, 160] width 7 height 7
checkbox input "true"
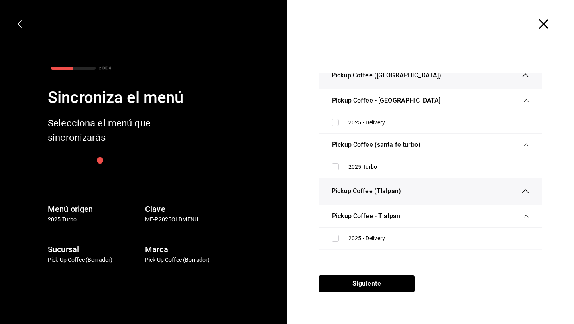
scroll to position [1154, 0]
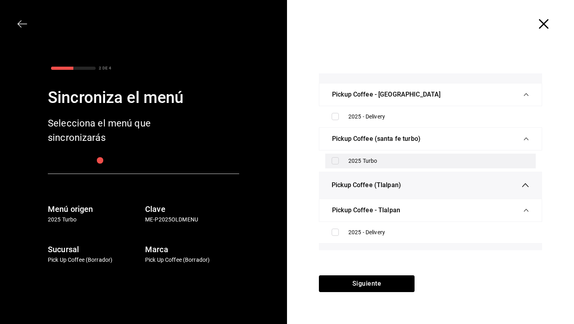
click at [335, 164] on input "checkbox" at bounding box center [335, 160] width 7 height 7
checkbox input "true"
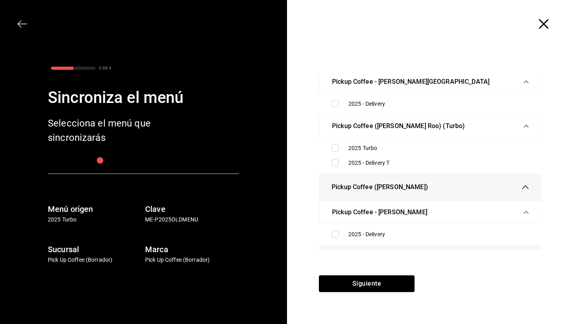
scroll to position [1363, 0]
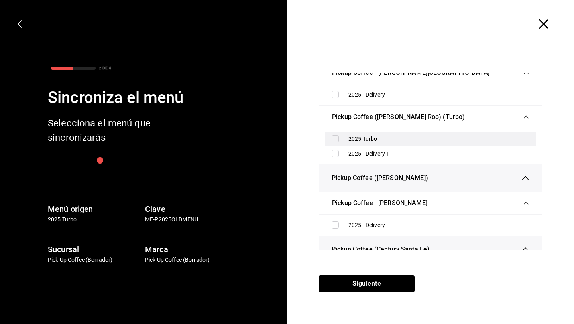
click at [334, 142] on input "checkbox" at bounding box center [335, 138] width 7 height 7
checkbox input "true"
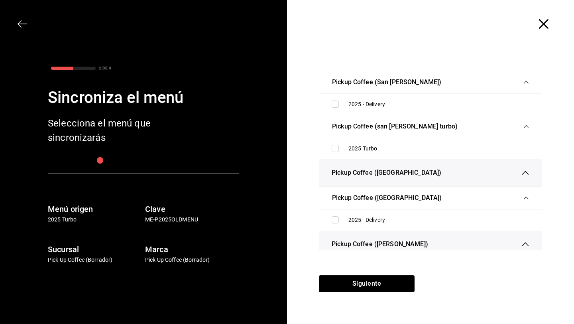
scroll to position [1843, 0]
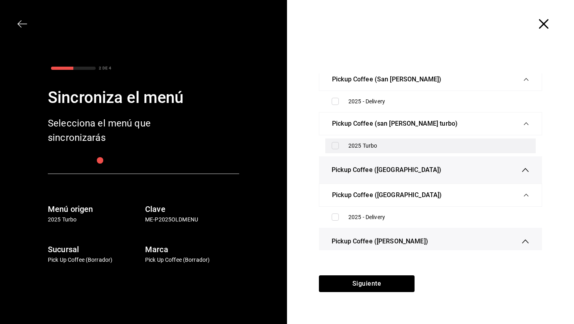
click at [337, 149] on input "checkbox" at bounding box center [335, 145] width 7 height 7
checkbox input "true"
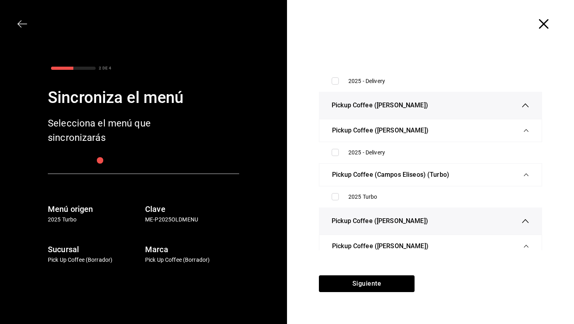
scroll to position [1986, 0]
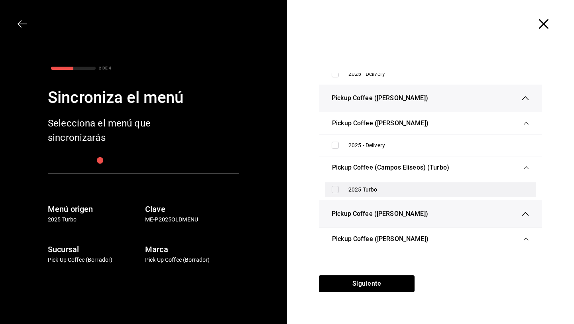
click at [336, 193] on input "checkbox" at bounding box center [335, 189] width 7 height 7
checkbox input "true"
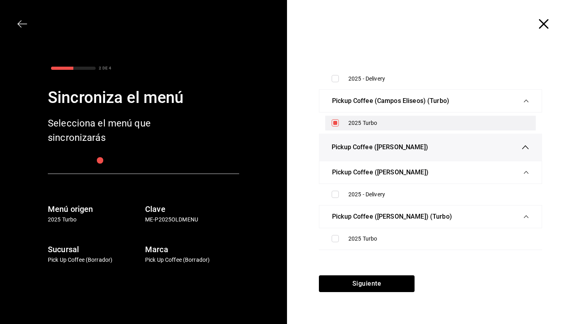
scroll to position [2093, 0]
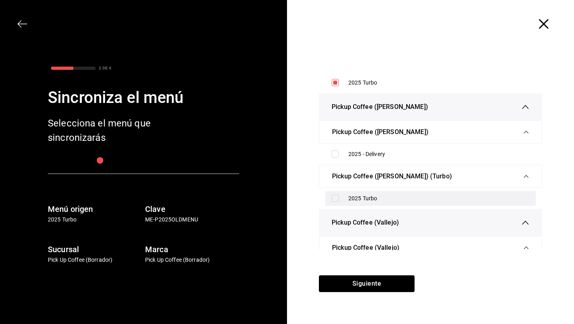
click at [334, 202] on input "checkbox" at bounding box center [335, 197] width 7 height 7
checkbox input "true"
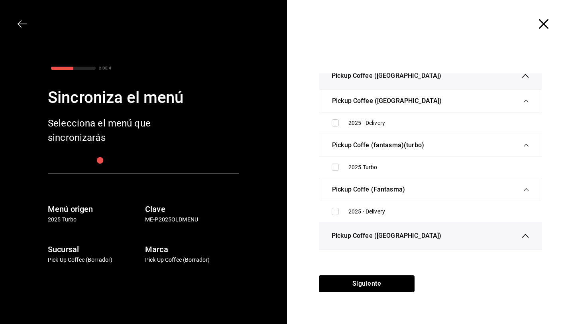
scroll to position [2458, 0]
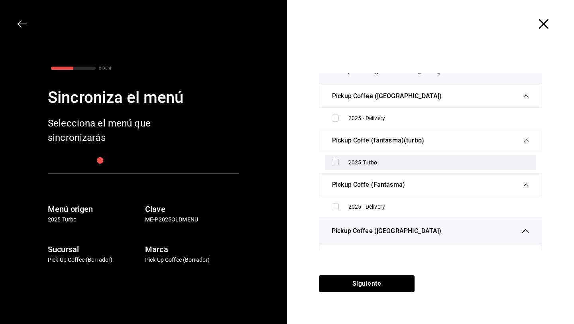
click at [336, 166] on input "checkbox" at bounding box center [335, 162] width 7 height 7
checkbox input "true"
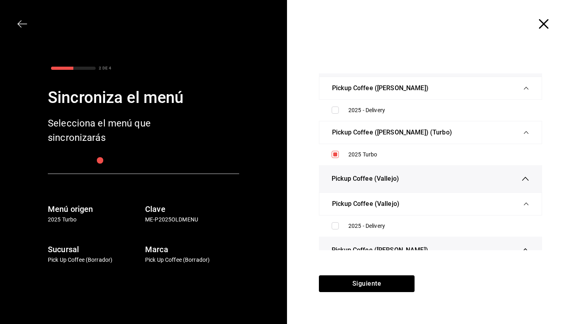
scroll to position [2105, 0]
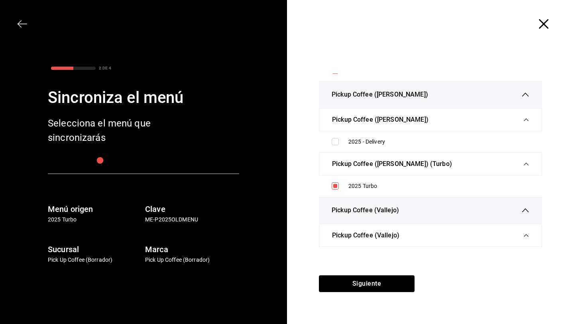
click at [548, 22] on span "button" at bounding box center [547, 24] width 14 height 10
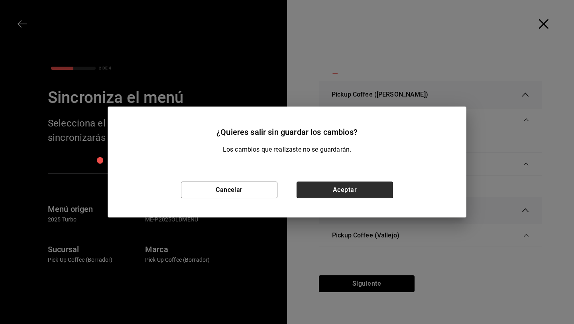
click at [340, 185] on button "Aceptar" at bounding box center [345, 189] width 96 height 17
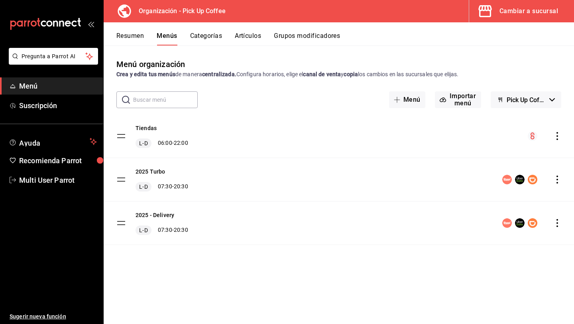
click at [557, 177] on icon "actions" at bounding box center [557, 179] width 8 height 8
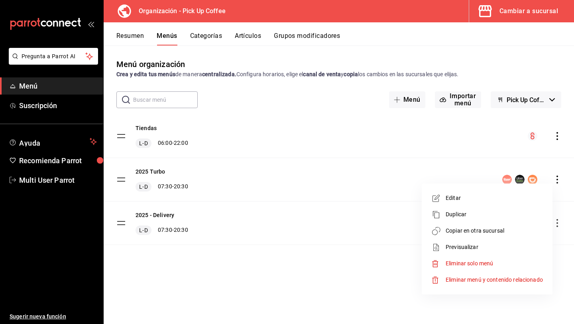
click at [465, 234] on span "Copiar en otra sucursal" at bounding box center [494, 230] width 97 height 8
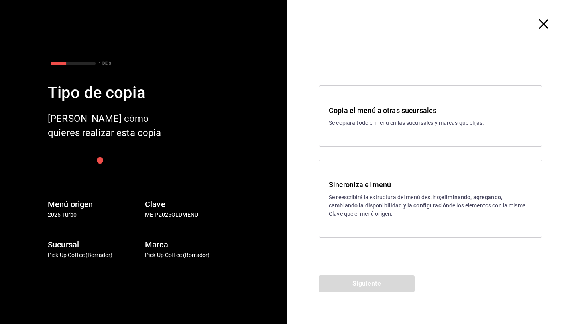
click at [390, 198] on p "Se reescribirá la estructura del menú destino; eliminando, agregando, cambiando…" at bounding box center [430, 205] width 203 height 25
click at [360, 280] on button "Siguiente" at bounding box center [367, 283] width 96 height 17
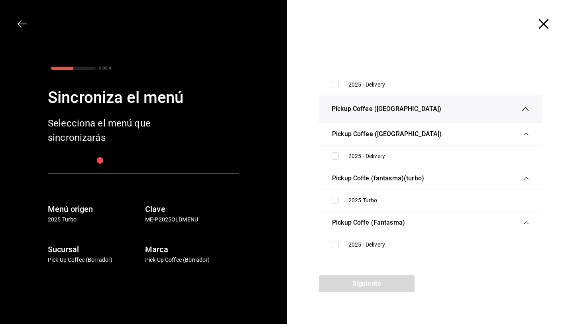
scroll to position [2428, 0]
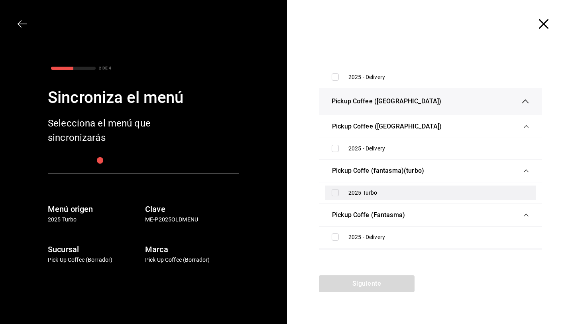
click at [335, 196] on input "checkbox" at bounding box center [335, 192] width 7 height 7
checkbox input "true"
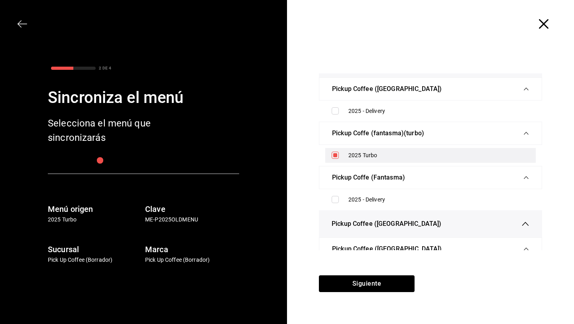
scroll to position [2471, 0]
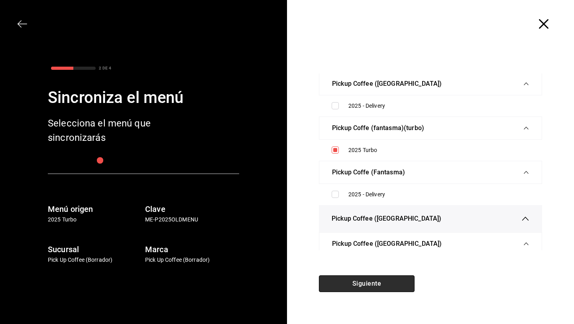
click at [356, 283] on button "Siguiente" at bounding box center [367, 283] width 96 height 17
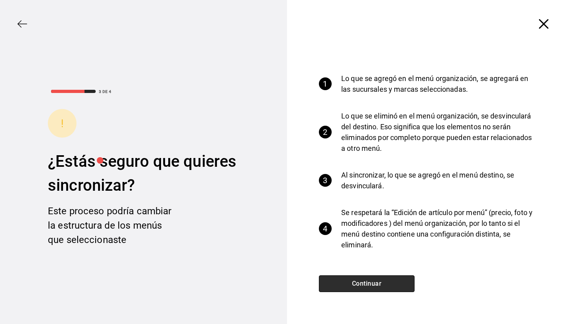
click at [356, 283] on button "Continuar" at bounding box center [367, 283] width 96 height 17
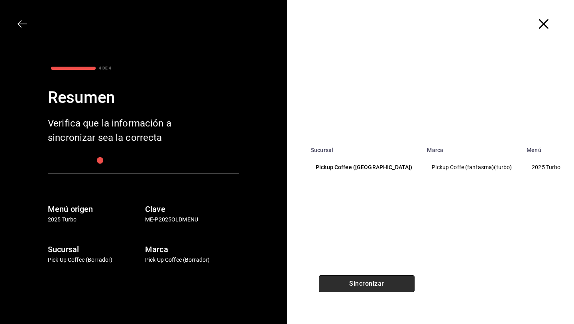
click at [356, 284] on button "Sincronizar" at bounding box center [367, 283] width 96 height 17
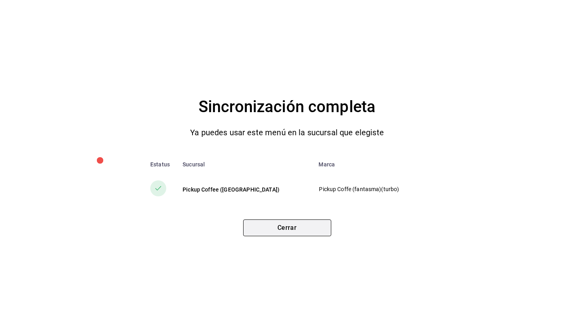
click at [316, 223] on button "Cerrar" at bounding box center [287, 227] width 88 height 17
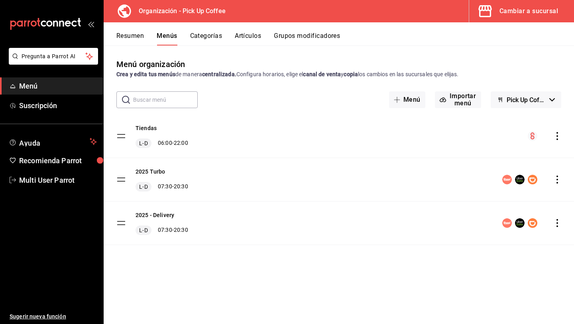
click at [556, 223] on icon "actions" at bounding box center [557, 223] width 8 height 8
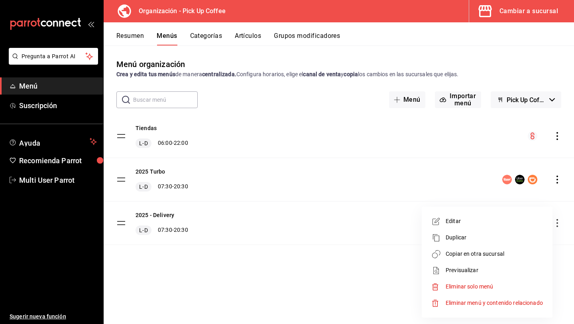
click at [472, 251] on span "Copiar en otra sucursal" at bounding box center [494, 254] width 97 height 8
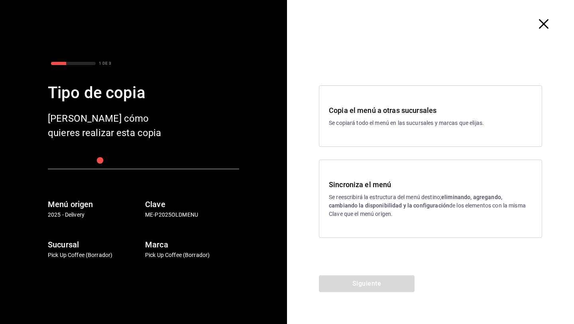
click at [410, 179] on h3 "Sincroniza el menú" at bounding box center [430, 184] width 203 height 11
click at [370, 278] on button "Siguiente" at bounding box center [367, 283] width 96 height 17
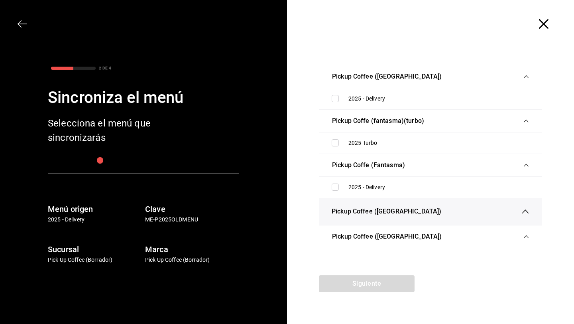
scroll to position [2501, 0]
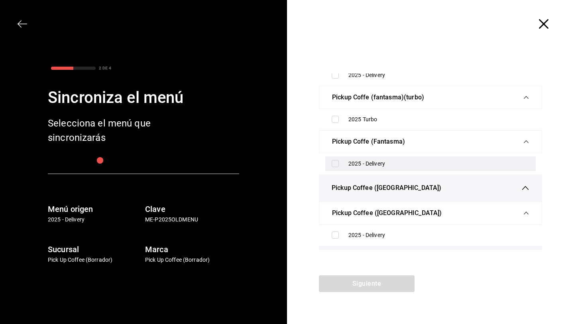
click at [334, 171] on div "2025 - Delivery" at bounding box center [430, 163] width 210 height 15
checkbox input "true"
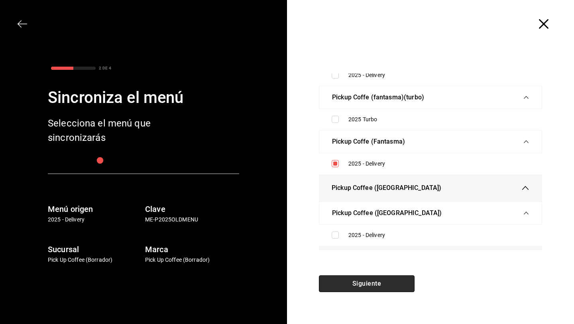
click at [344, 283] on button "Siguiente" at bounding box center [367, 283] width 96 height 17
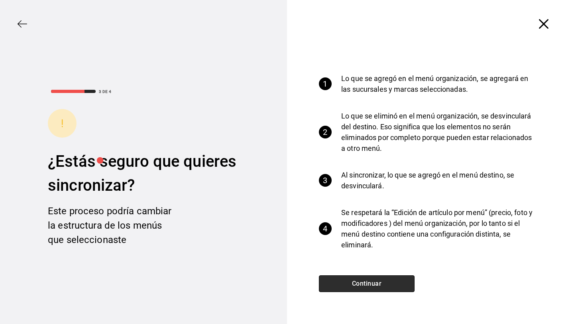
click at [344, 283] on button "Continuar" at bounding box center [367, 283] width 96 height 17
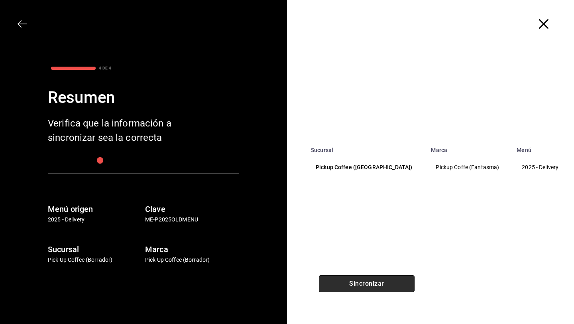
click at [345, 284] on button "Sincronizar" at bounding box center [367, 283] width 96 height 17
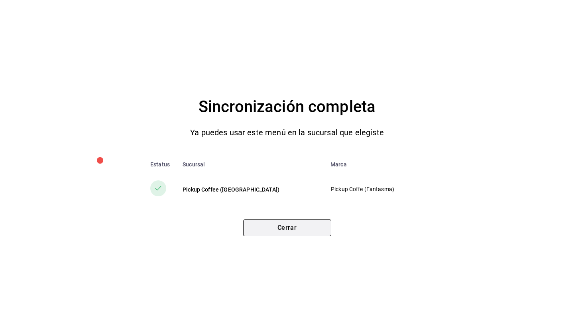
click at [283, 222] on button "Cerrar" at bounding box center [287, 227] width 88 height 17
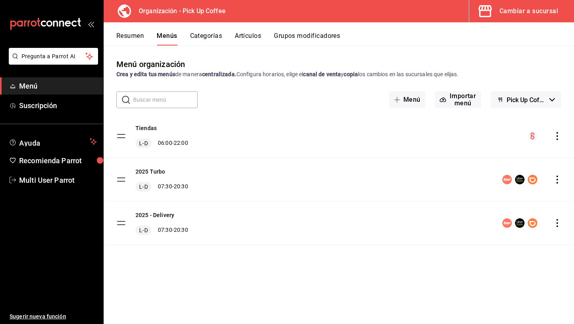
click at [552, 16] on div "Cambiar a sucursal" at bounding box center [528, 11] width 59 height 11
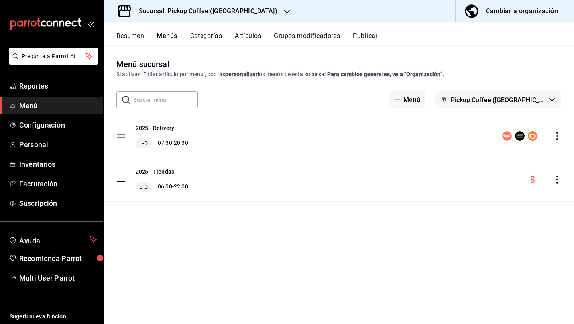
click at [501, 100] on span "Pickup Coffee ([GEOGRAPHIC_DATA])" at bounding box center [498, 100] width 95 height 8
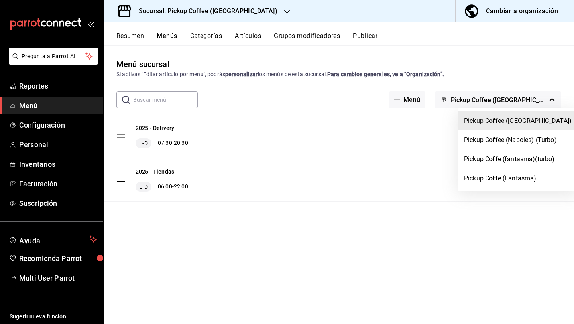
click at [386, 209] on div at bounding box center [287, 162] width 574 height 324
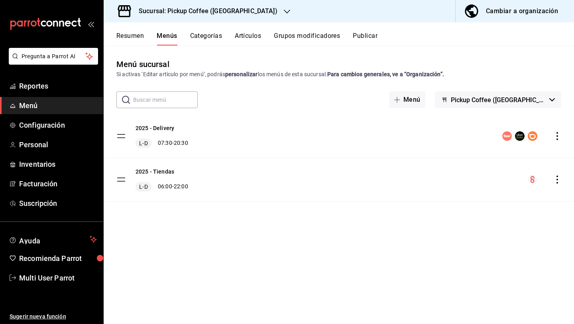
click at [359, 37] on button "Publicar" at bounding box center [365, 39] width 25 height 14
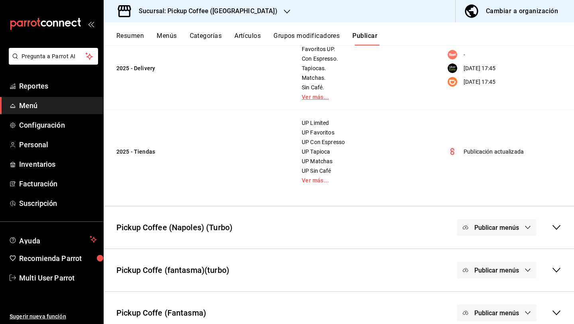
scroll to position [116, 0]
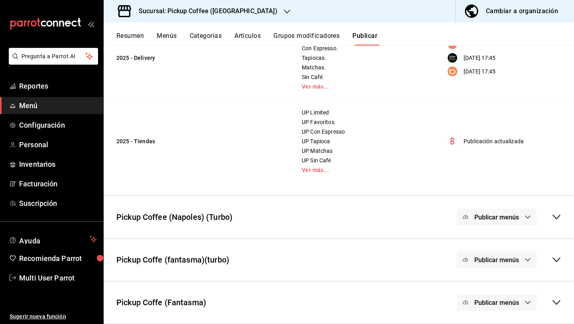
click at [555, 303] on icon at bounding box center [556, 302] width 8 height 5
drag, startPoint x: 555, startPoint y: 303, endPoint x: 536, endPoint y: 268, distance: 39.8
click at [536, 268] on main "Publicar menús sucursal Publica los menús que pertenecen a esta sucursal. Picku…" at bounding box center [339, 177] width 470 height 495
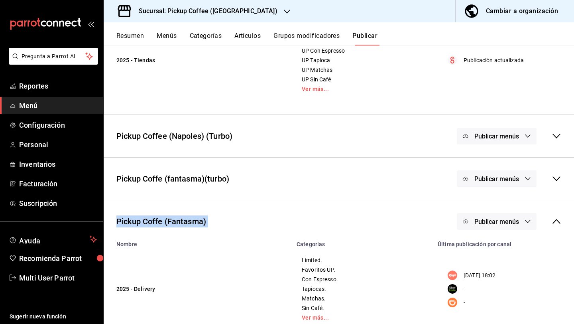
scroll to position [216, 0]
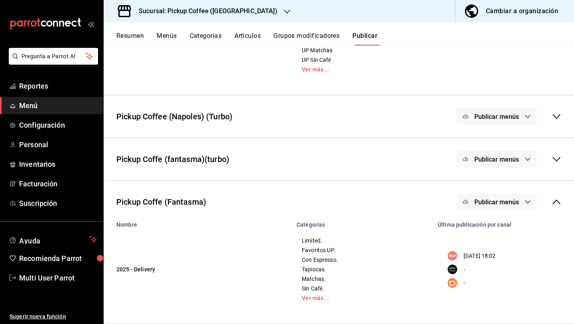
click at [531, 269] on div "-" at bounding box center [502, 269] width 118 height 10
click at [501, 198] on span "Publicar menús" at bounding box center [496, 202] width 45 height 8
click at [496, 230] on span "Rappi" at bounding box center [508, 228] width 24 height 8
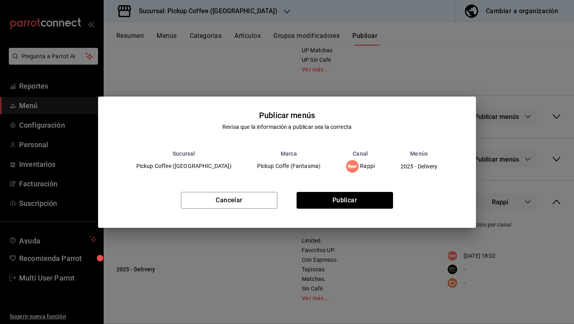
click at [373, 191] on div "Cancelar Publicar" at bounding box center [287, 203] width 378 height 49
click at [374, 197] on button "Publicar" at bounding box center [345, 200] width 96 height 17
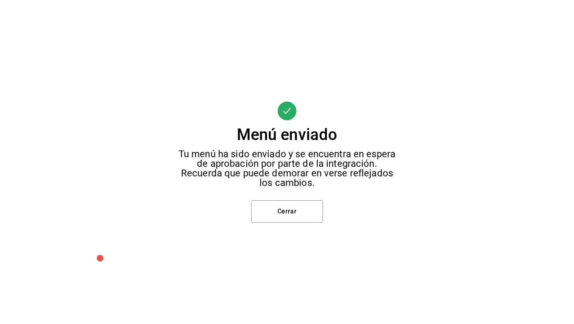
scroll to position [32, 0]
click at [309, 204] on button "Cerrar" at bounding box center [287, 211] width 72 height 22
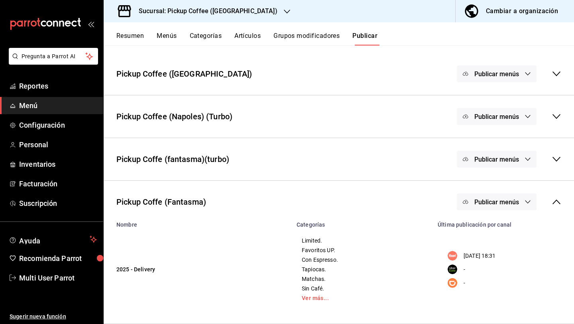
click at [509, 165] on button "Publicar menús" at bounding box center [497, 159] width 80 height 17
click at [558, 161] on div at bounding box center [287, 162] width 574 height 324
click at [557, 161] on icon at bounding box center [557, 159] width 10 height 10
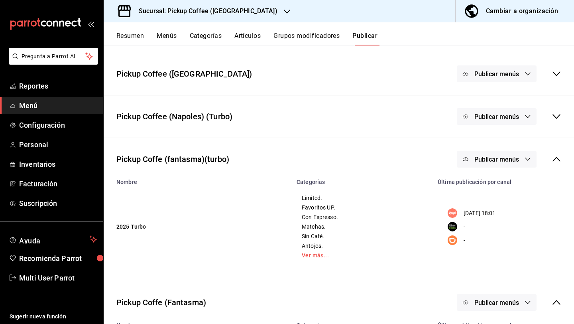
click at [314, 252] on link "Ver más..." at bounding box center [362, 255] width 121 height 6
click at [487, 154] on button "Publicar menús" at bounding box center [497, 159] width 80 height 17
click at [492, 179] on div at bounding box center [484, 185] width 22 height 13
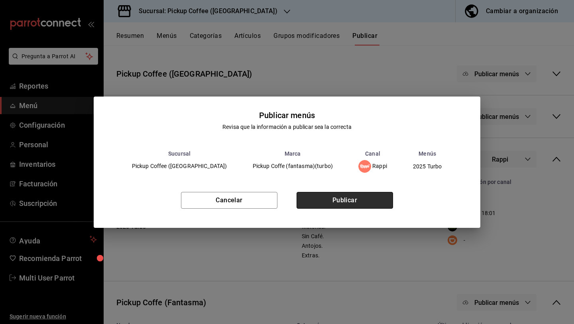
click at [371, 201] on button "Publicar" at bounding box center [345, 200] width 96 height 17
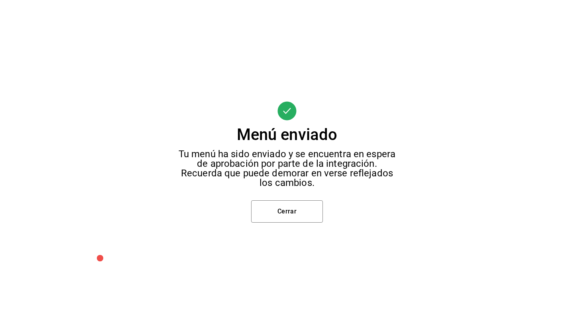
scroll to position [0, 0]
click at [288, 205] on button "Cerrar" at bounding box center [287, 211] width 72 height 22
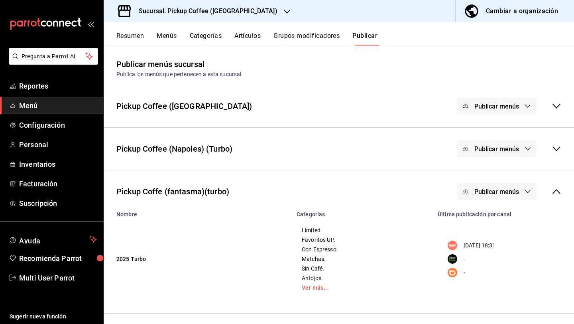
click at [217, 5] on div "Sucursal: Pickup Coffee ([GEOGRAPHIC_DATA])" at bounding box center [201, 11] width 183 height 22
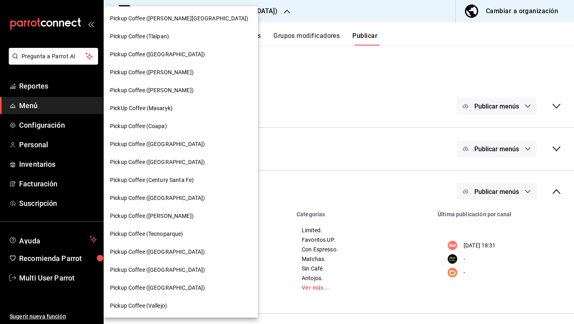
click at [478, 107] on div at bounding box center [287, 162] width 574 height 324
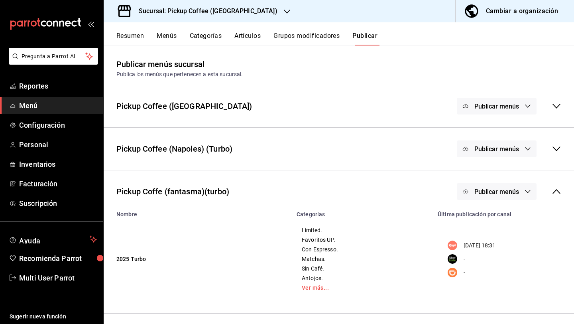
click at [478, 106] on span "Publicar menús" at bounding box center [496, 106] width 45 height 8
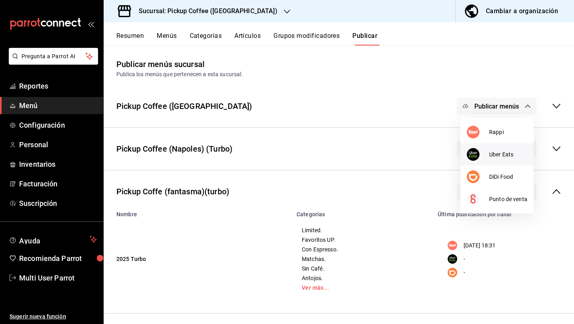
click at [486, 155] on div at bounding box center [478, 154] width 22 height 13
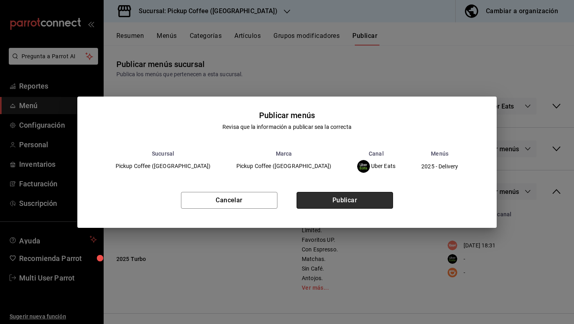
click at [342, 195] on button "Publicar" at bounding box center [345, 200] width 96 height 17
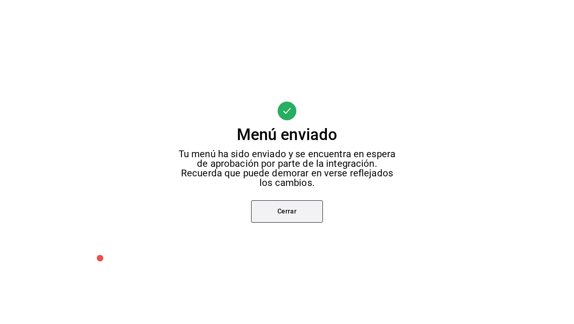
click at [306, 208] on button "Cerrar" at bounding box center [287, 211] width 72 height 22
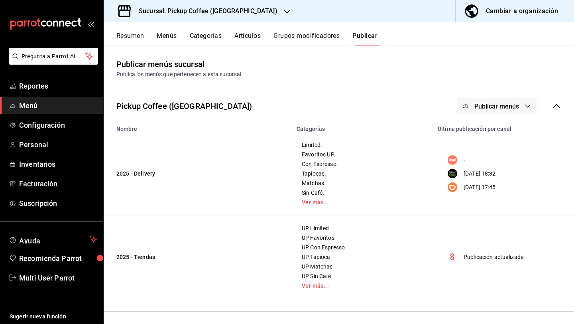
click at [499, 108] on span "Publicar menús" at bounding box center [496, 106] width 45 height 8
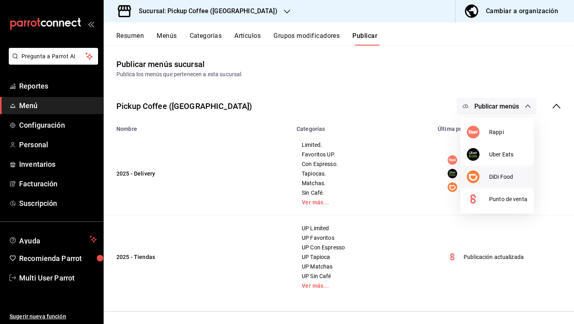
click at [485, 173] on div at bounding box center [478, 176] width 22 height 13
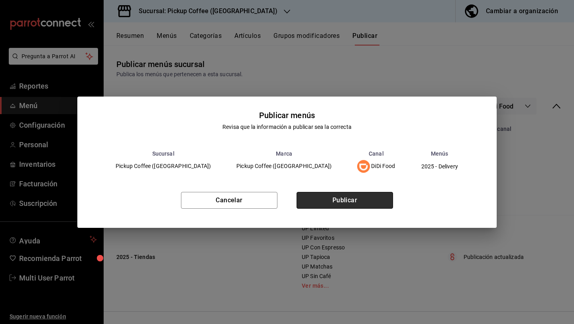
click at [333, 200] on button "Publicar" at bounding box center [345, 200] width 96 height 17
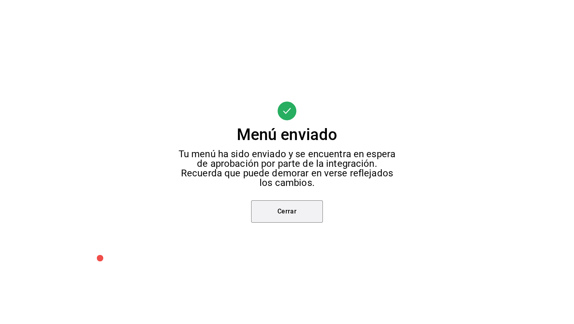
click at [296, 206] on button "Cerrar" at bounding box center [287, 211] width 72 height 22
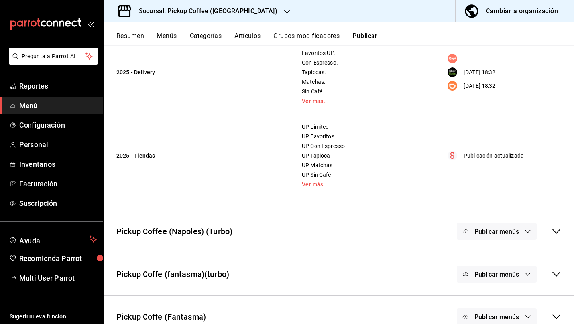
scroll to position [116, 0]
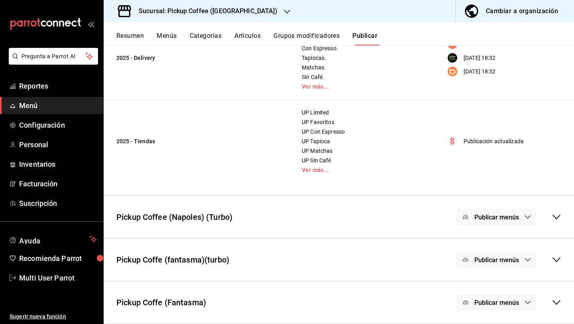
click at [558, 304] on icon at bounding box center [557, 302] width 10 height 10
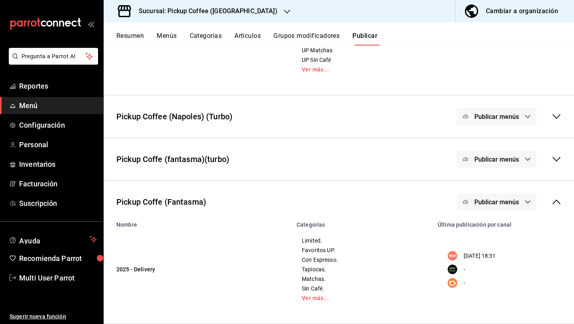
click at [559, 159] on icon at bounding box center [557, 159] width 10 height 10
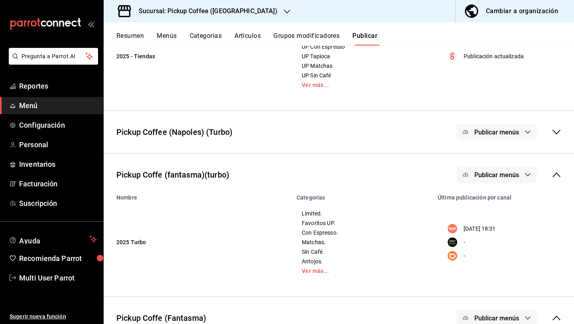
scroll to position [194, 0]
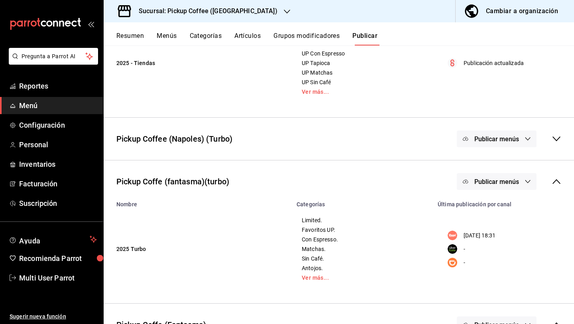
click at [556, 139] on icon at bounding box center [557, 139] width 10 height 10
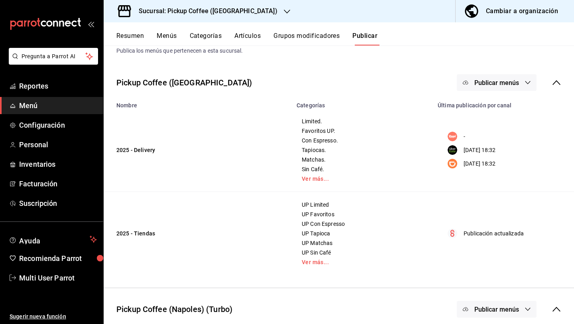
scroll to position [23, 0]
click at [159, 37] on button "Menús" at bounding box center [167, 39] width 20 height 14
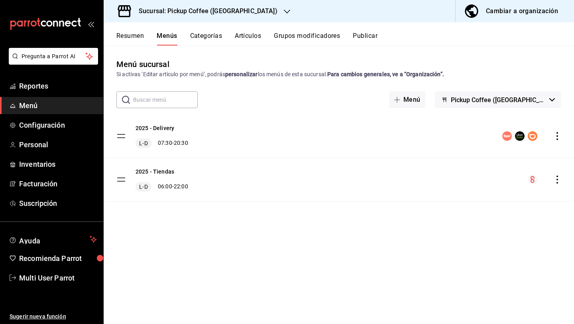
click at [560, 136] on icon "actions" at bounding box center [557, 136] width 8 height 8
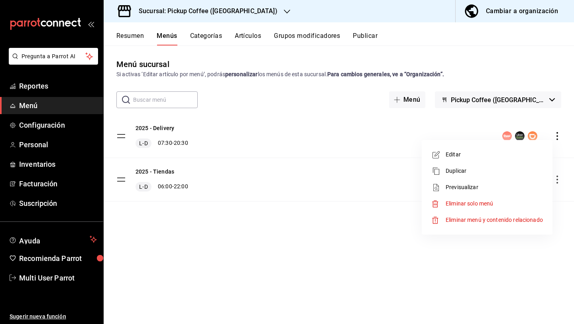
click at [500, 184] on span "Previsualizar" at bounding box center [494, 187] width 97 height 8
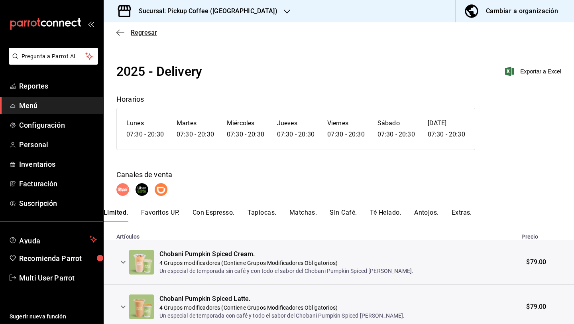
click at [131, 32] on span "Regresar" at bounding box center [144, 33] width 26 height 8
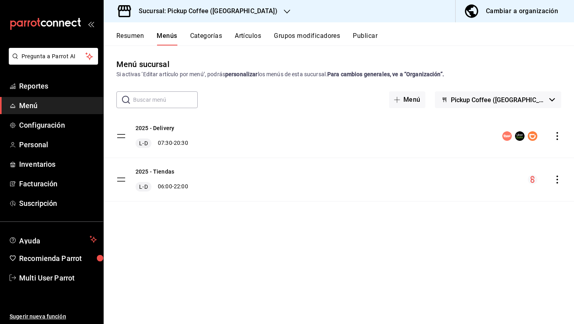
click at [495, 100] on span "Pickup Coffee ([GEOGRAPHIC_DATA])" at bounding box center [498, 100] width 95 height 8
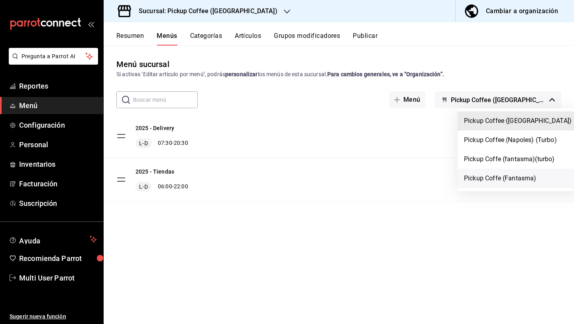
click at [497, 174] on li "Pickup Coffe (Fantasma)" at bounding box center [518, 178] width 120 height 19
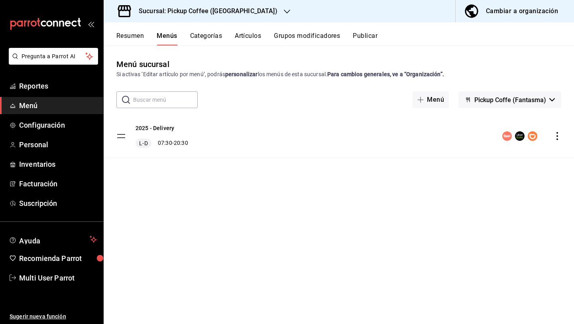
click at [564, 138] on div "2025 - Delivery L-D 07:30 - 20:30" at bounding box center [339, 135] width 470 height 43
click at [554, 138] on icon "actions" at bounding box center [557, 136] width 8 height 8
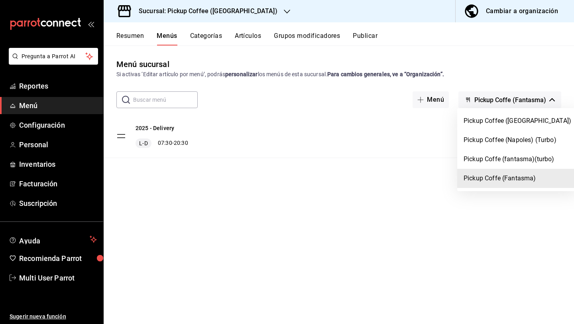
click at [546, 100] on div at bounding box center [287, 162] width 574 height 324
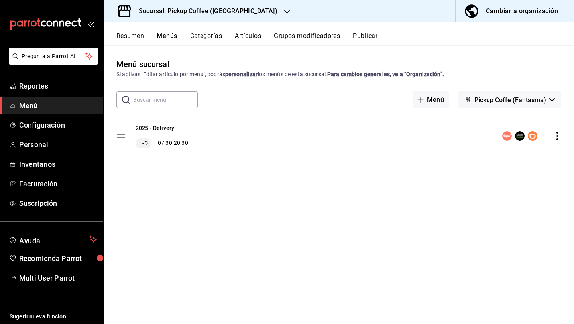
click at [557, 130] on div "2025 - Delivery L-D 07:30 - 20:30" at bounding box center [339, 135] width 470 height 43
click at [557, 134] on icon "actions" at bounding box center [557, 136] width 8 height 8
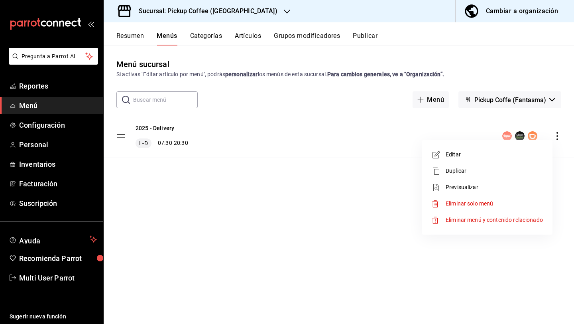
click at [398, 212] on div at bounding box center [287, 162] width 574 height 324
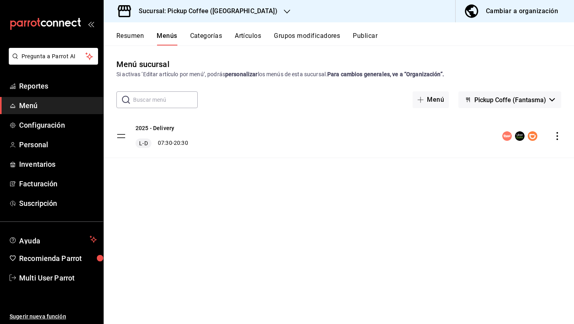
click at [363, 33] on button "Publicar" at bounding box center [365, 39] width 25 height 14
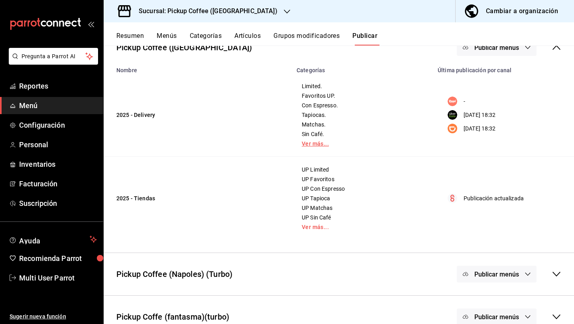
scroll to position [116, 0]
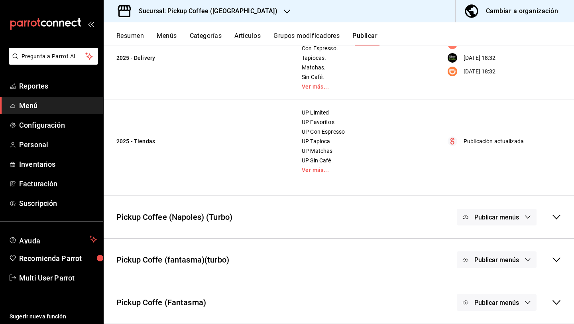
click at [556, 297] on icon at bounding box center [557, 302] width 10 height 10
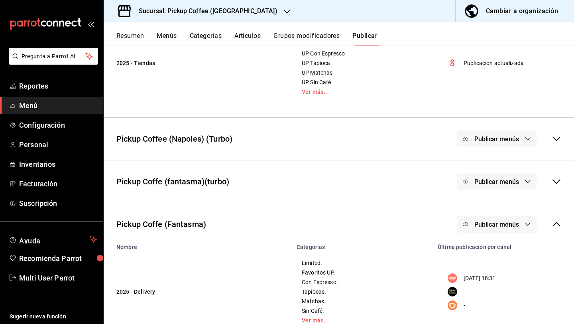
scroll to position [216, 0]
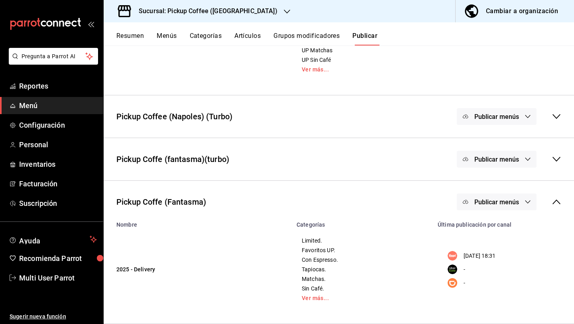
click at [490, 208] on button "Publicar menús" at bounding box center [497, 201] width 80 height 17
click at [489, 224] on div at bounding box center [484, 227] width 22 height 13
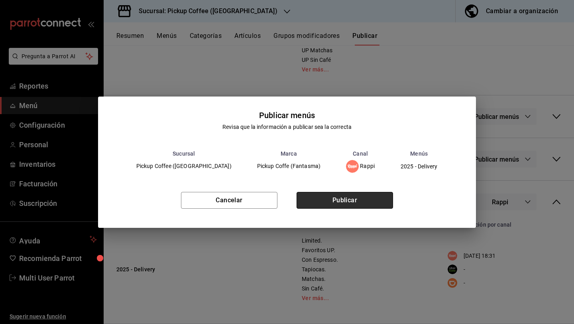
click at [389, 203] on button "Publicar" at bounding box center [345, 200] width 96 height 17
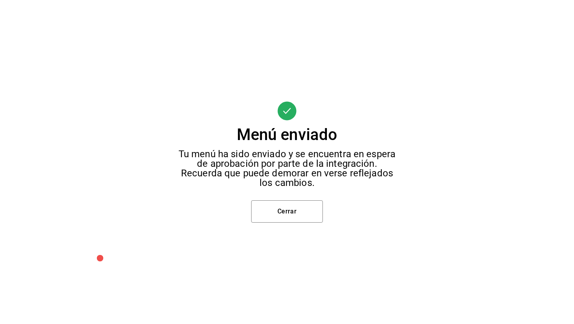
scroll to position [32, 0]
click at [280, 210] on button "Cerrar" at bounding box center [287, 211] width 72 height 22
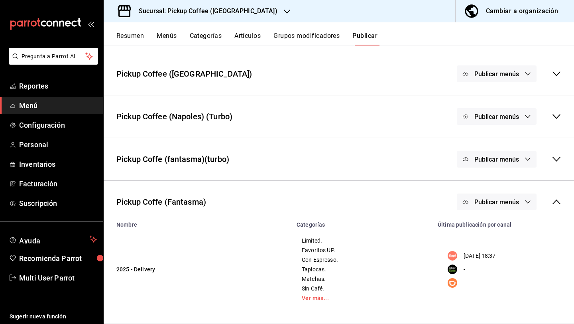
click at [175, 38] on button "Menús" at bounding box center [167, 39] width 20 height 14
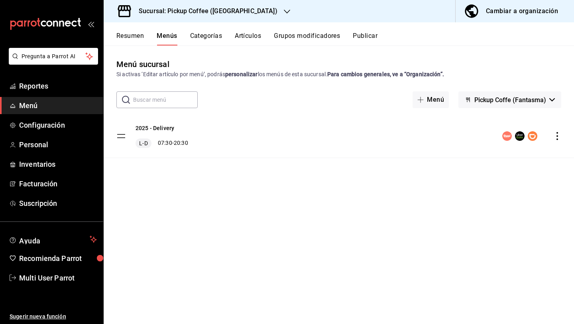
click at [556, 135] on icon "actions" at bounding box center [557, 136] width 8 height 8
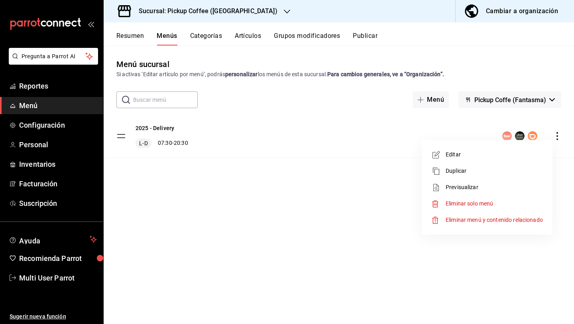
click at [489, 183] on span "Previsualizar" at bounding box center [494, 187] width 97 height 8
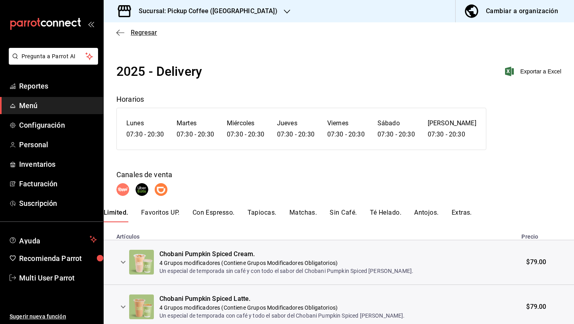
click at [123, 34] on icon "button" at bounding box center [120, 32] width 8 height 7
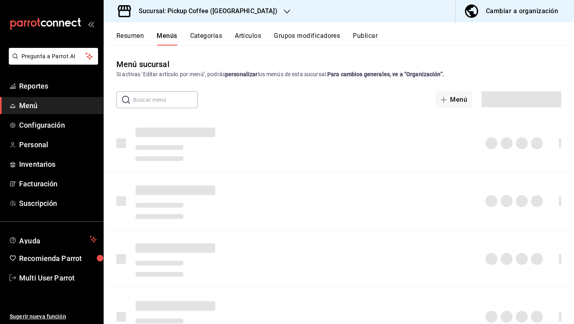
click at [135, 34] on button "Resumen" at bounding box center [130, 39] width 28 height 14
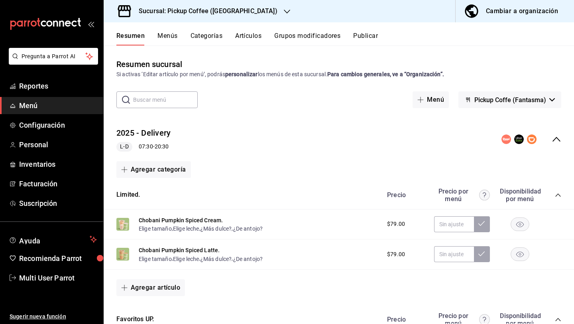
click at [530, 96] on span "Pickup Coffe (Fantasma)" at bounding box center [510, 100] width 72 height 8
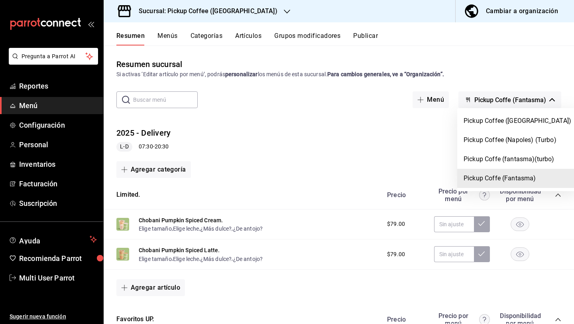
click at [376, 183] on div at bounding box center [287, 162] width 574 height 324
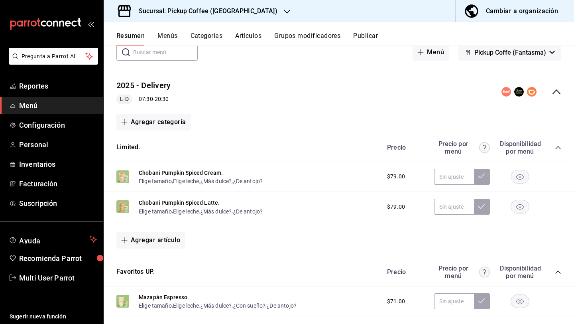
scroll to position [45, 0]
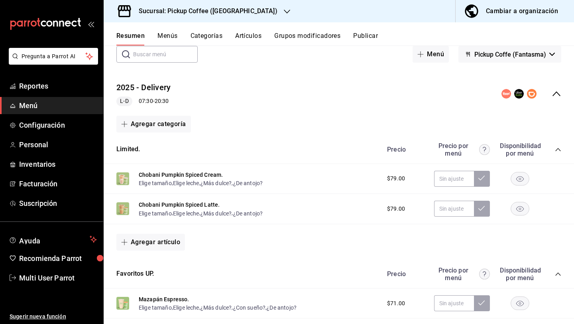
click at [558, 148] on icon "collapse-category-row" at bounding box center [557, 149] width 5 height 3
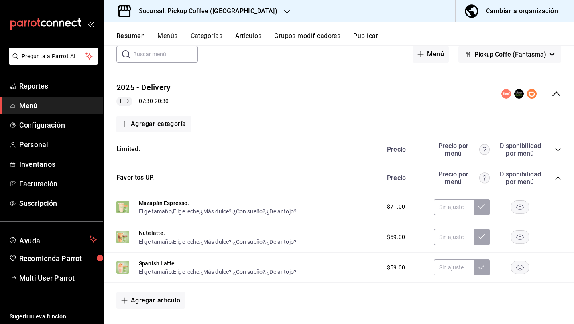
click at [553, 175] on div "Precio Precio por menú Disponibilidad por menú" at bounding box center [470, 177] width 182 height 15
click at [556, 179] on icon "collapse-category-row" at bounding box center [558, 178] width 6 height 6
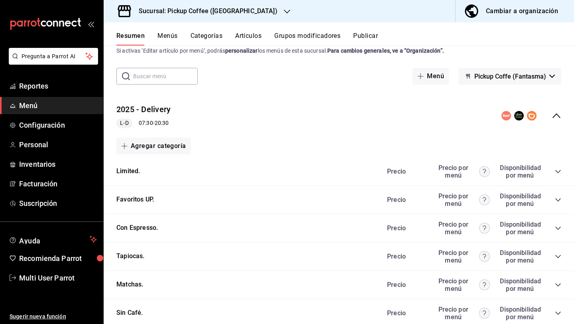
scroll to position [0, 0]
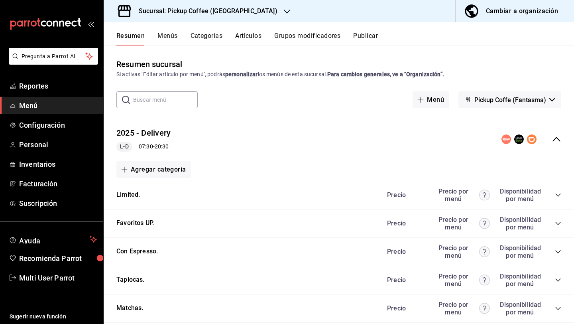
click at [534, 97] on span "Pickup Coffe (Fantasma)" at bounding box center [510, 100] width 72 height 8
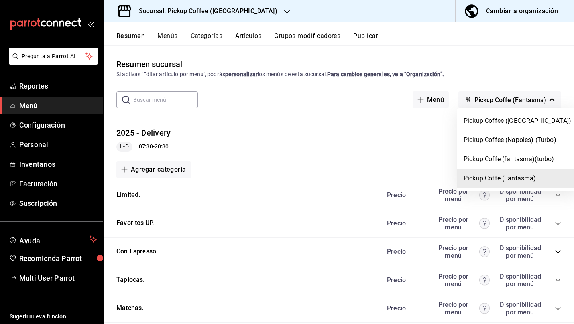
click at [532, 75] on div at bounding box center [287, 162] width 574 height 324
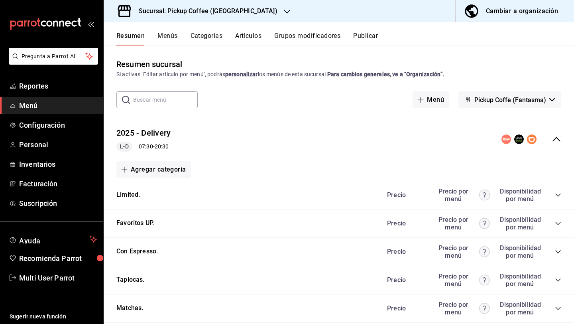
click at [199, 13] on h3 "Sucursal: Pickup Coffee ([GEOGRAPHIC_DATA])" at bounding box center [204, 11] width 145 height 10
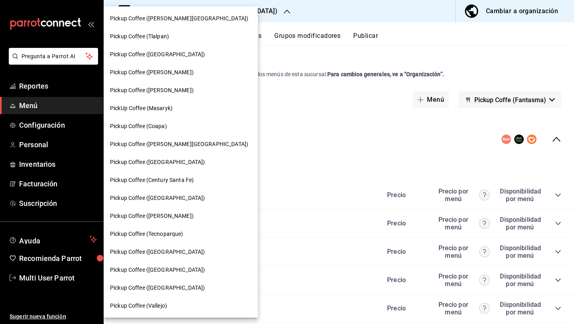
click at [248, 29] on div at bounding box center [287, 162] width 574 height 324
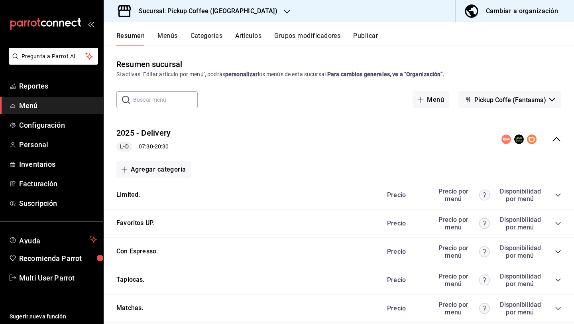
click at [174, 34] on button "Menús" at bounding box center [167, 39] width 20 height 14
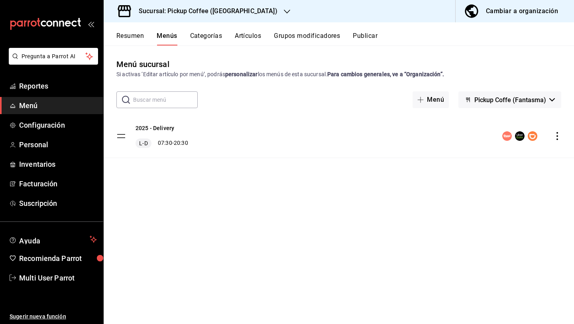
click at [556, 137] on icon "actions" at bounding box center [557, 136] width 8 height 8
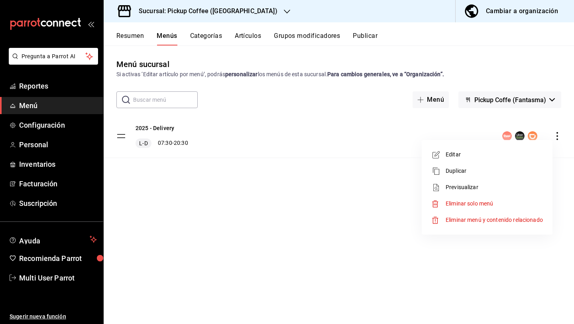
click at [520, 148] on li "Editar" at bounding box center [487, 154] width 124 height 16
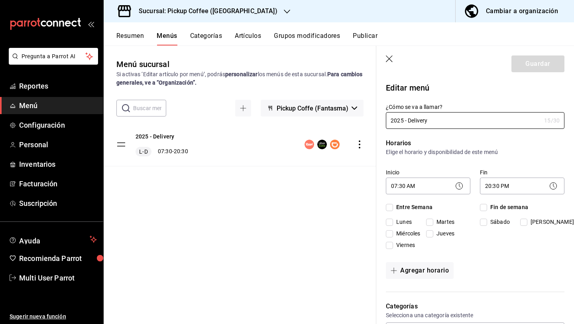
checkbox input "true"
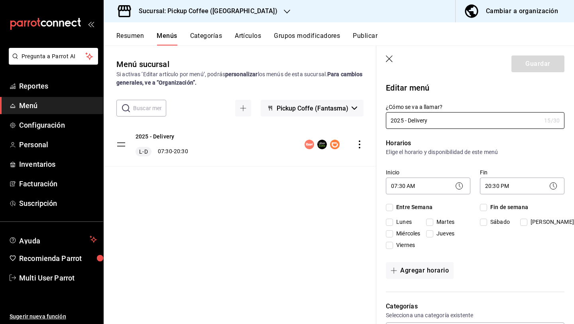
checkbox input "true"
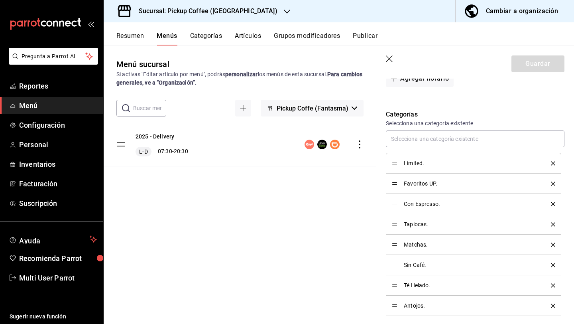
scroll to position [179, 0]
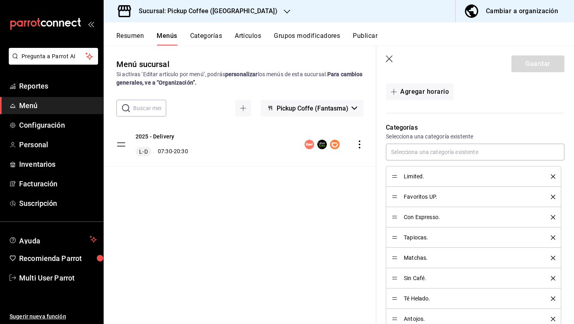
click at [388, 57] on icon "button" at bounding box center [389, 58] width 7 height 7
click at [214, 34] on button "Categorías" at bounding box center [206, 39] width 32 height 14
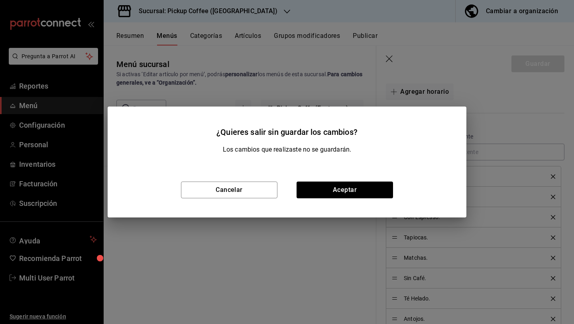
checkbox input "false"
type input "1758156154208"
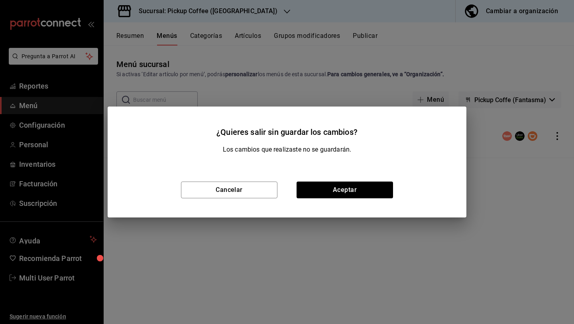
checkbox input "false"
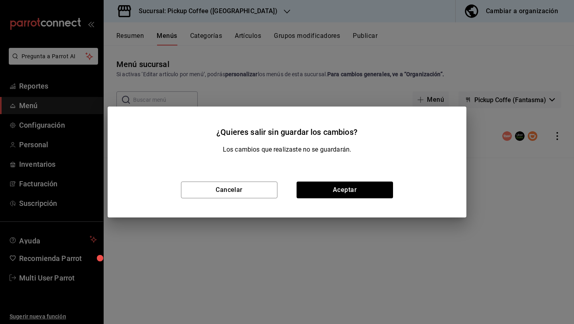
checkbox input "false"
click at [312, 193] on button "Aceptar" at bounding box center [345, 189] width 96 height 17
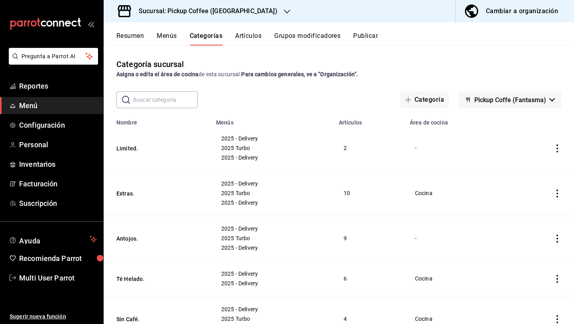
click at [557, 145] on icon "actions" at bounding box center [557, 148] width 2 height 8
click at [537, 166] on span "Editar" at bounding box center [533, 167] width 21 height 8
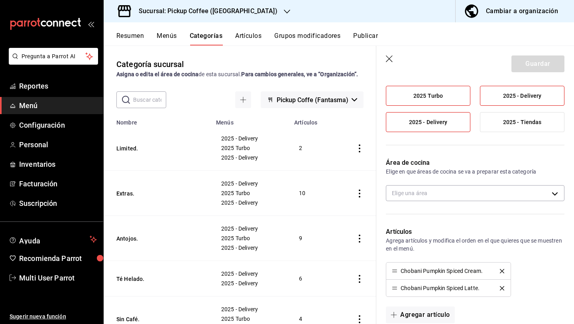
scroll to position [80, 0]
click at [473, 191] on body "Pregunta a Parrot AI Reportes Menú Configuración Personal Inventarios Facturaci…" at bounding box center [287, 193] width 574 height 387
click at [439, 222] on span "Cocina" at bounding box center [481, 218] width 151 height 8
type input "80911adf-67d2-4588-9a75-2abfe0fe838d"
checkbox input "true"
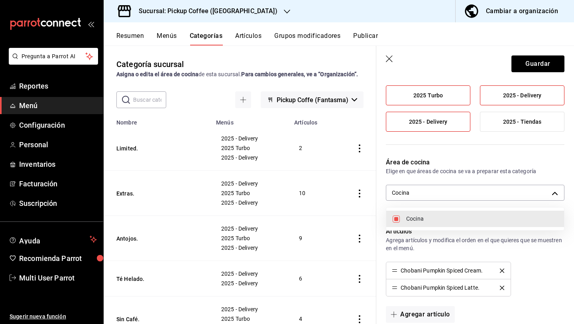
click at [550, 61] on div at bounding box center [287, 162] width 574 height 324
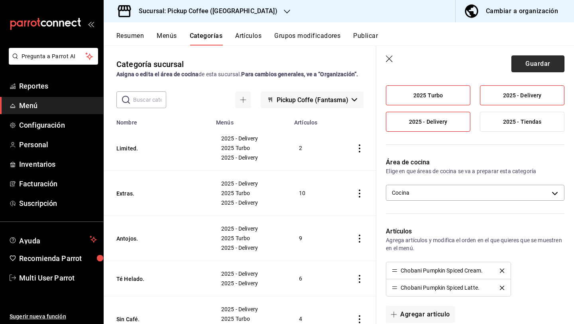
click at [550, 61] on button "Guardar" at bounding box center [537, 63] width 53 height 17
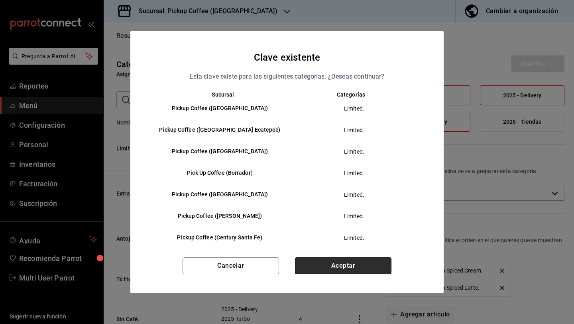
click at [344, 263] on button "Aceptar" at bounding box center [343, 265] width 96 height 17
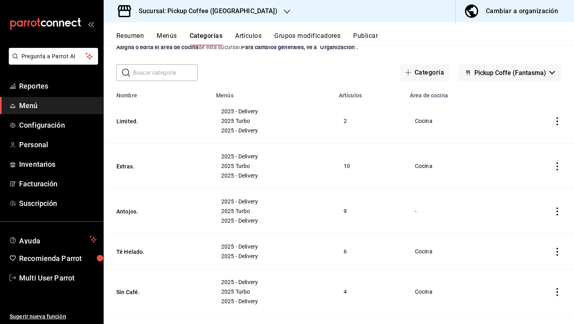
scroll to position [26, 0]
click at [363, 35] on button "Publicar" at bounding box center [365, 39] width 25 height 14
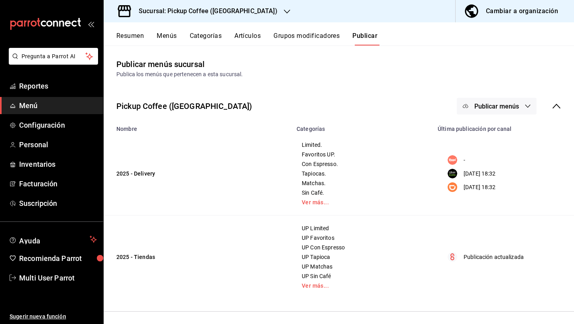
scroll to position [116, 0]
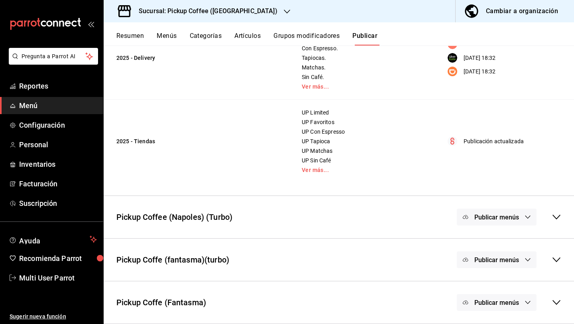
click at [483, 303] on span "Publicar menús" at bounding box center [496, 303] width 45 height 8
click at [486, 254] on li "Rappi" at bounding box center [496, 261] width 59 height 22
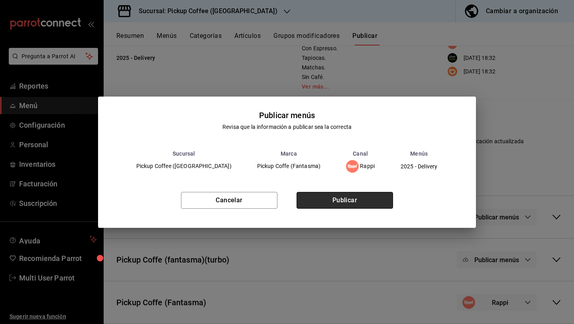
click at [385, 206] on button "Publicar" at bounding box center [345, 200] width 96 height 17
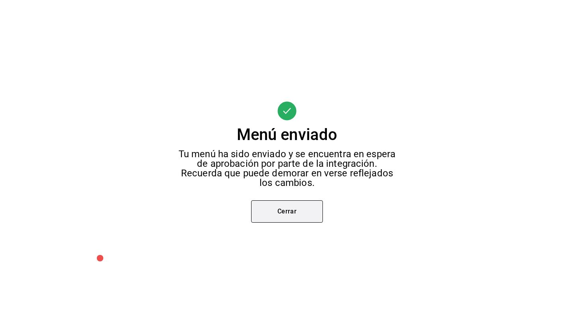
scroll to position [32, 0]
click at [292, 211] on button "Cerrar" at bounding box center [287, 211] width 72 height 22
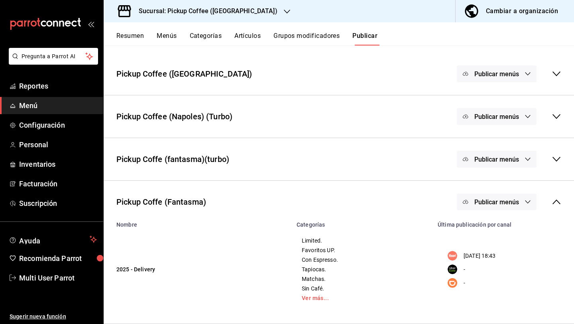
click at [526, 161] on icon "button" at bounding box center [528, 159] width 6 height 6
click at [497, 193] on li "Rappi" at bounding box center [496, 185] width 59 height 22
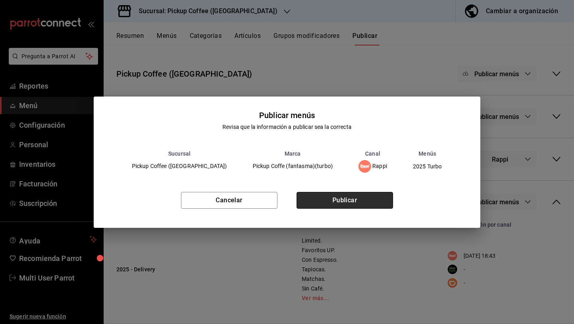
click at [385, 203] on button "Publicar" at bounding box center [345, 200] width 96 height 17
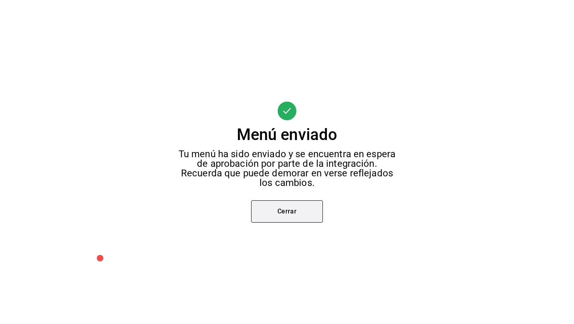
scroll to position [0, 0]
click at [268, 200] on button "Cerrar" at bounding box center [287, 211] width 72 height 22
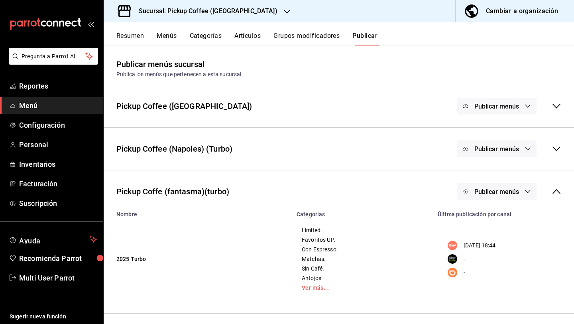
scroll to position [18, 0]
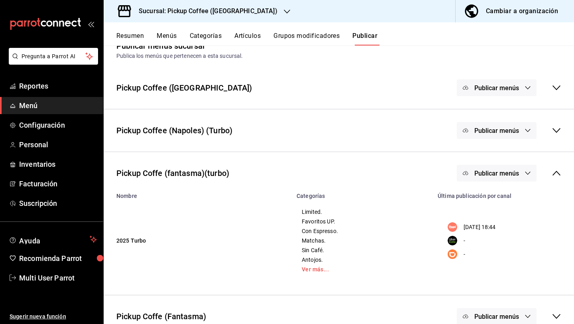
click at [228, 10] on h3 "Sucursal: Pickup Coffee ([GEOGRAPHIC_DATA])" at bounding box center [204, 11] width 145 height 10
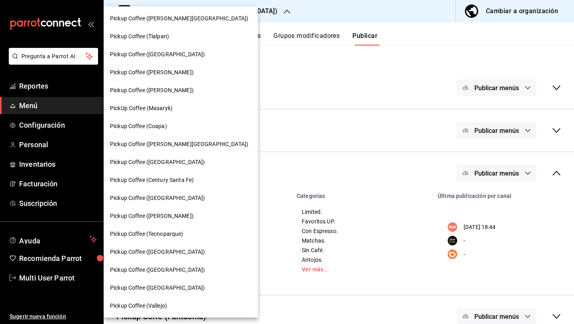
click at [185, 22] on span "Pickup Coffee ([PERSON_NAME][GEOGRAPHIC_DATA])" at bounding box center [179, 18] width 138 height 8
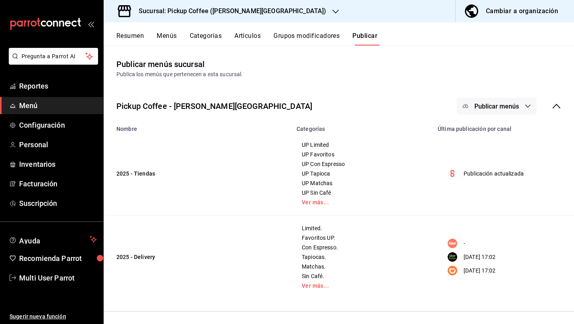
click at [481, 114] on button "Publicar menús" at bounding box center [497, 106] width 80 height 17
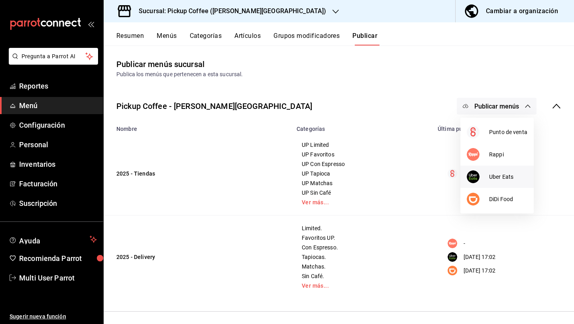
click at [487, 178] on div at bounding box center [478, 176] width 22 height 13
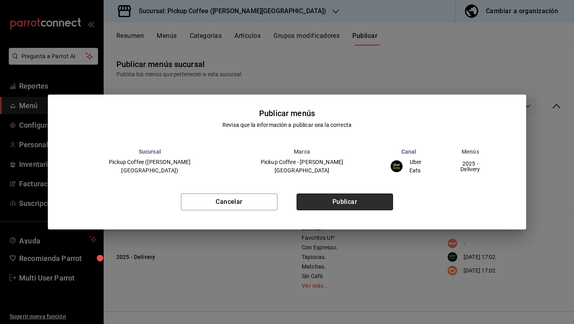
click at [363, 202] on button "Publicar" at bounding box center [345, 201] width 96 height 17
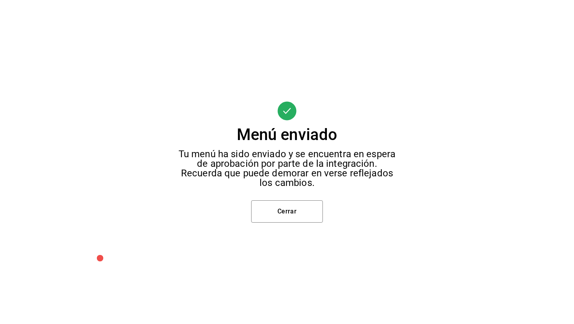
click at [246, 215] on div "Menú enviado Tu menú ha sido enviado y se encuentra en espera de aprobación por…" at bounding box center [287, 162] width 574 height 324
click at [268, 214] on button "Cerrar" at bounding box center [287, 211] width 72 height 22
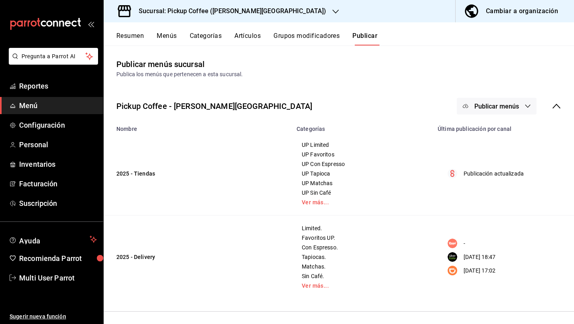
click at [480, 115] on div "Pickup Coffee - Quintana Roo Publicar menús" at bounding box center [339, 105] width 470 height 29
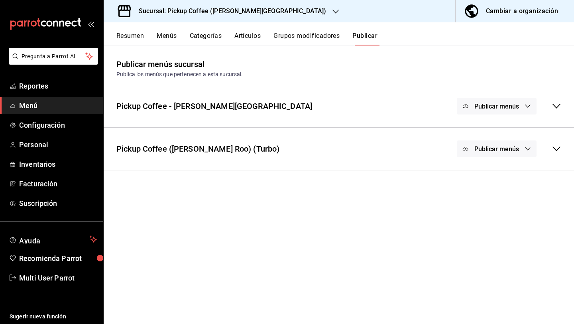
click at [481, 111] on button "Publicar menús" at bounding box center [497, 106] width 80 height 17
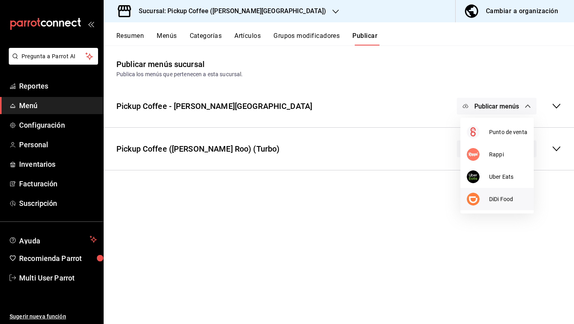
click at [491, 199] on span "DiDi Food" at bounding box center [508, 199] width 38 height 8
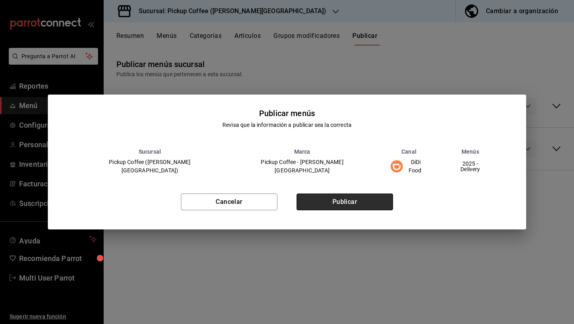
click at [356, 196] on button "Publicar" at bounding box center [345, 201] width 96 height 17
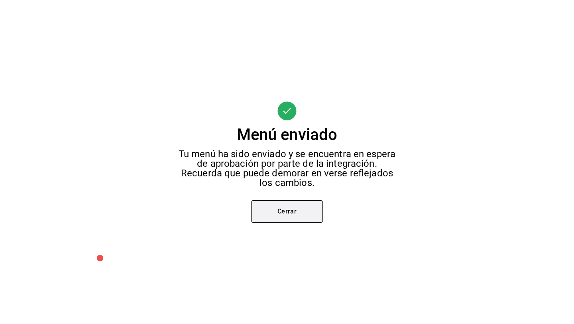
click at [293, 219] on button "Cerrar" at bounding box center [287, 211] width 72 height 22
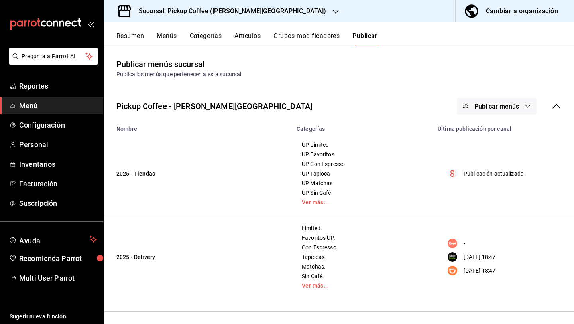
scroll to position [30, 0]
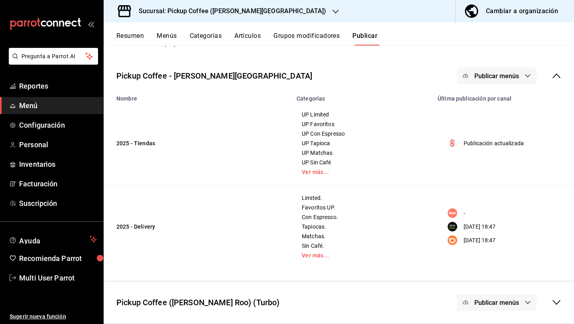
click at [202, 14] on h3 "Sucursal: Pickup Coffee ([PERSON_NAME][GEOGRAPHIC_DATA])" at bounding box center [229, 11] width 194 height 10
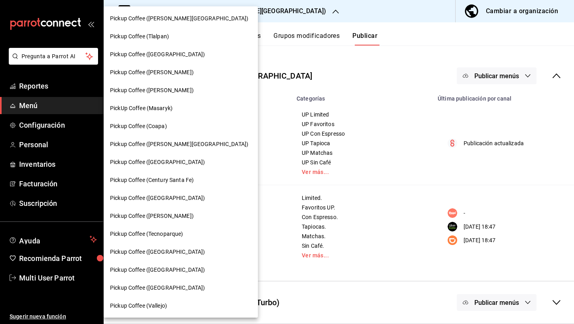
click at [184, 41] on div "Pickup Coffee (Tlalpan)" at bounding box center [181, 37] width 154 height 18
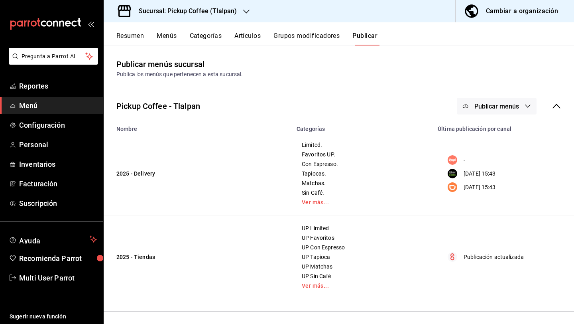
click at [508, 104] on span "Publicar menús" at bounding box center [496, 106] width 45 height 8
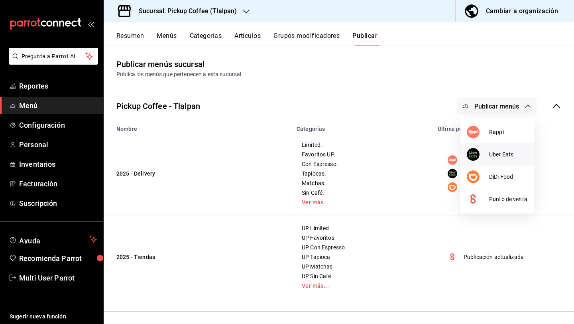
click at [500, 153] on span "Uber Eats" at bounding box center [508, 154] width 38 height 8
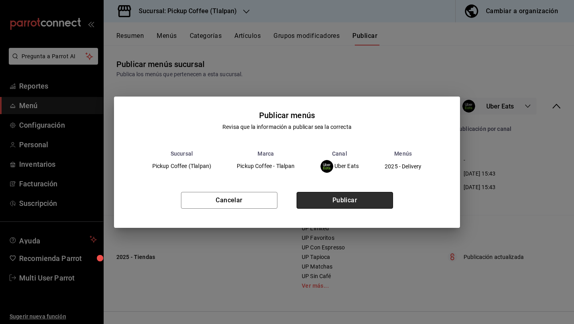
click at [373, 206] on button "Publicar" at bounding box center [345, 200] width 96 height 17
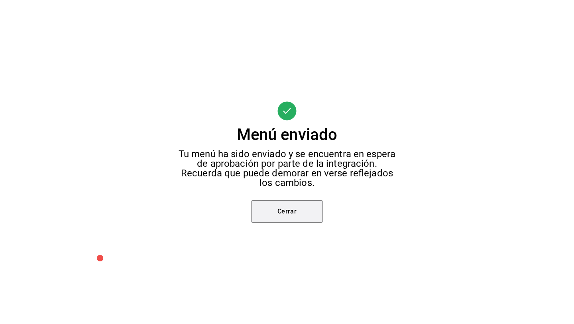
click at [293, 208] on button "Cerrar" at bounding box center [287, 211] width 72 height 22
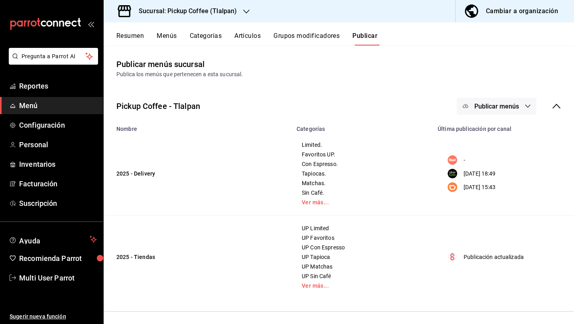
click at [481, 107] on span "Publicar menús" at bounding box center [496, 106] width 45 height 8
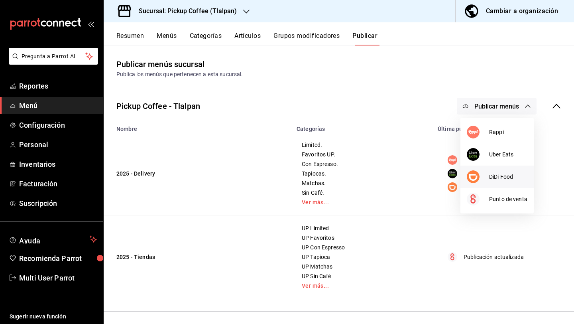
click at [484, 176] on div at bounding box center [478, 176] width 22 height 13
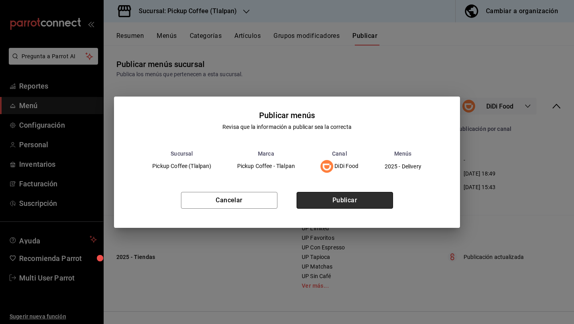
click at [354, 194] on button "Publicar" at bounding box center [345, 200] width 96 height 17
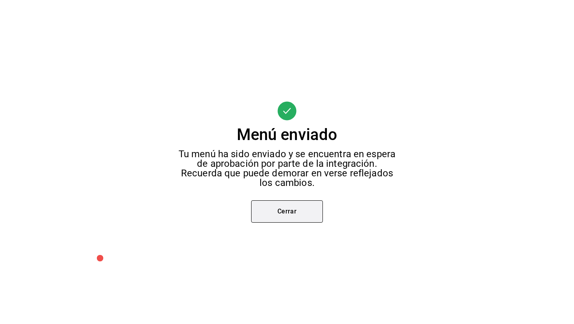
click at [312, 218] on button "Cerrar" at bounding box center [287, 211] width 72 height 22
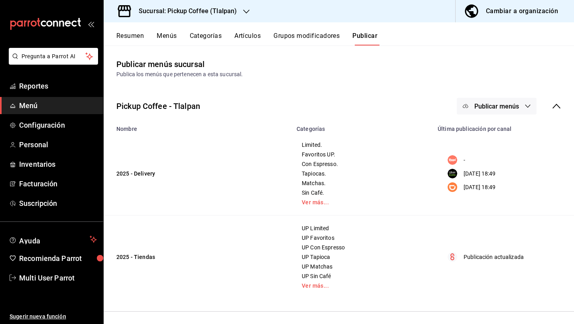
click at [470, 116] on div "Pickup Coffee - Tlalpan Publicar menús" at bounding box center [339, 105] width 470 height 29
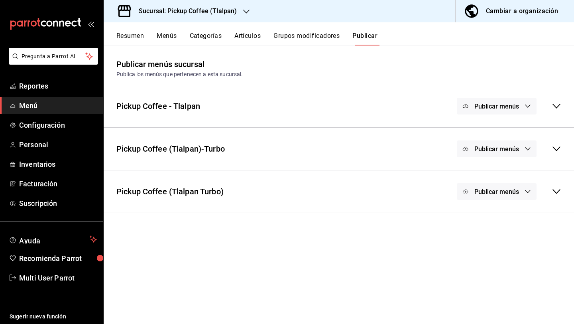
click at [477, 105] on span "Publicar menús" at bounding box center [496, 106] width 45 height 8
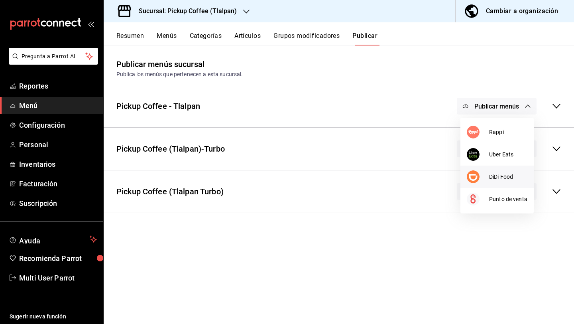
click at [485, 179] on div at bounding box center [478, 176] width 22 height 13
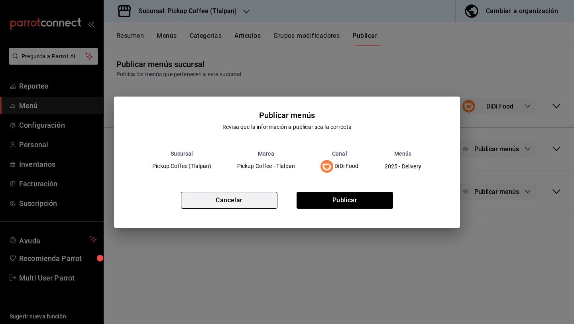
click at [272, 198] on button "Cancelar" at bounding box center [229, 200] width 96 height 17
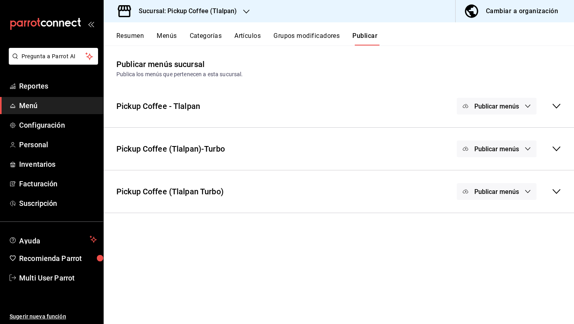
click at [558, 103] on icon at bounding box center [557, 106] width 10 height 10
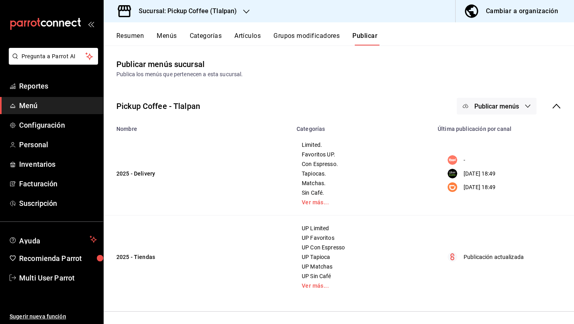
click at [181, 13] on h3 "Sucursal: Pickup Coffee (Tlalpan)" at bounding box center [184, 11] width 104 height 10
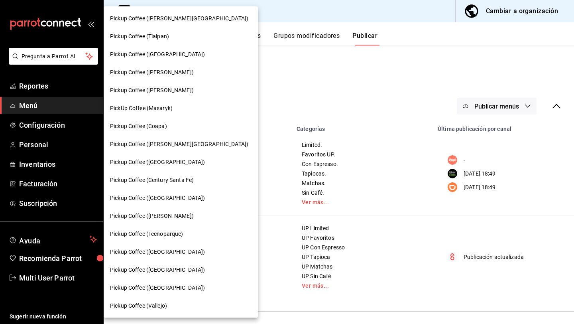
click at [170, 61] on div "Pickup Coffee ([GEOGRAPHIC_DATA])" at bounding box center [181, 54] width 154 height 18
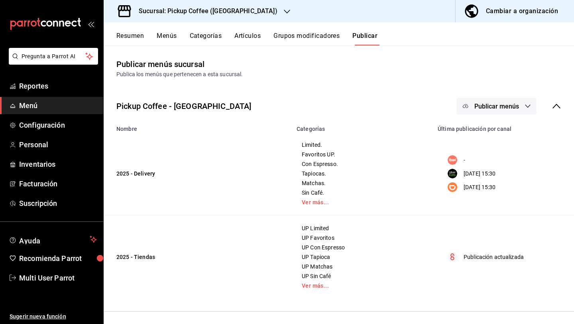
click at [485, 112] on button "Publicar menús" at bounding box center [497, 106] width 80 height 17
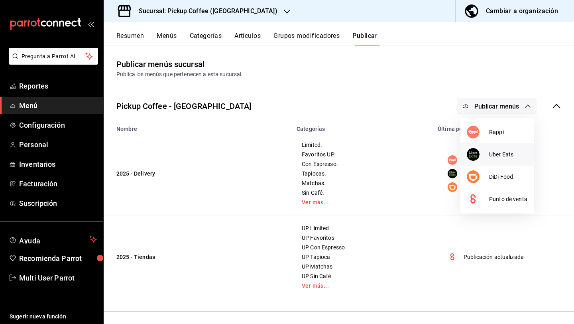
click at [482, 149] on div at bounding box center [478, 154] width 22 height 13
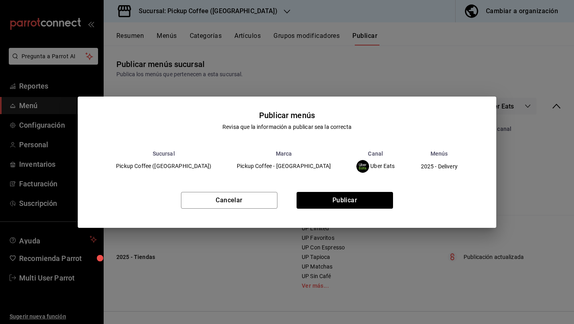
click at [373, 191] on div "Cancelar Publicar" at bounding box center [287, 203] width 418 height 49
click at [373, 195] on button "Publicar" at bounding box center [345, 200] width 96 height 17
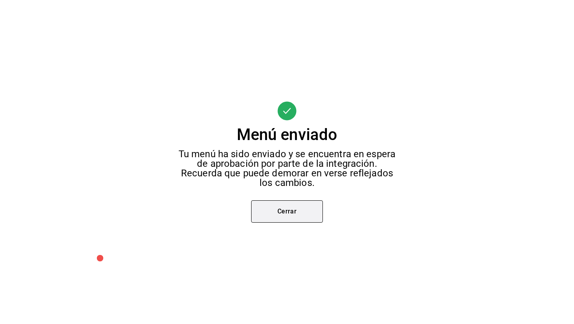
click at [290, 202] on button "Cerrar" at bounding box center [287, 211] width 72 height 22
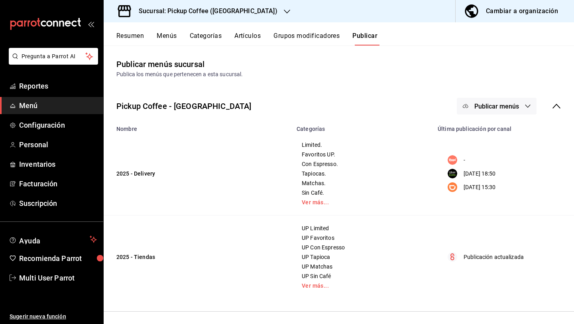
click at [483, 96] on div "Pickup Coffee - Santa Fe Publicar menús" at bounding box center [339, 105] width 470 height 29
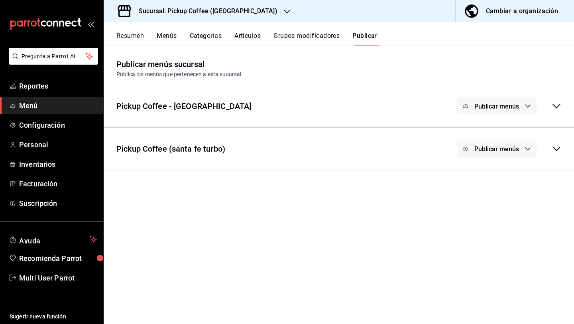
click at [485, 112] on button "Publicar menús" at bounding box center [497, 106] width 80 height 17
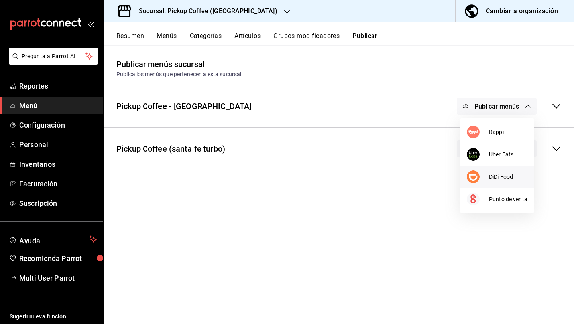
click at [488, 174] on div at bounding box center [478, 176] width 22 height 13
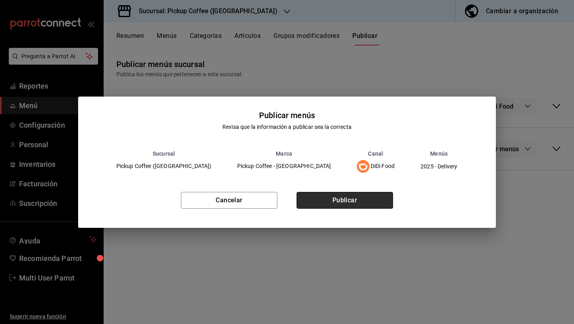
click at [360, 199] on button "Publicar" at bounding box center [345, 200] width 96 height 17
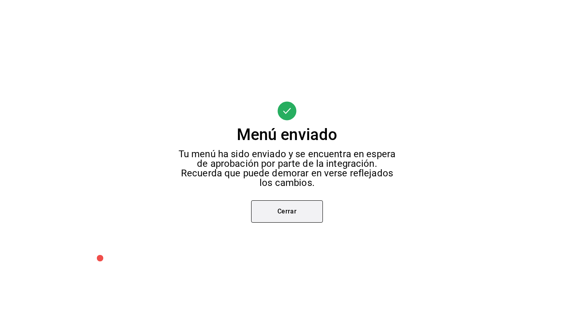
click at [303, 219] on button "Cerrar" at bounding box center [287, 211] width 72 height 22
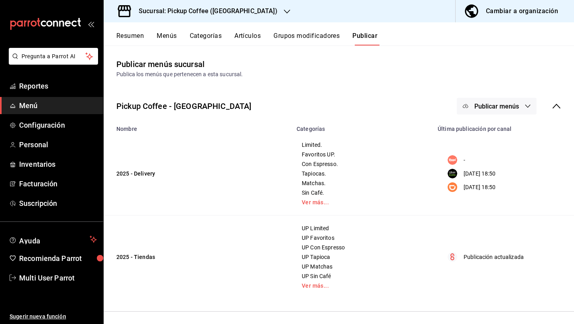
click at [245, 13] on div "Sucursal: Pickup Coffee (Santa Fe)" at bounding box center [201, 11] width 183 height 22
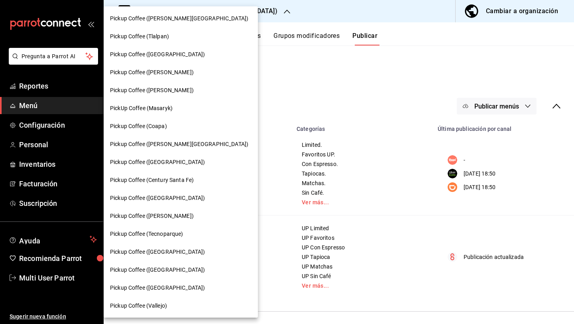
click at [199, 77] on div "Pickup Coffee ([PERSON_NAME])" at bounding box center [181, 72] width 154 height 18
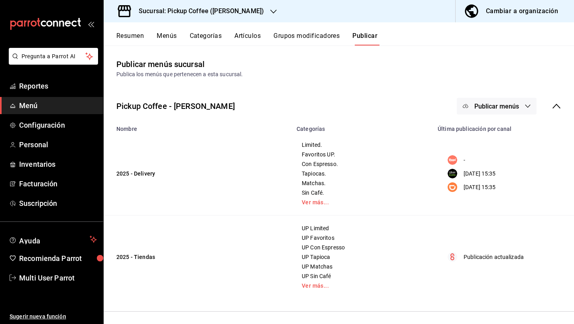
click at [467, 105] on icon "button" at bounding box center [465, 106] width 6 height 6
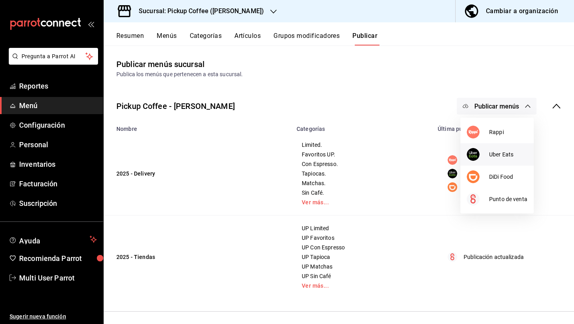
click at [483, 161] on li "Uber Eats" at bounding box center [496, 154] width 73 height 22
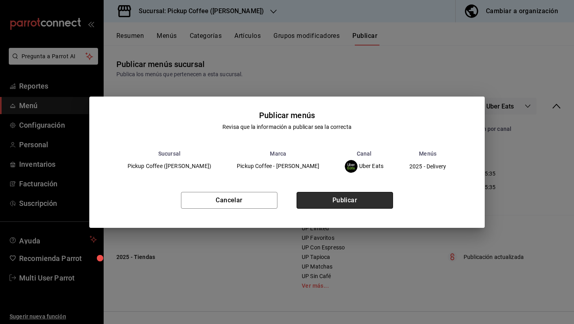
click at [357, 198] on button "Publicar" at bounding box center [345, 200] width 96 height 17
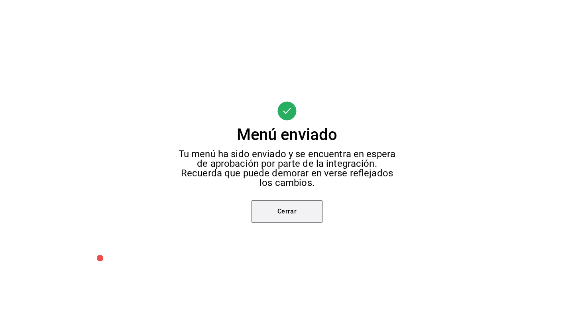
click at [291, 206] on button "Cerrar" at bounding box center [287, 211] width 72 height 22
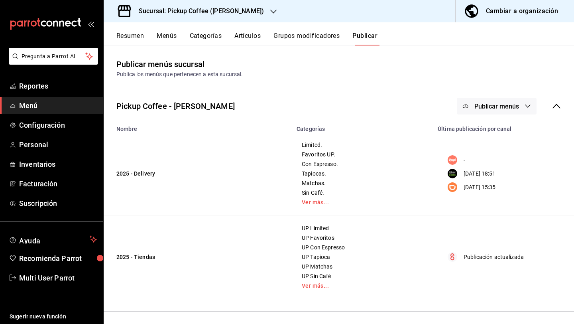
click at [495, 112] on button "Publicar menús" at bounding box center [497, 106] width 80 height 17
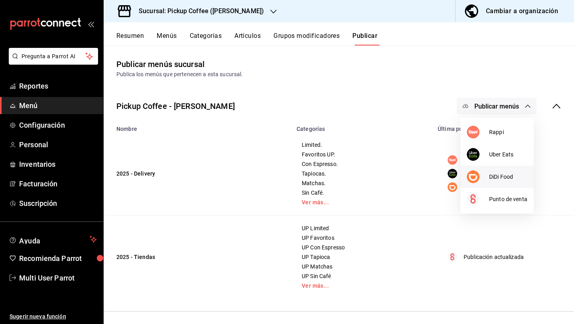
click at [487, 174] on div at bounding box center [478, 176] width 22 height 13
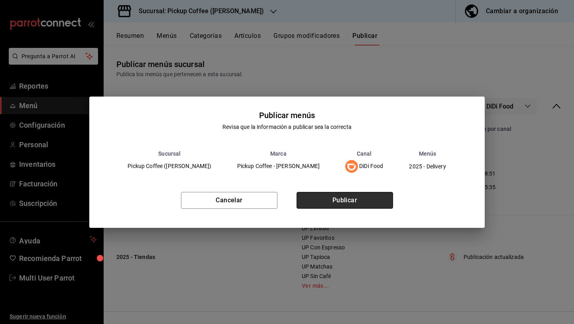
click at [330, 207] on button "Publicar" at bounding box center [345, 200] width 96 height 17
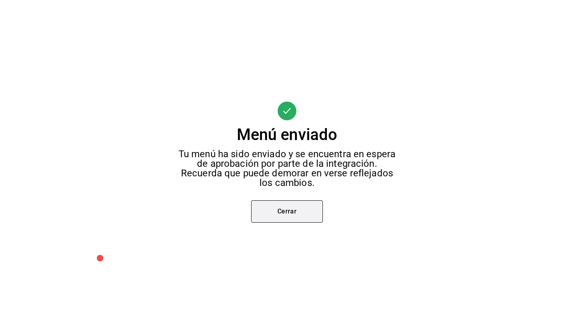
click at [298, 212] on button "Cerrar" at bounding box center [287, 211] width 72 height 22
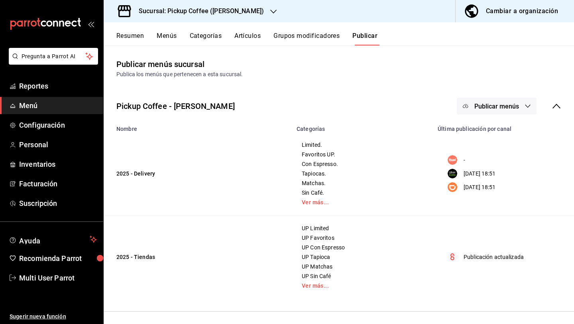
click at [130, 36] on button "Resumen" at bounding box center [130, 39] width 28 height 14
